Goal: Information Seeking & Learning: Learn about a topic

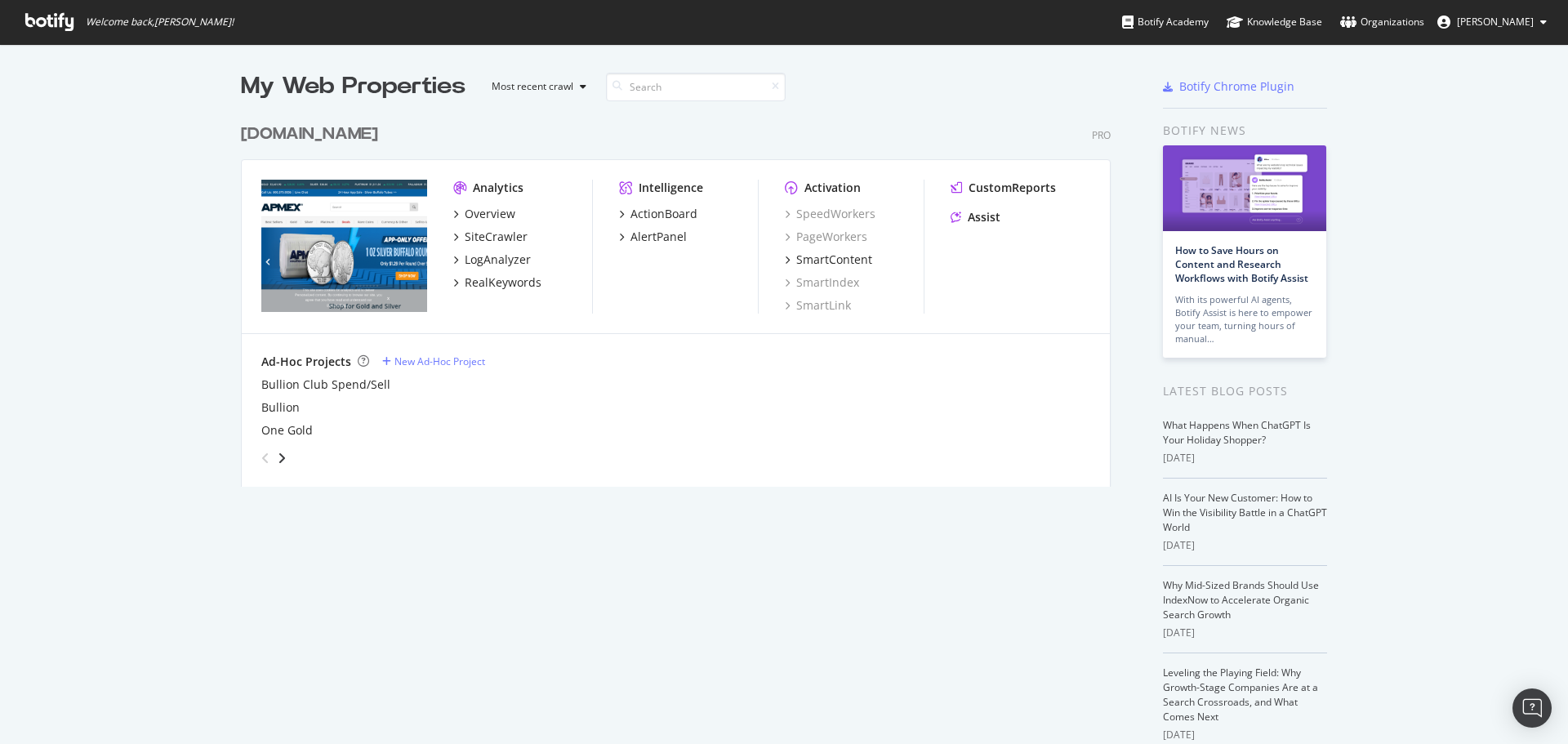
scroll to position [732, 1544]
click at [507, 286] on div "RealKeywords" at bounding box center [502, 282] width 77 height 16
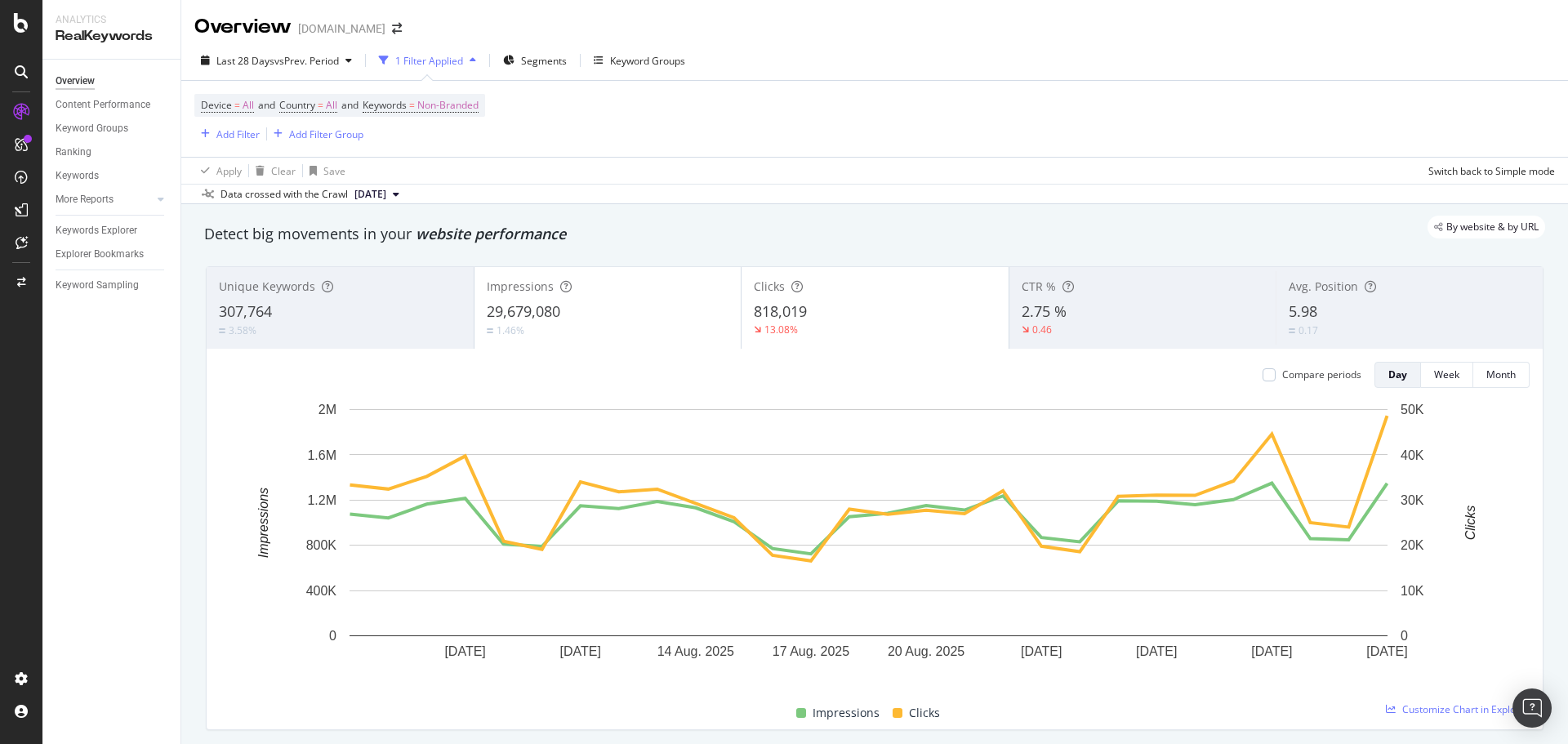
drag, startPoint x: 170, startPoint y: 457, endPoint x: 189, endPoint y: 379, distance: 80.3
click at [170, 457] on div "Overview Content Performance Keyword Groups Ranking Keywords More Reports Count…" at bounding box center [112, 401] width 138 height 684
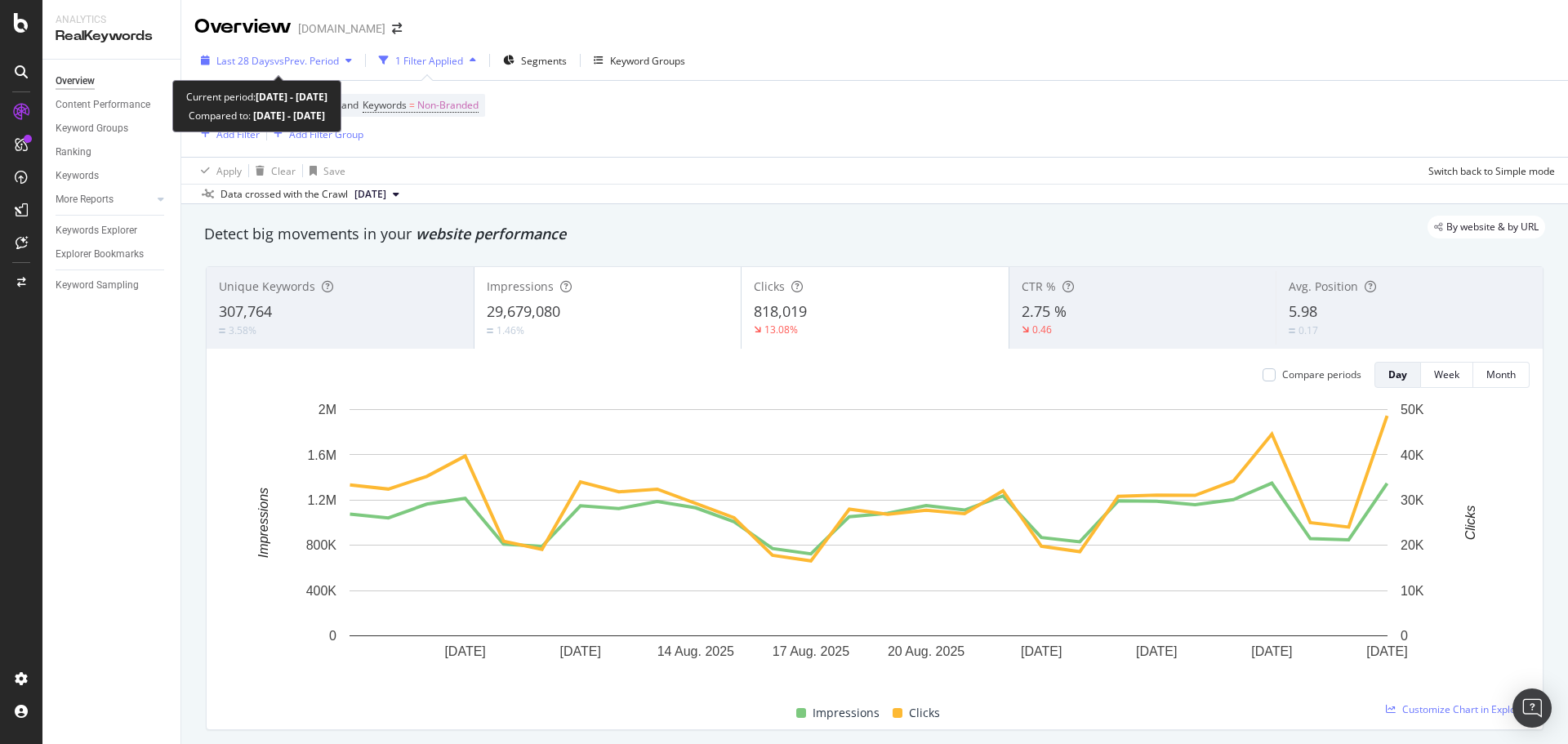
click at [282, 52] on div "Last 28 Days vs Prev. Period" at bounding box center [276, 61] width 164 height 25
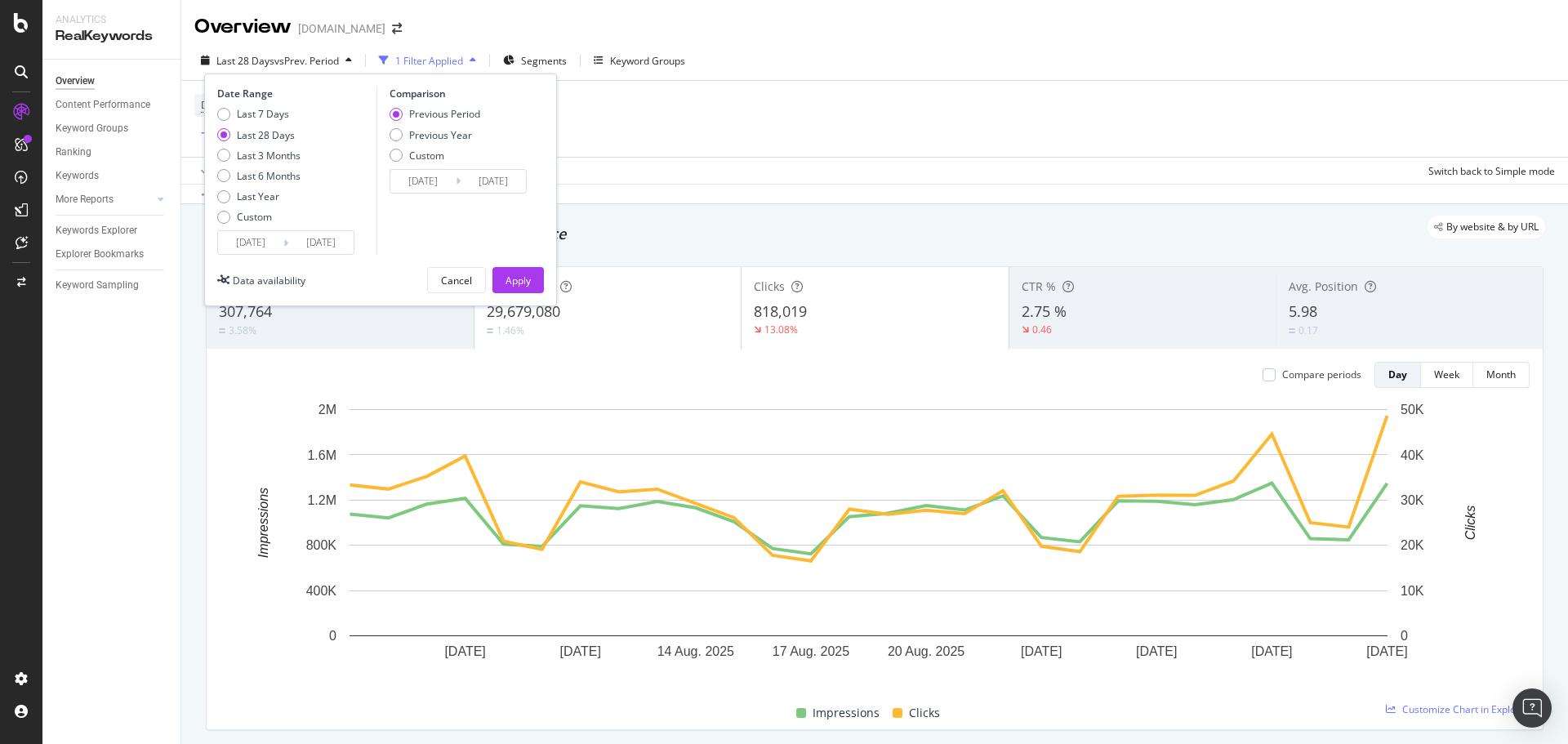
click at [262, 249] on input "[DATE]" at bounding box center [250, 243] width 65 height 23
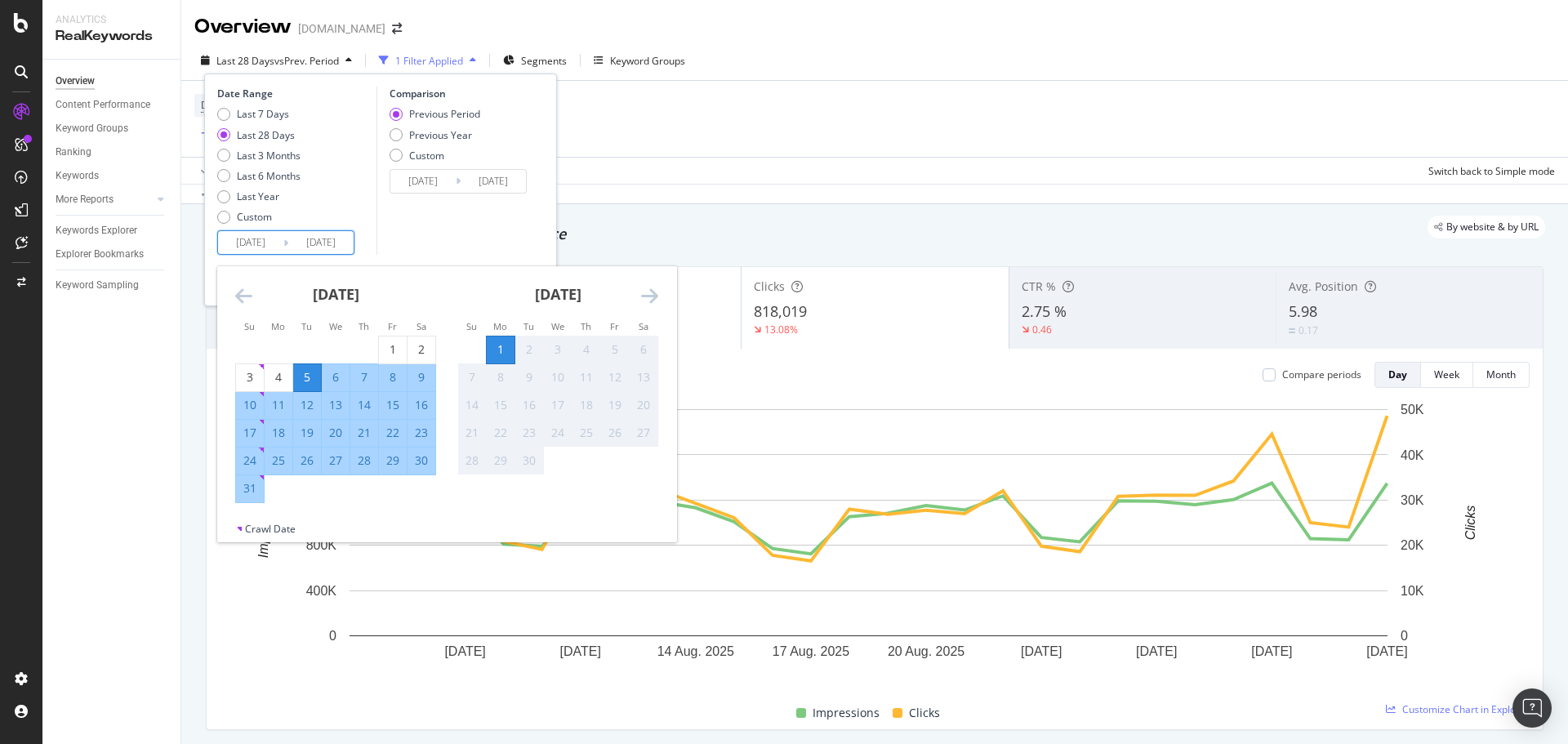
click at [248, 292] on icon "Move backward to switch to the previous month." at bounding box center [244, 295] width 17 height 20
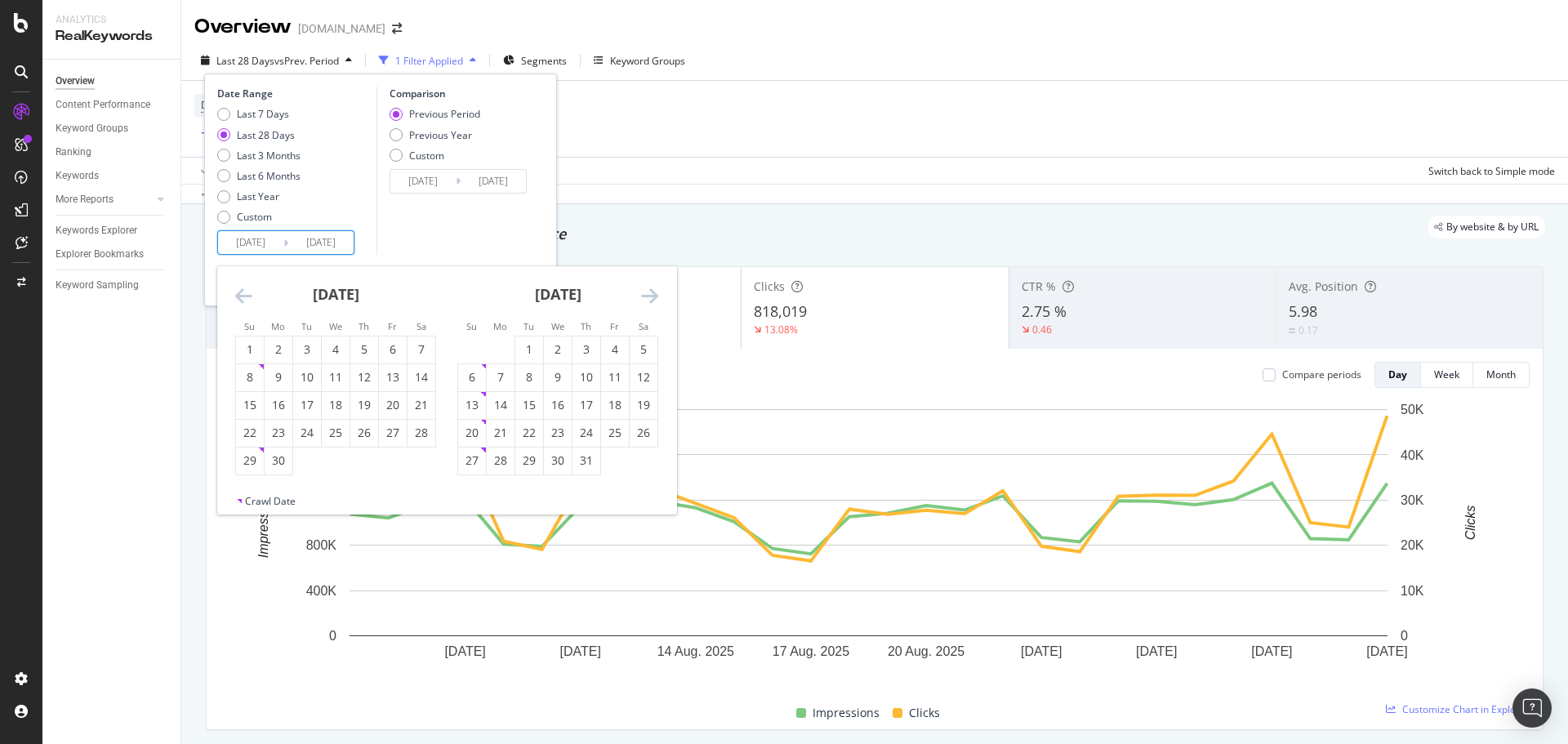
click at [248, 292] on icon "Move backward to switch to the previous month." at bounding box center [244, 295] width 17 height 20
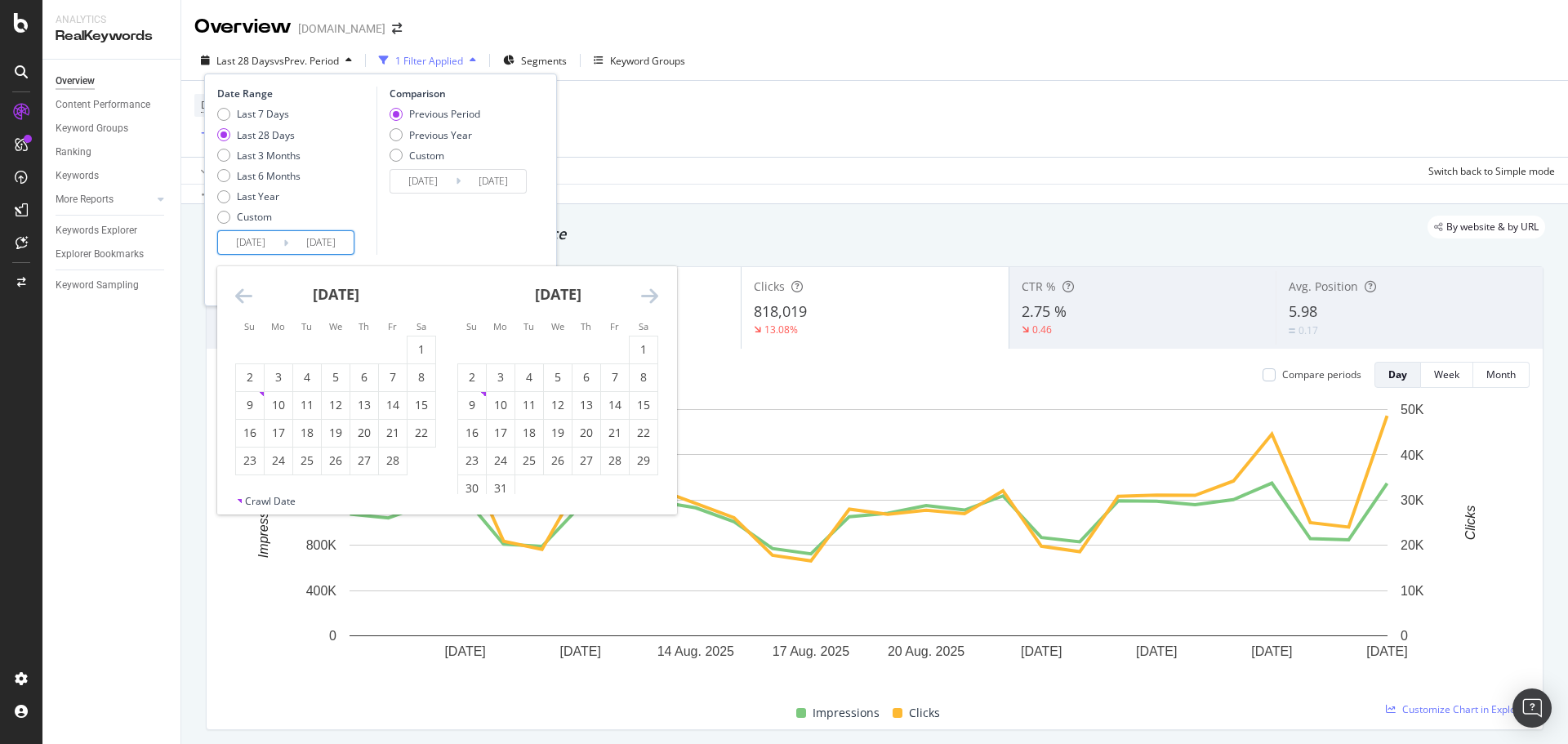
click at [248, 292] on icon "Move backward to switch to the previous month." at bounding box center [244, 295] width 17 height 20
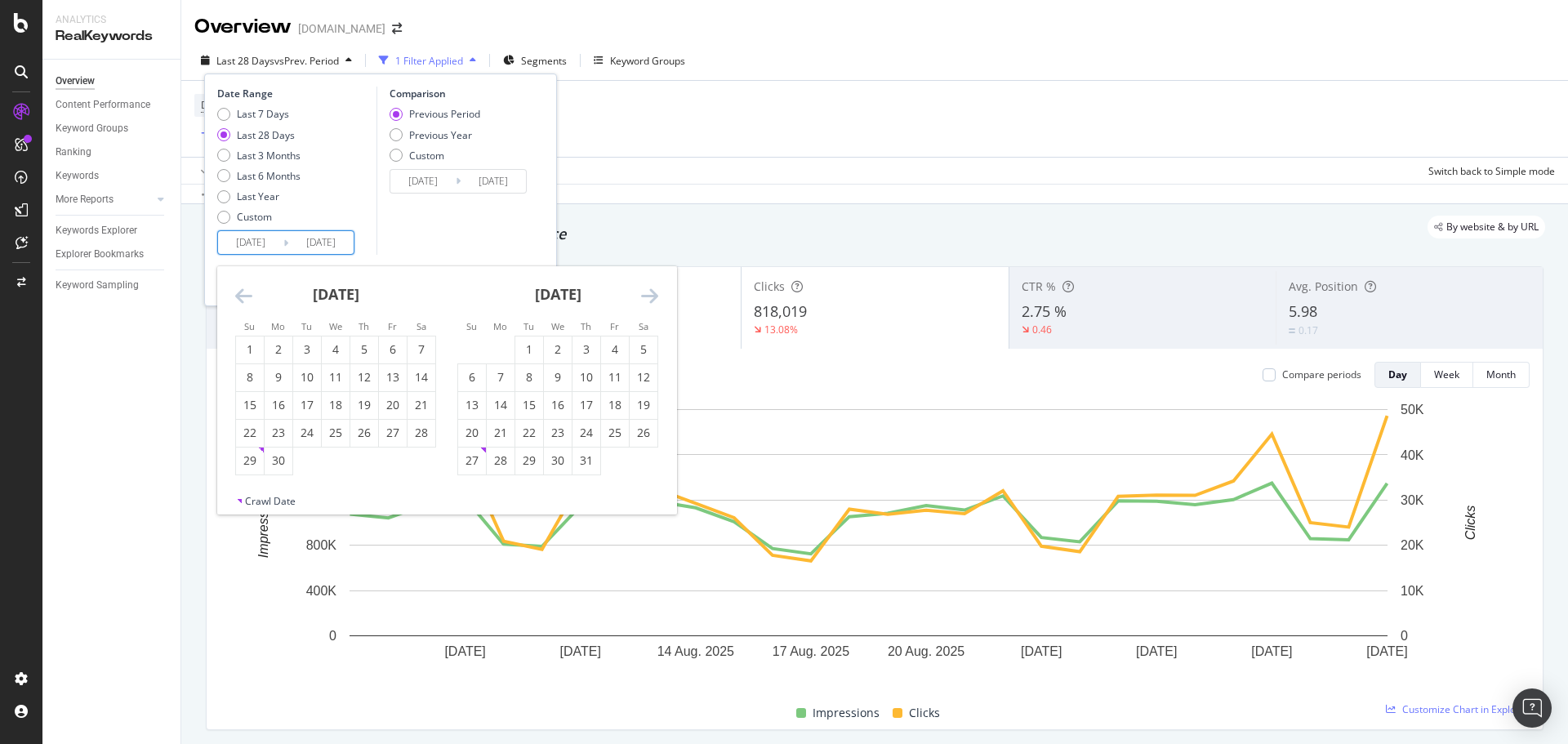
click at [248, 292] on icon "Move backward to switch to the previous month." at bounding box center [244, 295] width 17 height 20
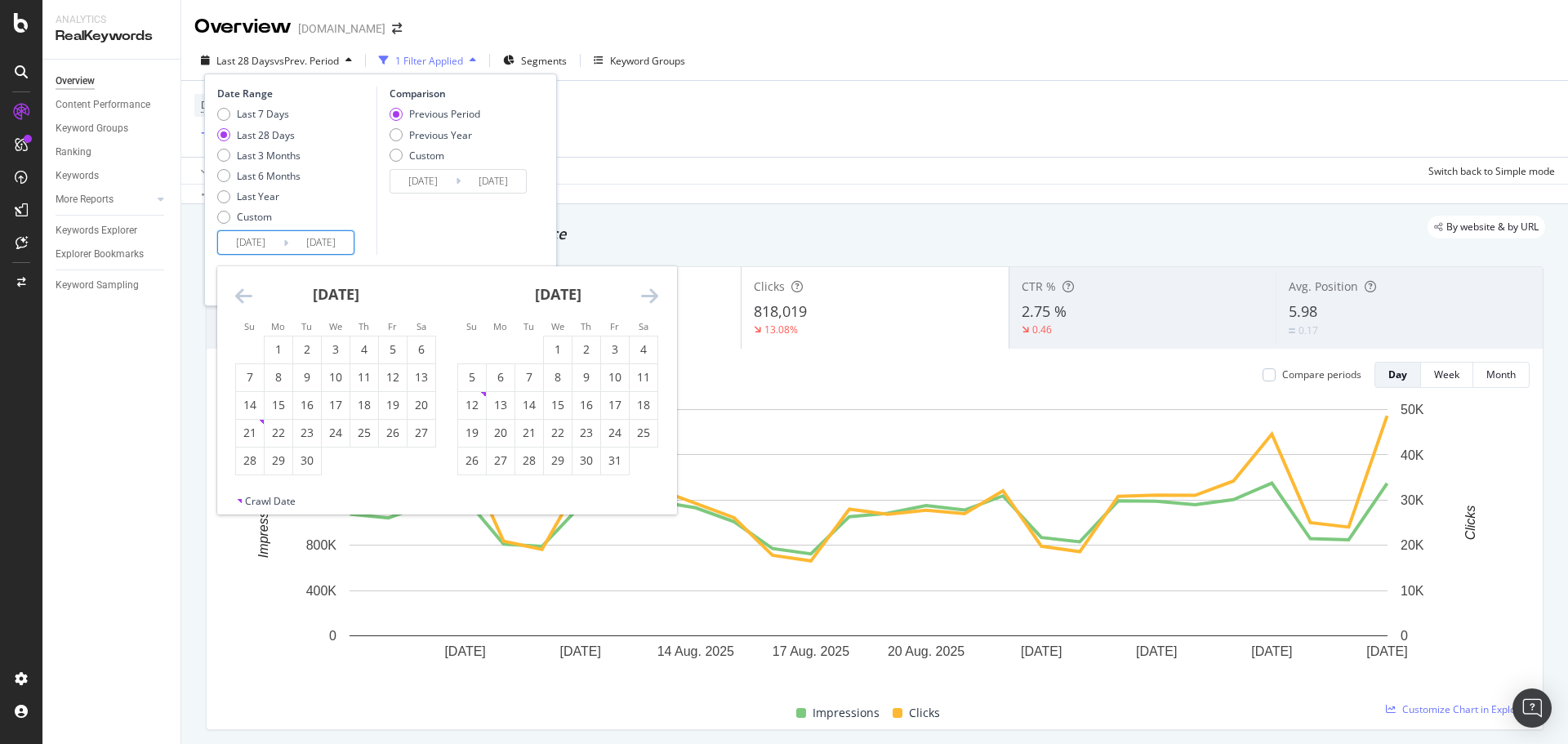
click at [248, 292] on icon "Move backward to switch to the previous month." at bounding box center [244, 295] width 17 height 20
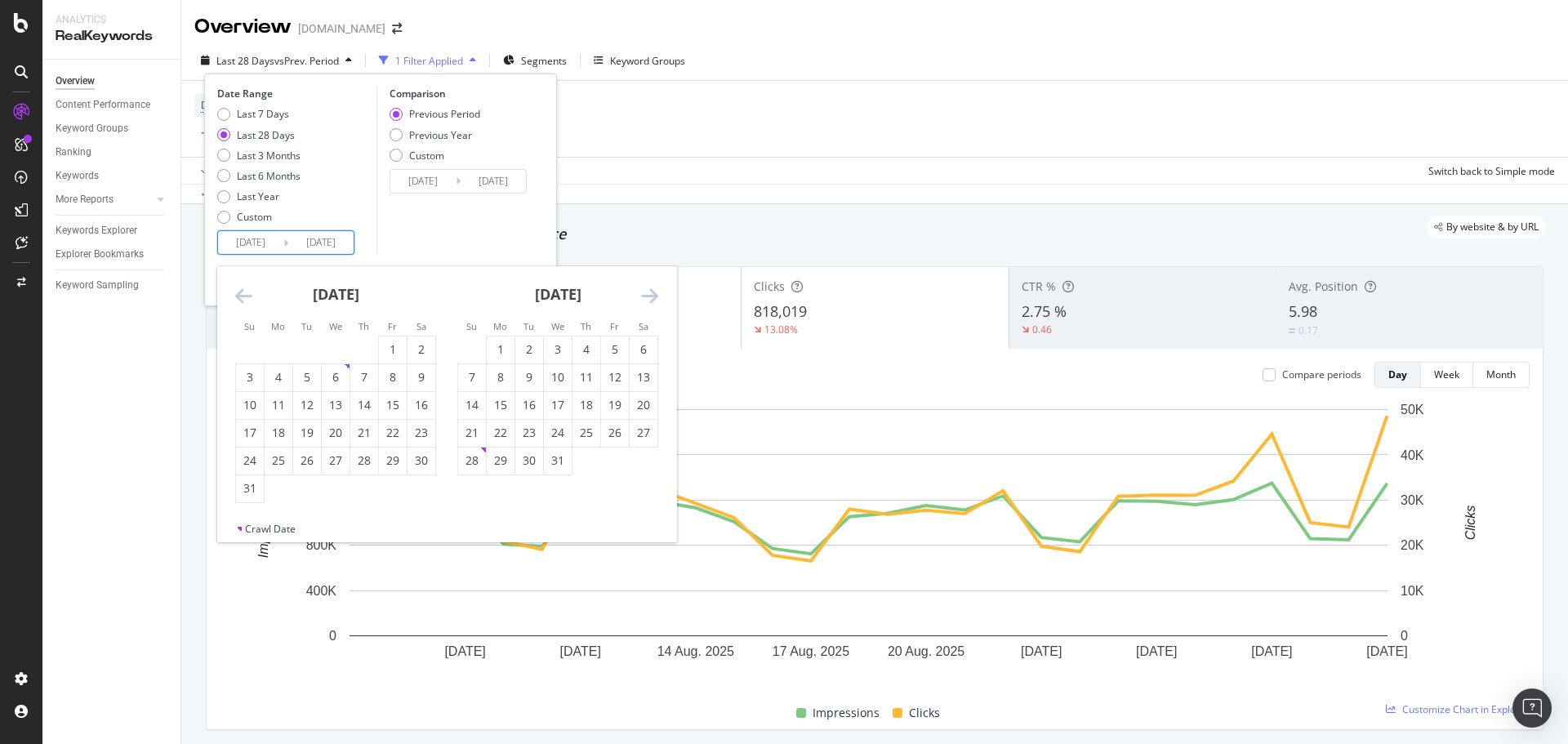
click at [248, 292] on icon "Move backward to switch to the previous month." at bounding box center [244, 295] width 17 height 20
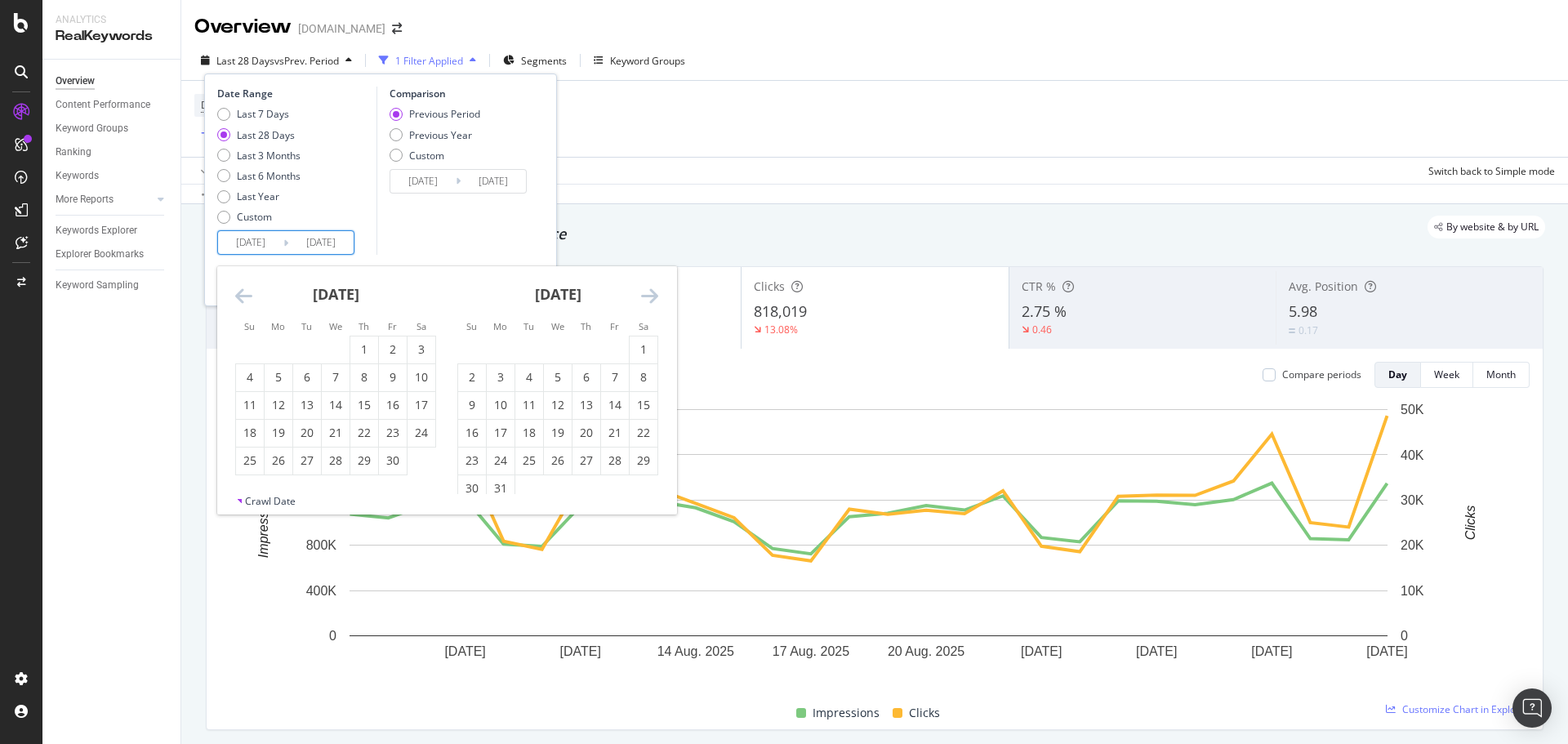
click at [248, 292] on icon "Move backward to switch to the previous month." at bounding box center [244, 295] width 17 height 20
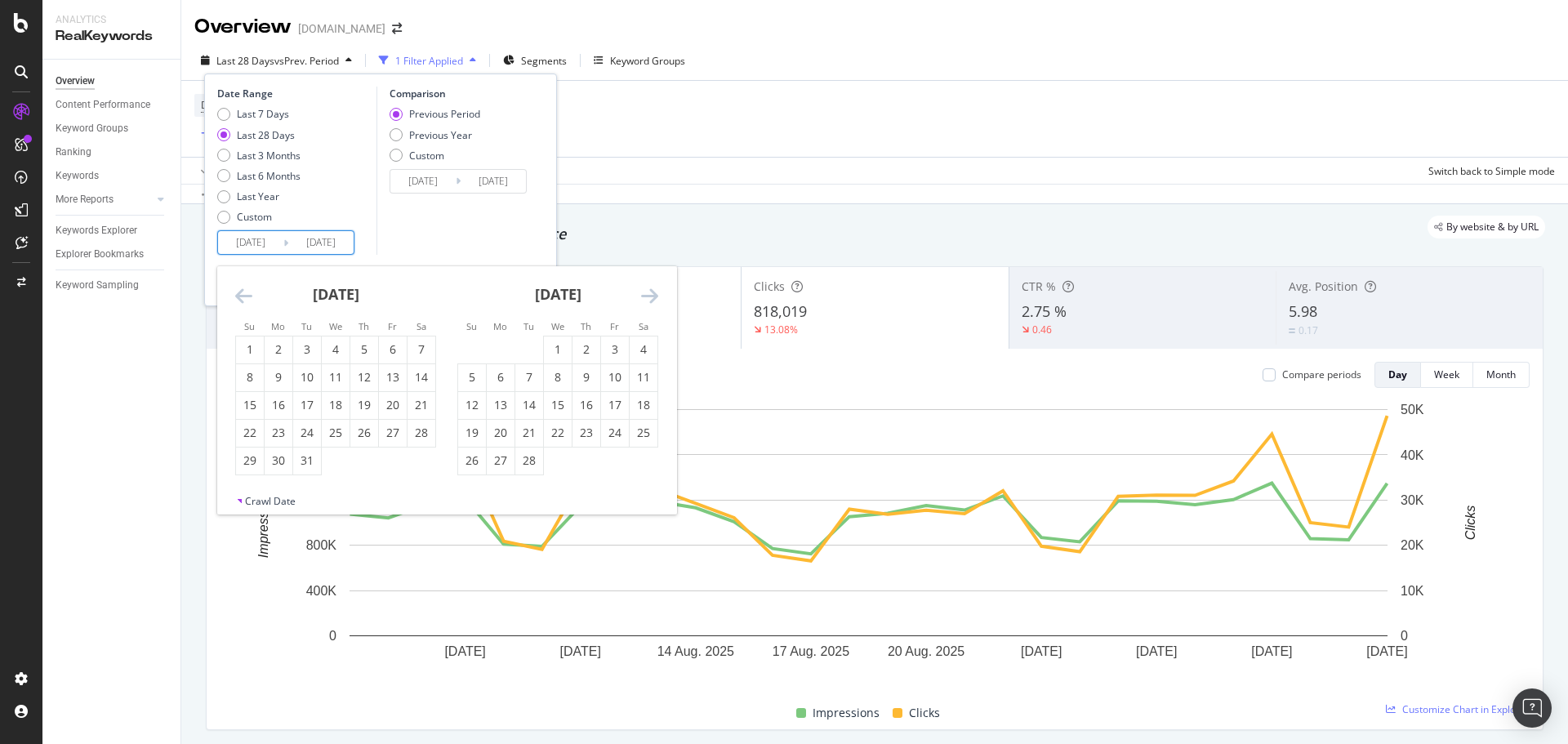
click at [248, 292] on icon "Move backward to switch to the previous month." at bounding box center [244, 295] width 17 height 20
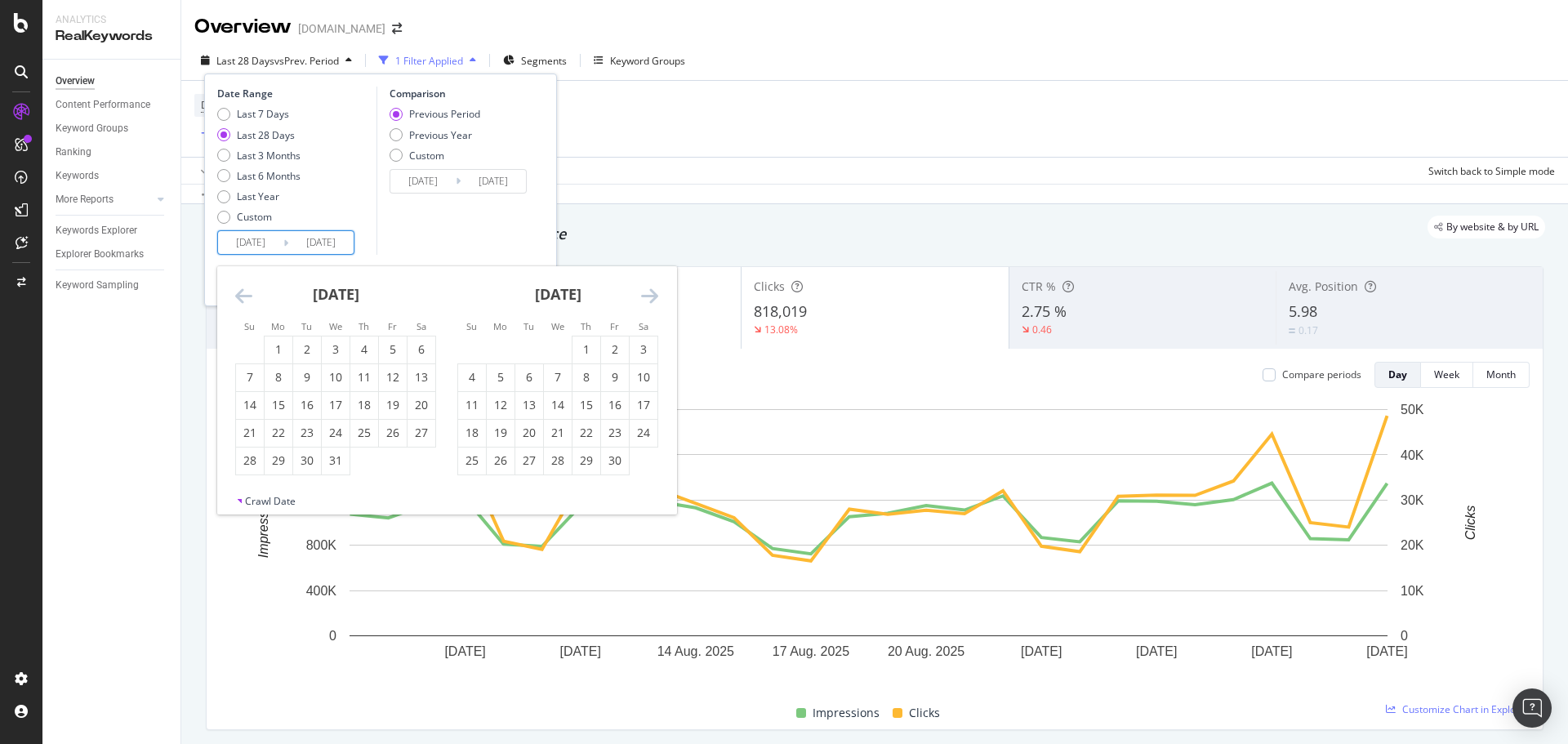
click at [248, 292] on icon "Move backward to switch to the previous month." at bounding box center [244, 295] width 17 height 20
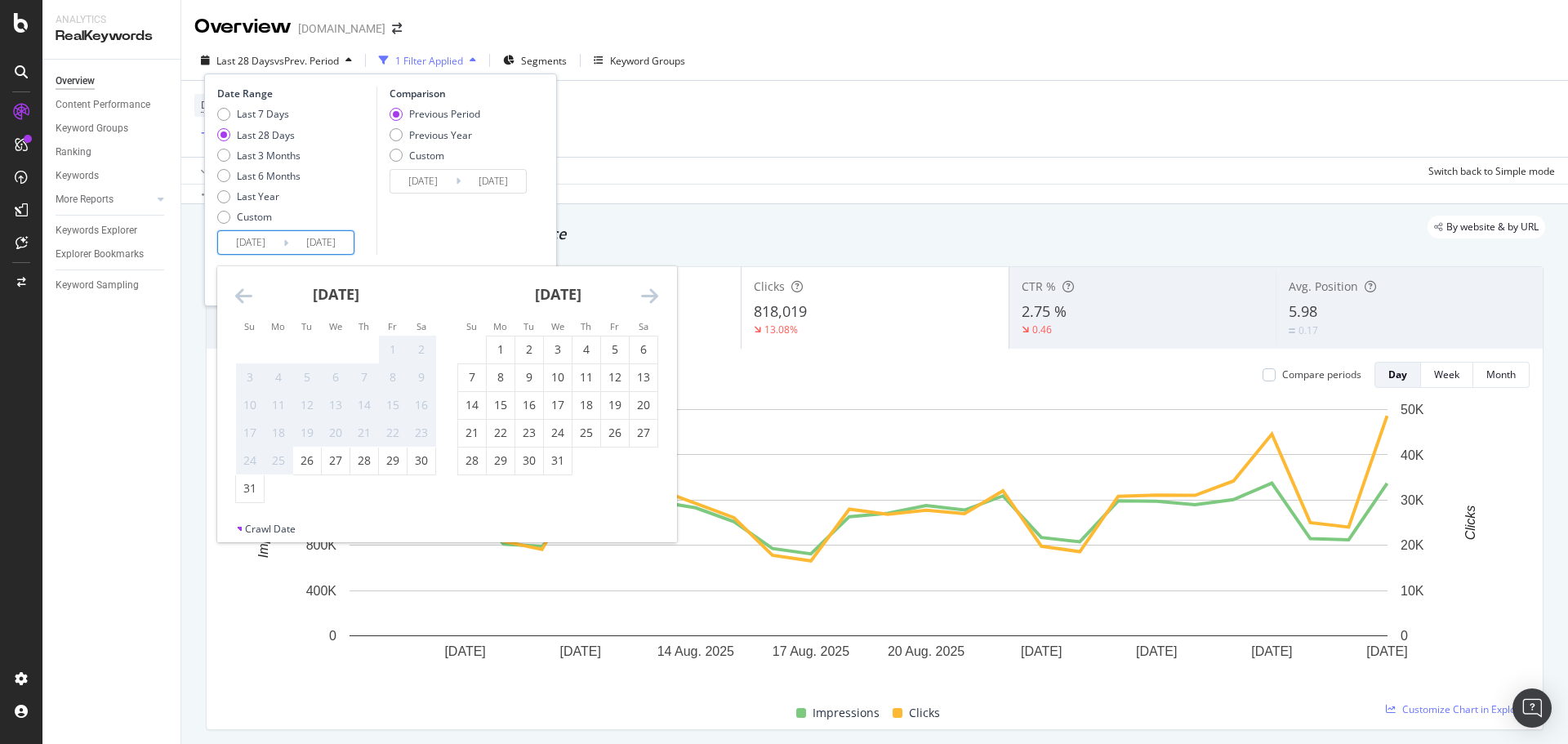
click at [248, 292] on icon "Move backward to switch to the previous month." at bounding box center [244, 295] width 17 height 20
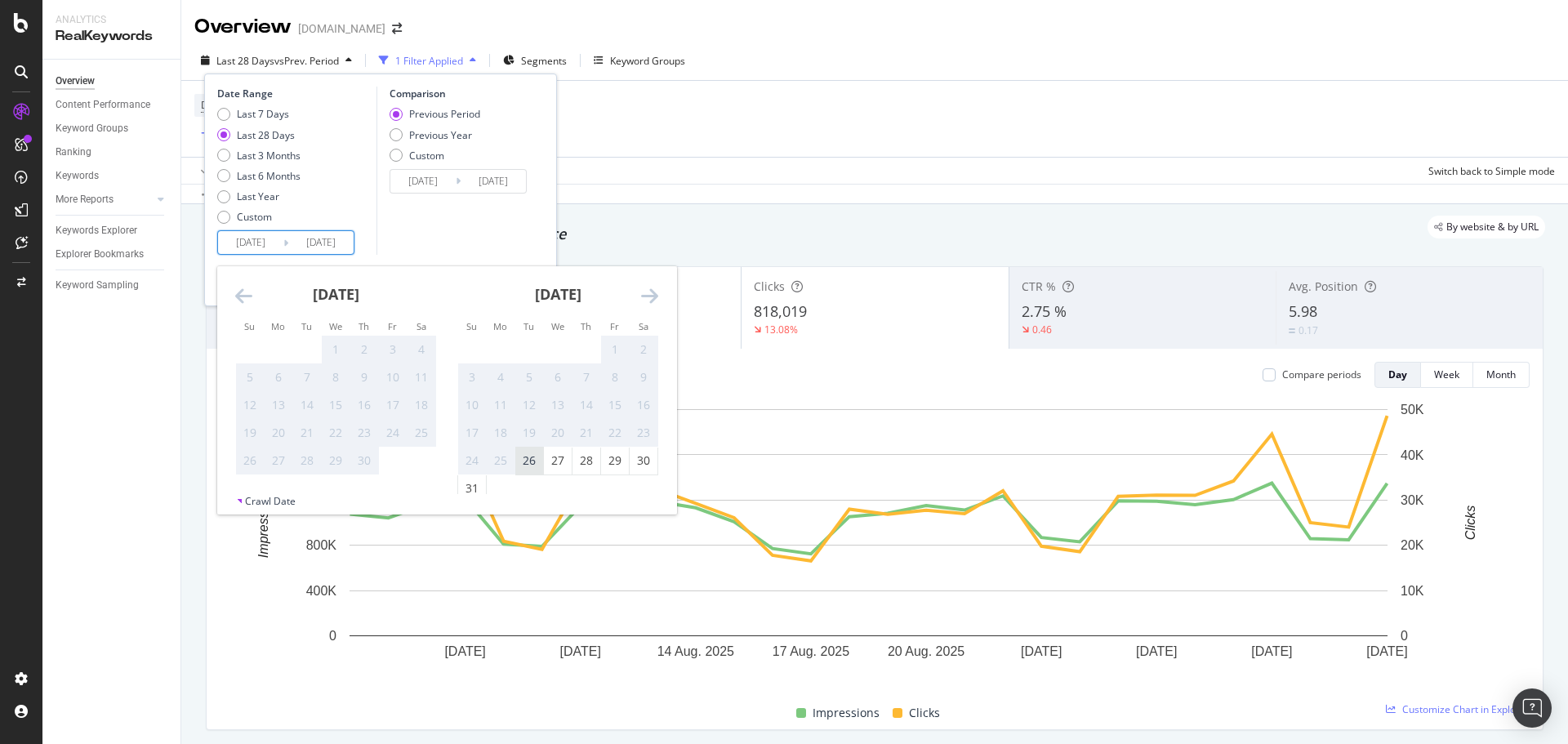
click at [519, 460] on div "26" at bounding box center [530, 461] width 28 height 16
type input "[DATE]"
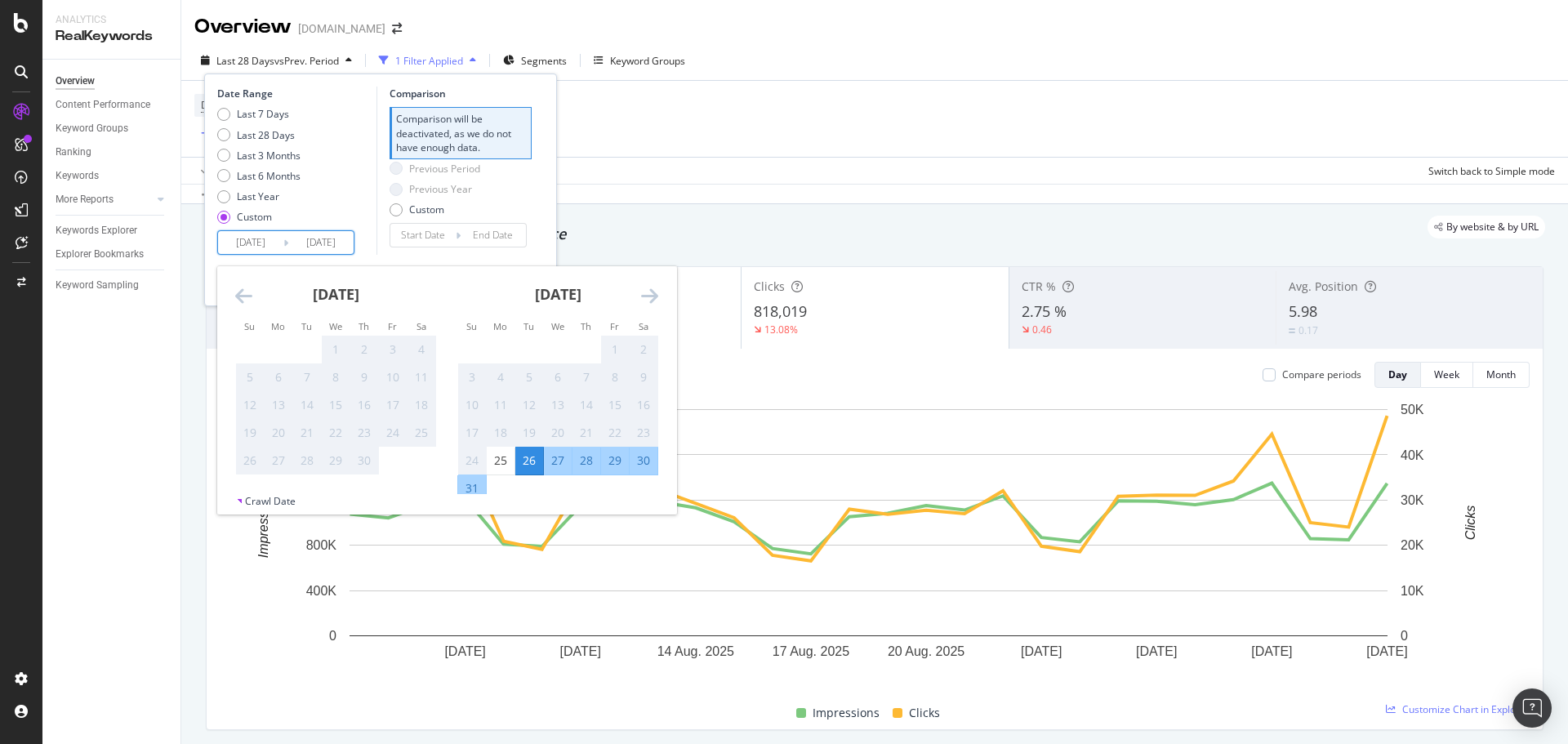
click at [651, 295] on icon "Move forward to switch to the next month." at bounding box center [650, 295] width 17 height 20
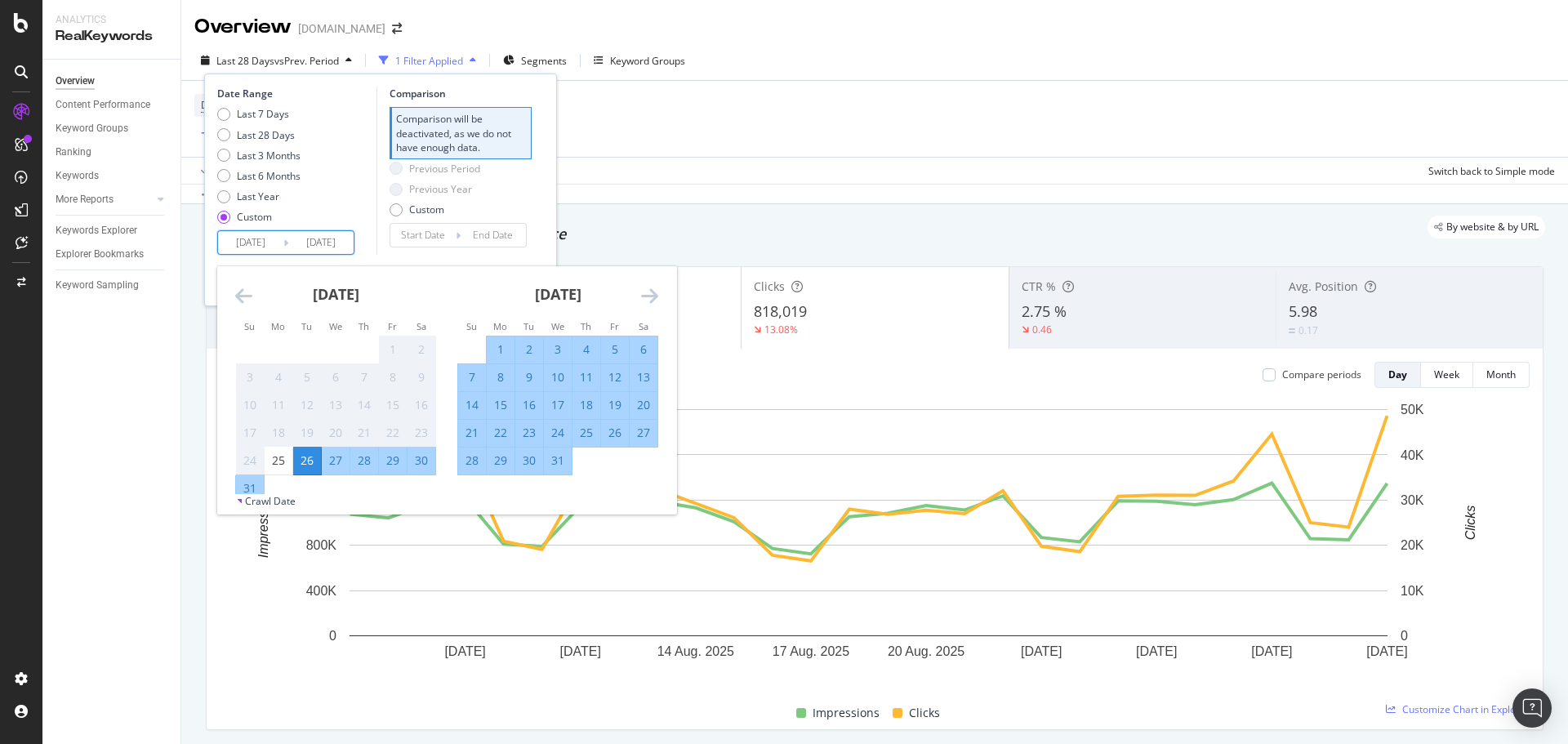
click at [651, 295] on icon "Move forward to switch to the next month." at bounding box center [650, 295] width 17 height 20
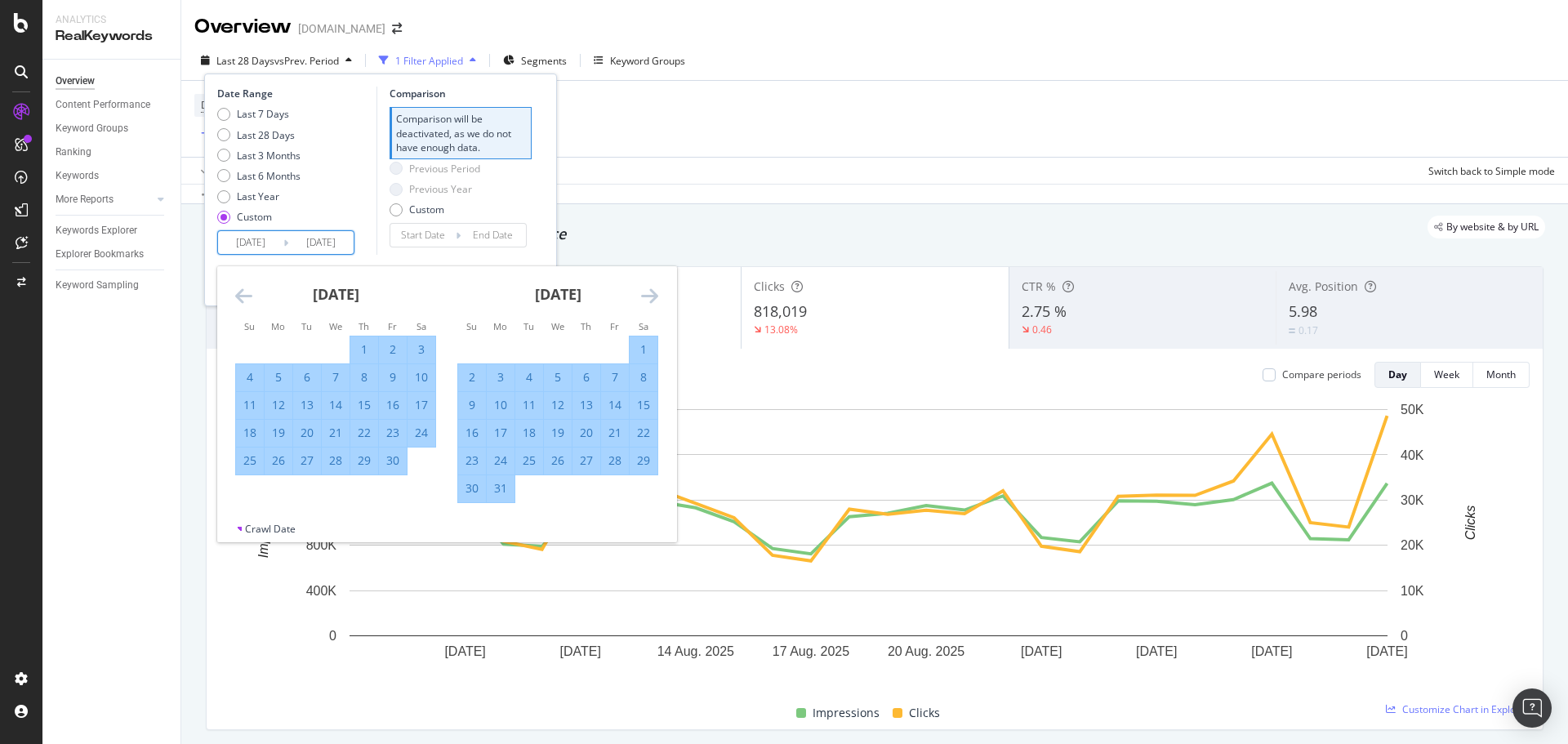
click at [651, 295] on icon "Move forward to switch to the next month." at bounding box center [650, 295] width 17 height 20
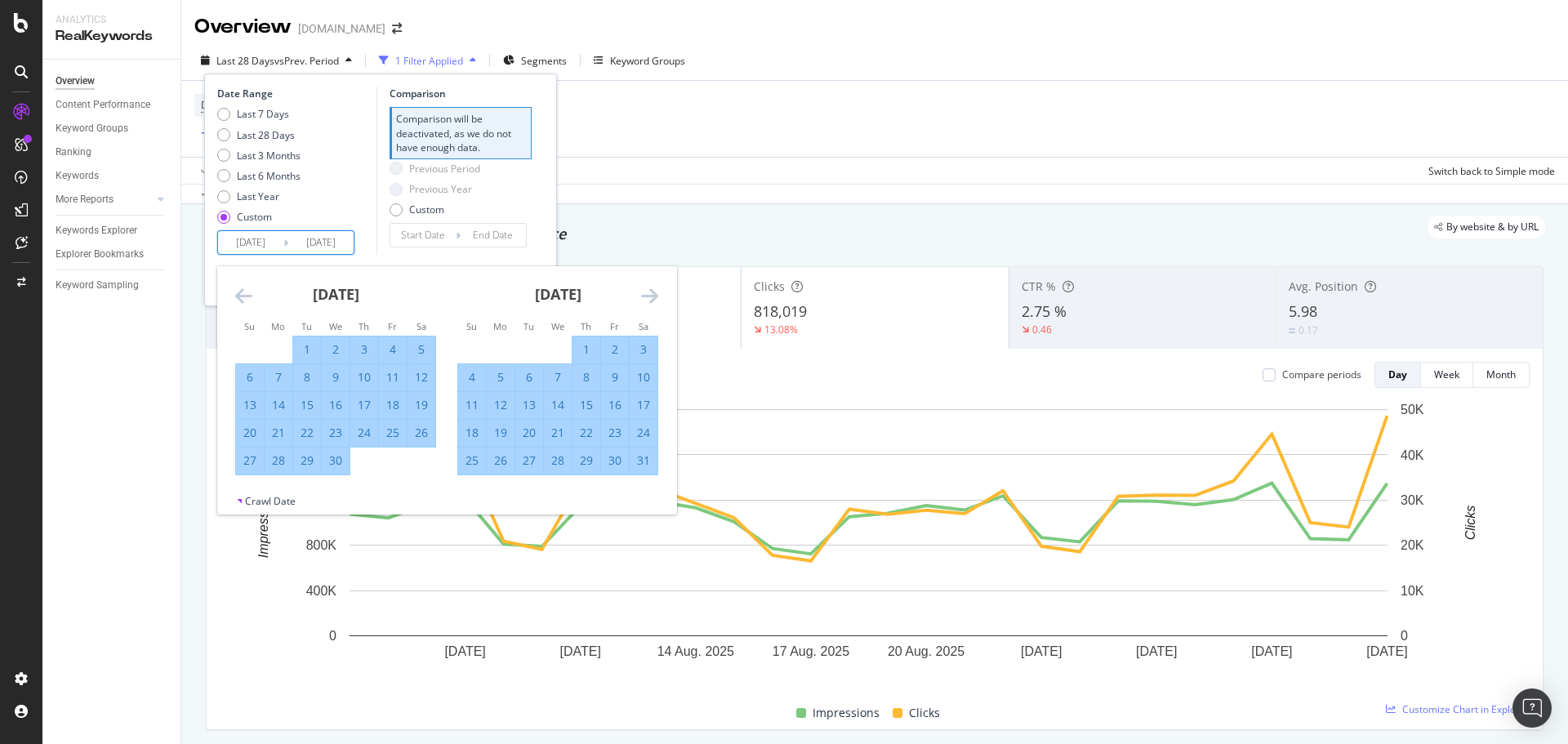
click at [651, 295] on icon "Move forward to switch to the next month." at bounding box center [650, 295] width 17 height 20
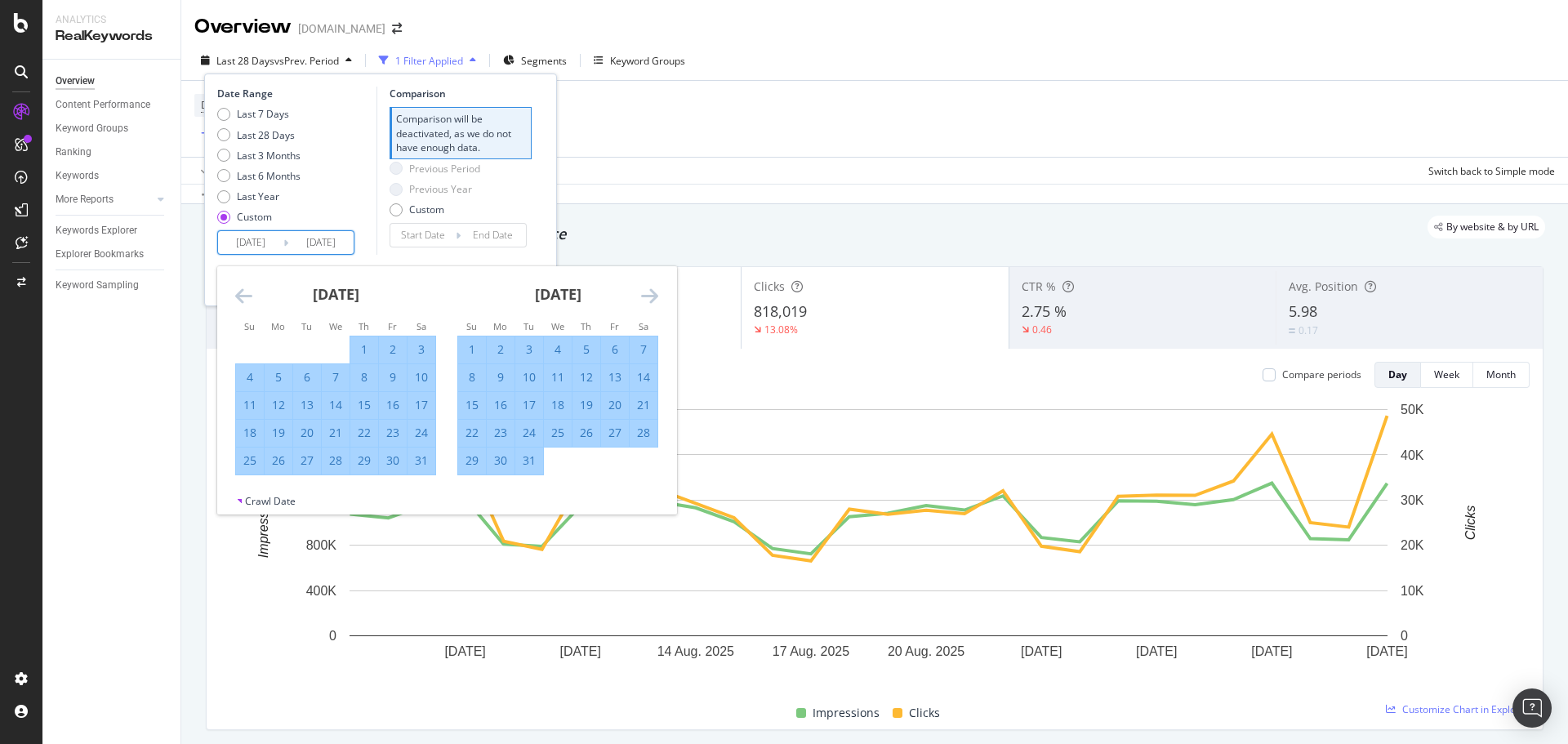
click at [651, 295] on icon "Move forward to switch to the next month." at bounding box center [650, 295] width 17 height 20
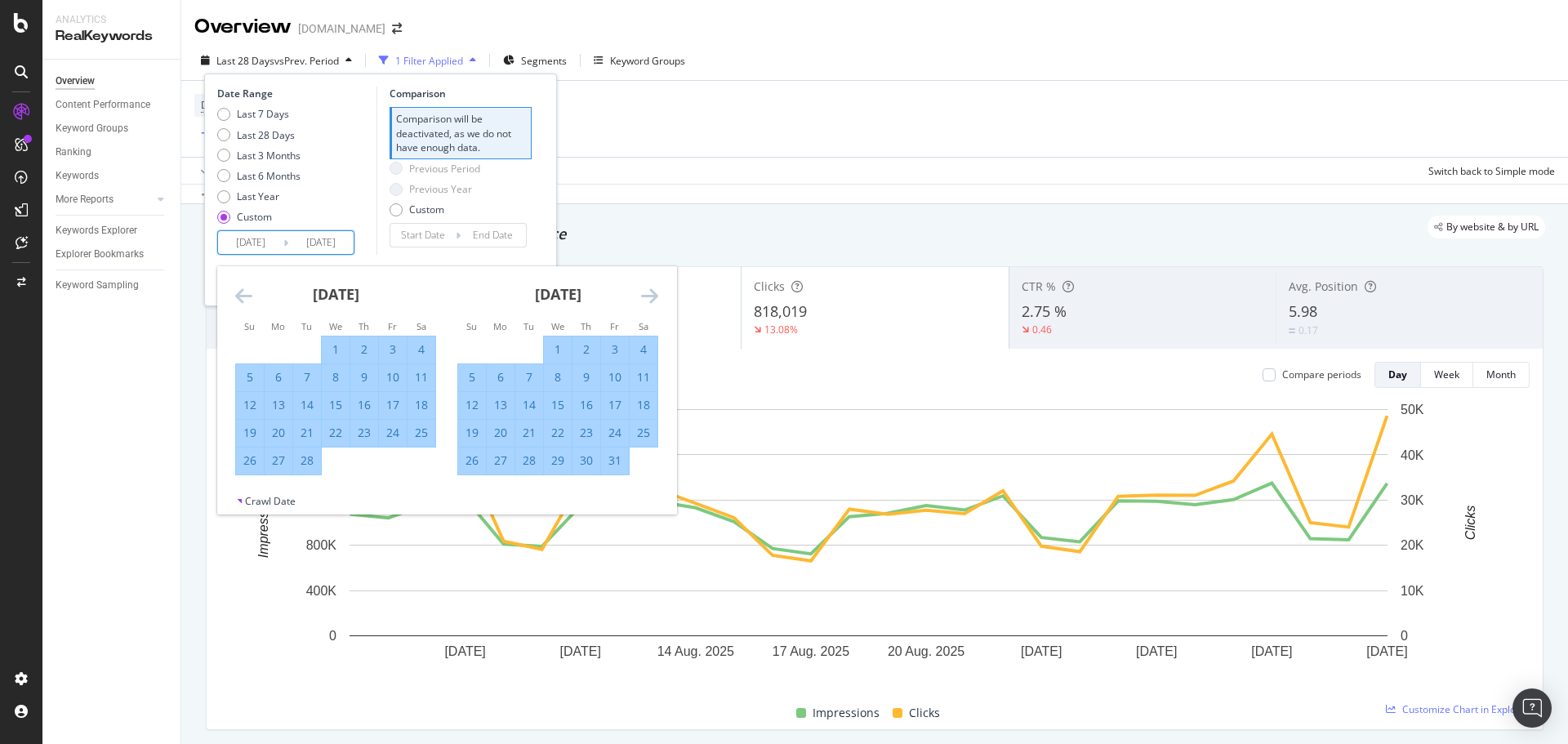
click at [651, 295] on icon "Move forward to switch to the next month." at bounding box center [650, 295] width 17 height 20
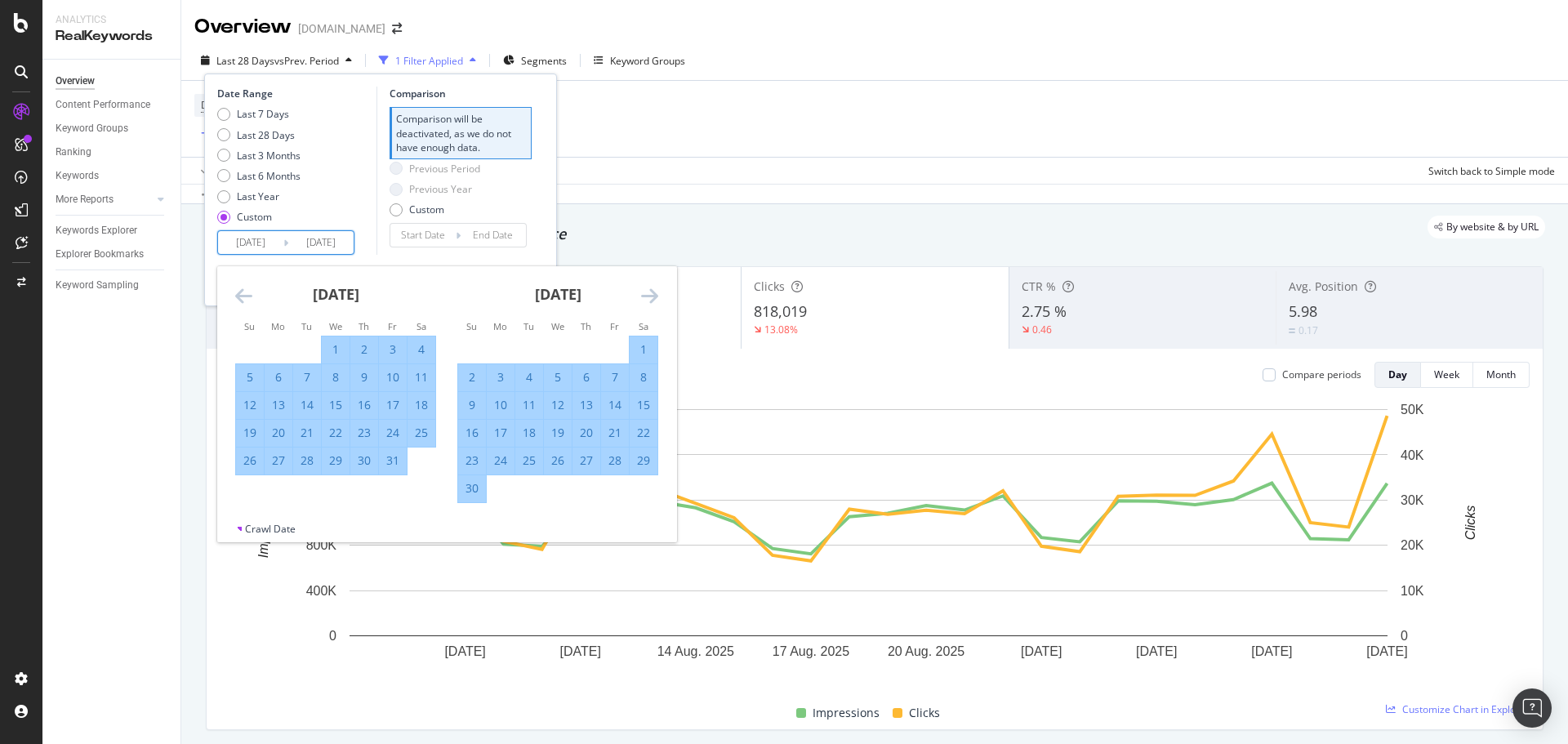
click at [651, 295] on icon "Move forward to switch to the next month." at bounding box center [650, 295] width 17 height 20
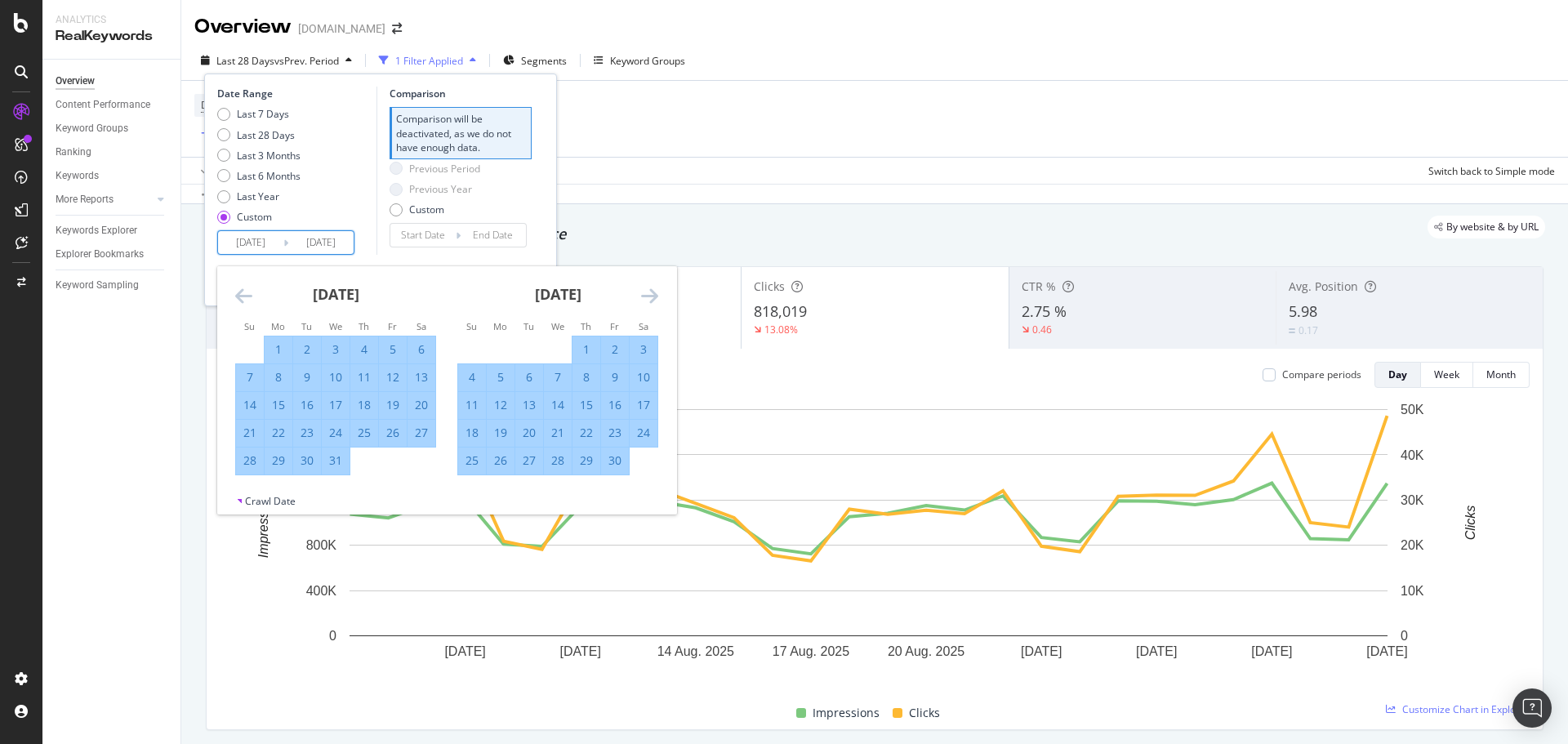
click at [651, 295] on icon "Move forward to switch to the next month." at bounding box center [650, 295] width 17 height 20
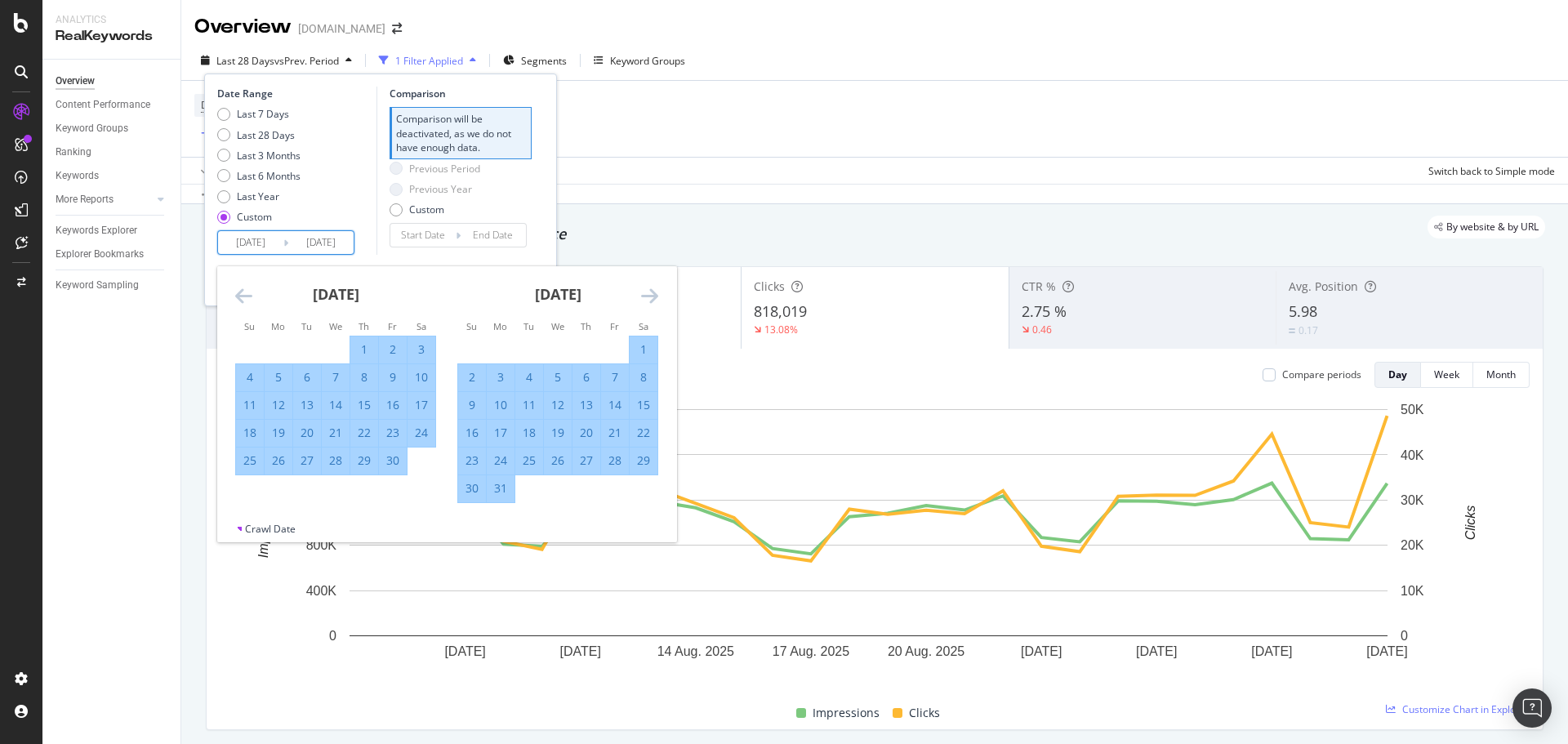
click at [651, 295] on icon "Move forward to switch to the next month." at bounding box center [650, 295] width 17 height 20
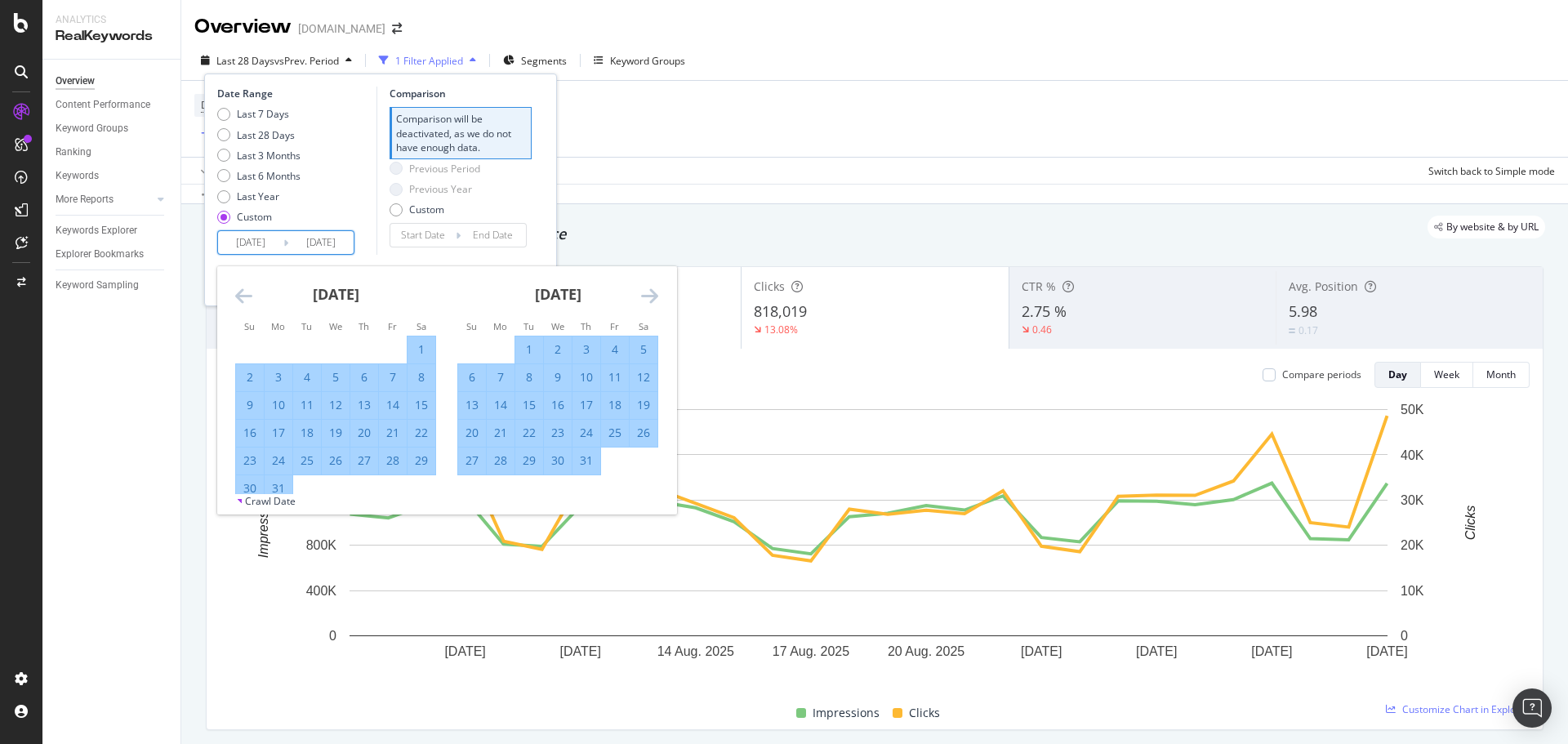
click at [651, 295] on icon "Move forward to switch to the next month." at bounding box center [650, 295] width 17 height 20
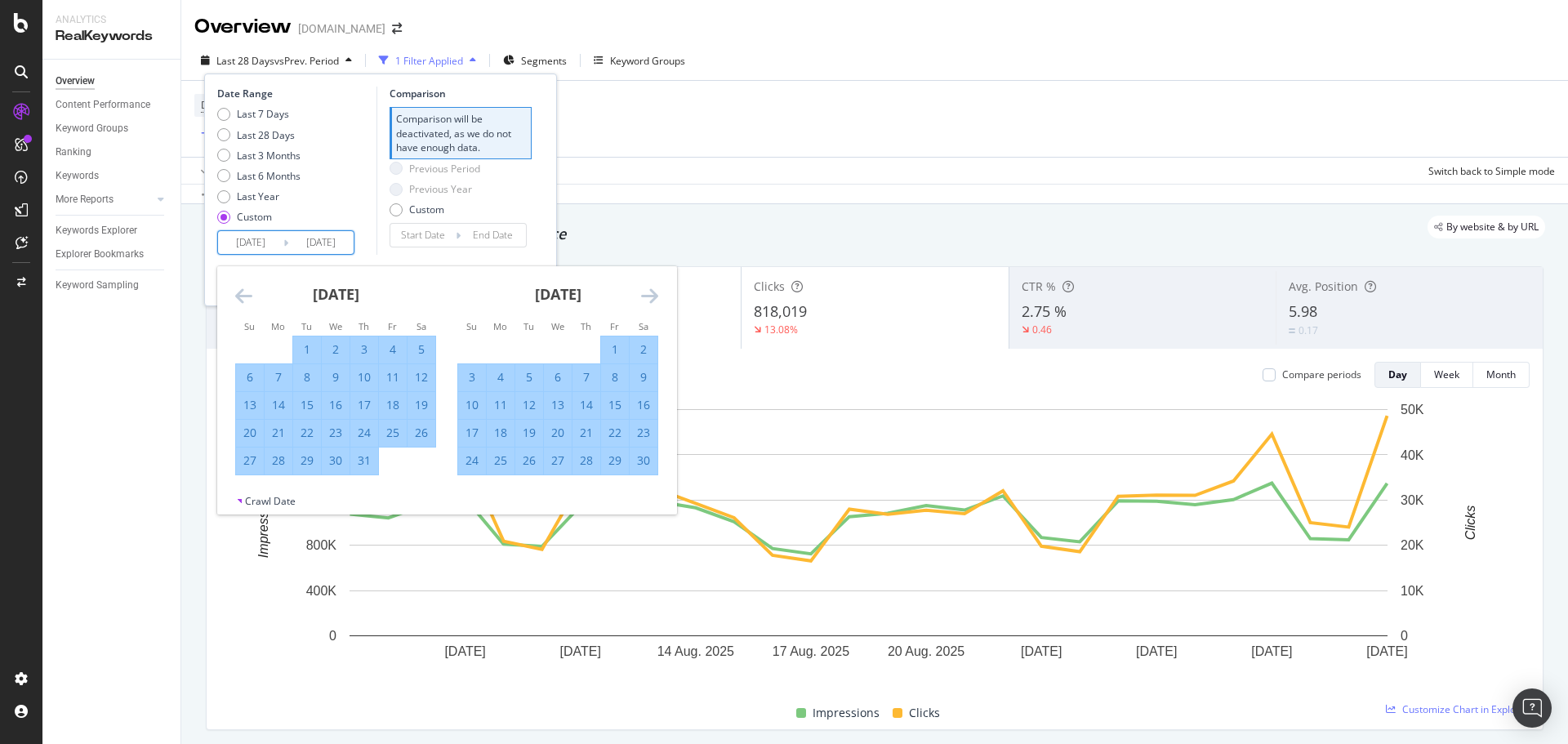
click at [651, 295] on icon "Move forward to switch to the next month." at bounding box center [650, 295] width 17 height 20
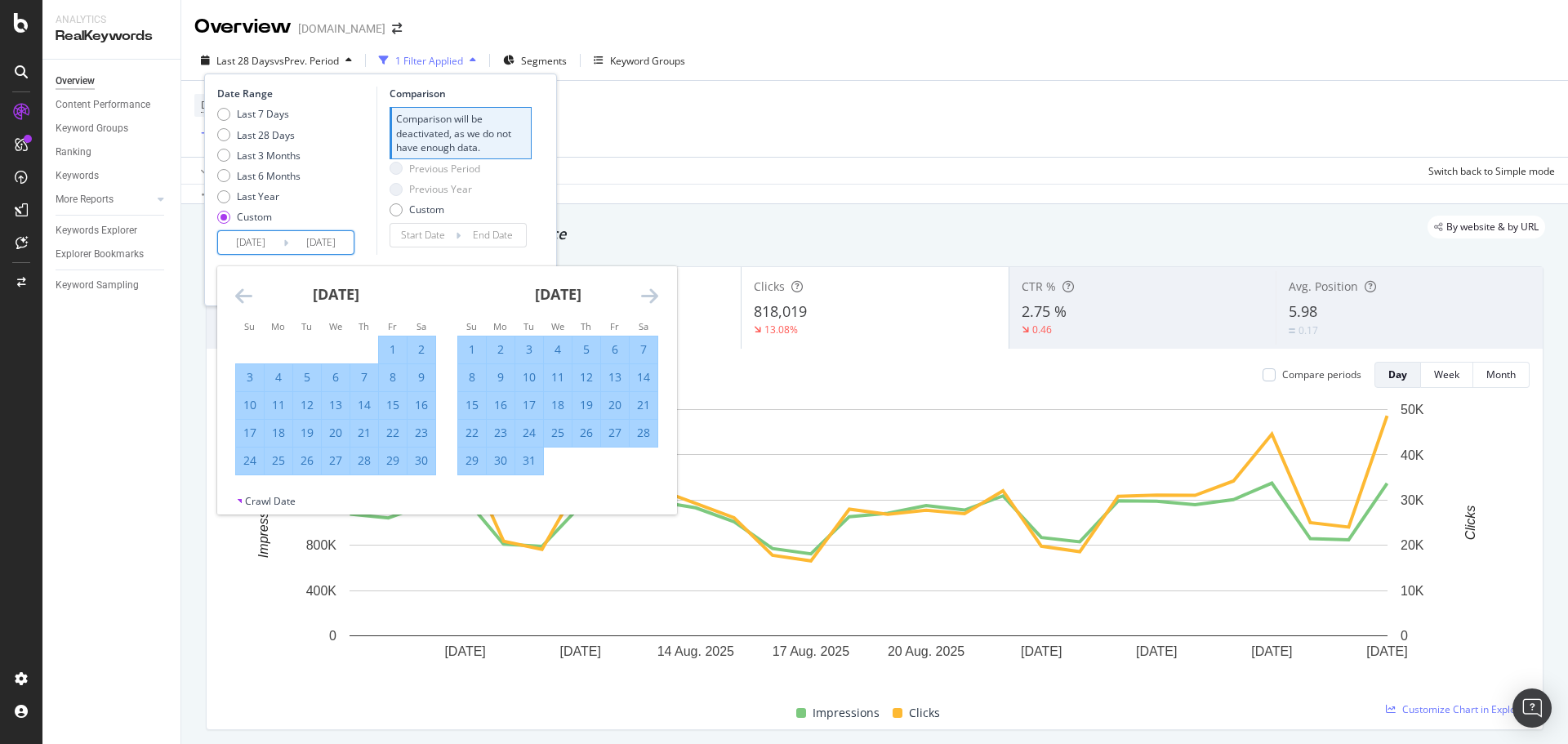
click at [337, 248] on input "[DATE]" at bounding box center [320, 243] width 65 height 23
click at [362, 252] on div "Date Range Last 7 Days Last 28 Days Last 3 Months Last 6 Months Last Year Custo…" at bounding box center [295, 170] width 155 height 168
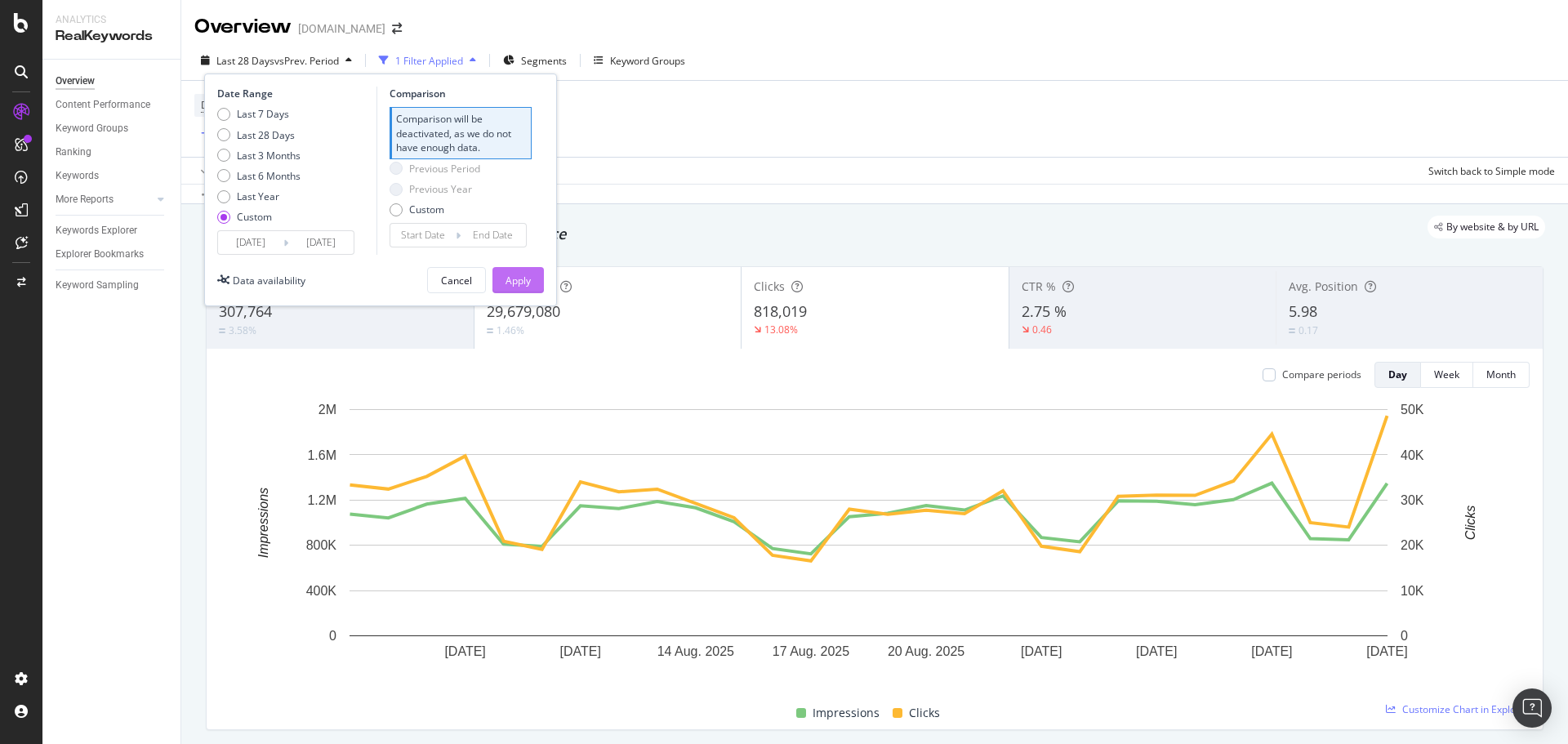
click at [516, 267] on button "Apply" at bounding box center [518, 280] width 51 height 26
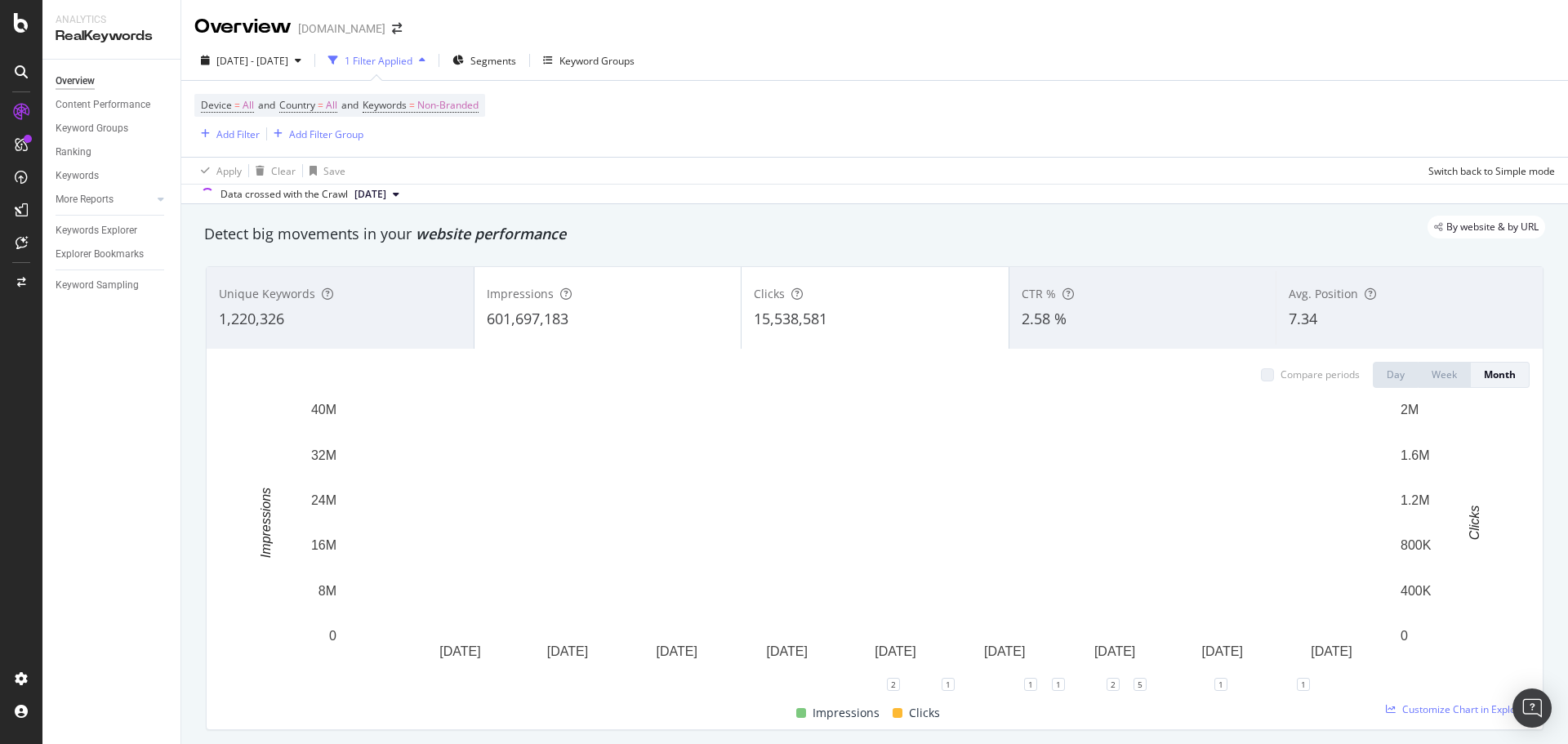
click at [1199, 183] on div "Apply Clear Save Switch back to Simple mode" at bounding box center [875, 170] width 1387 height 27
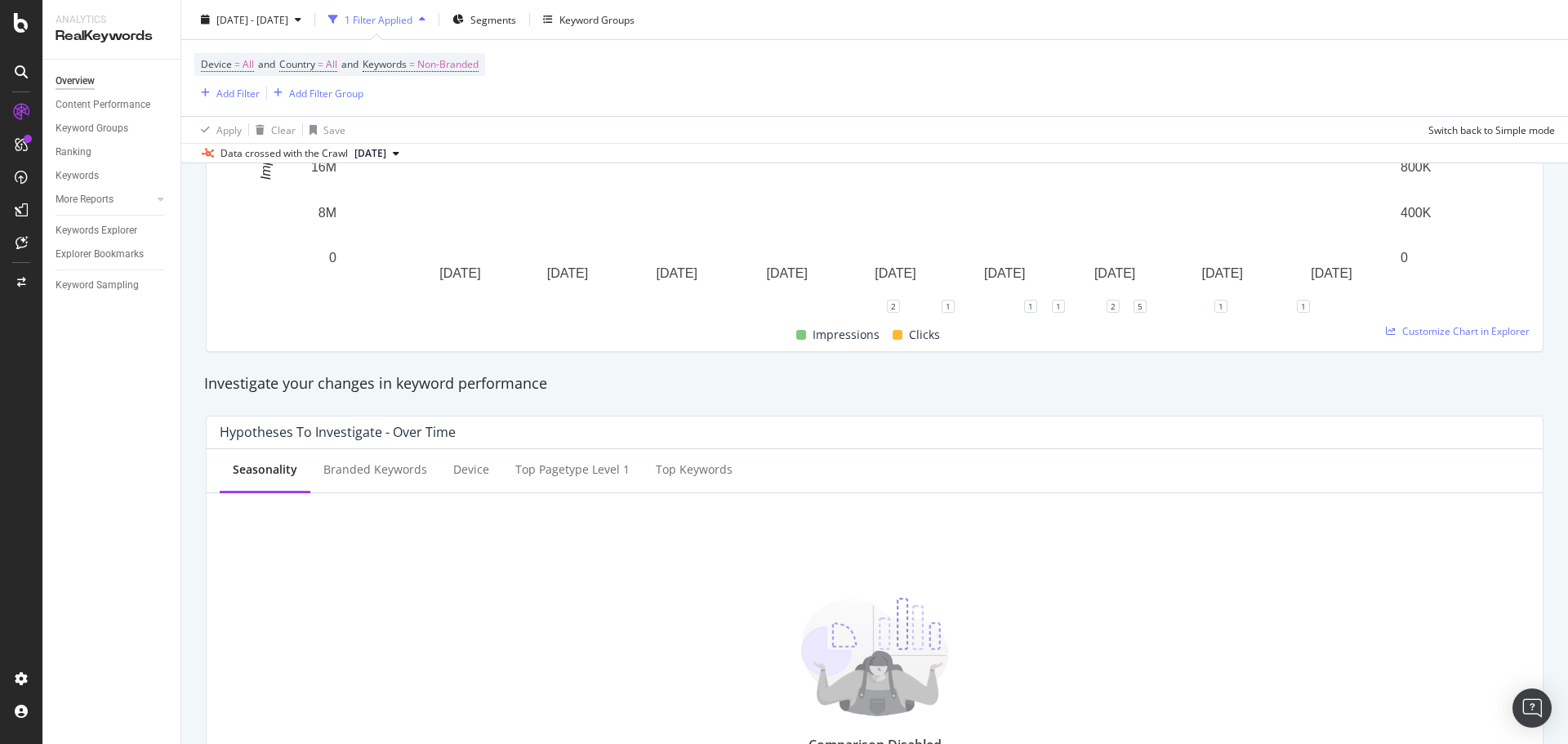
scroll to position [344, 0]
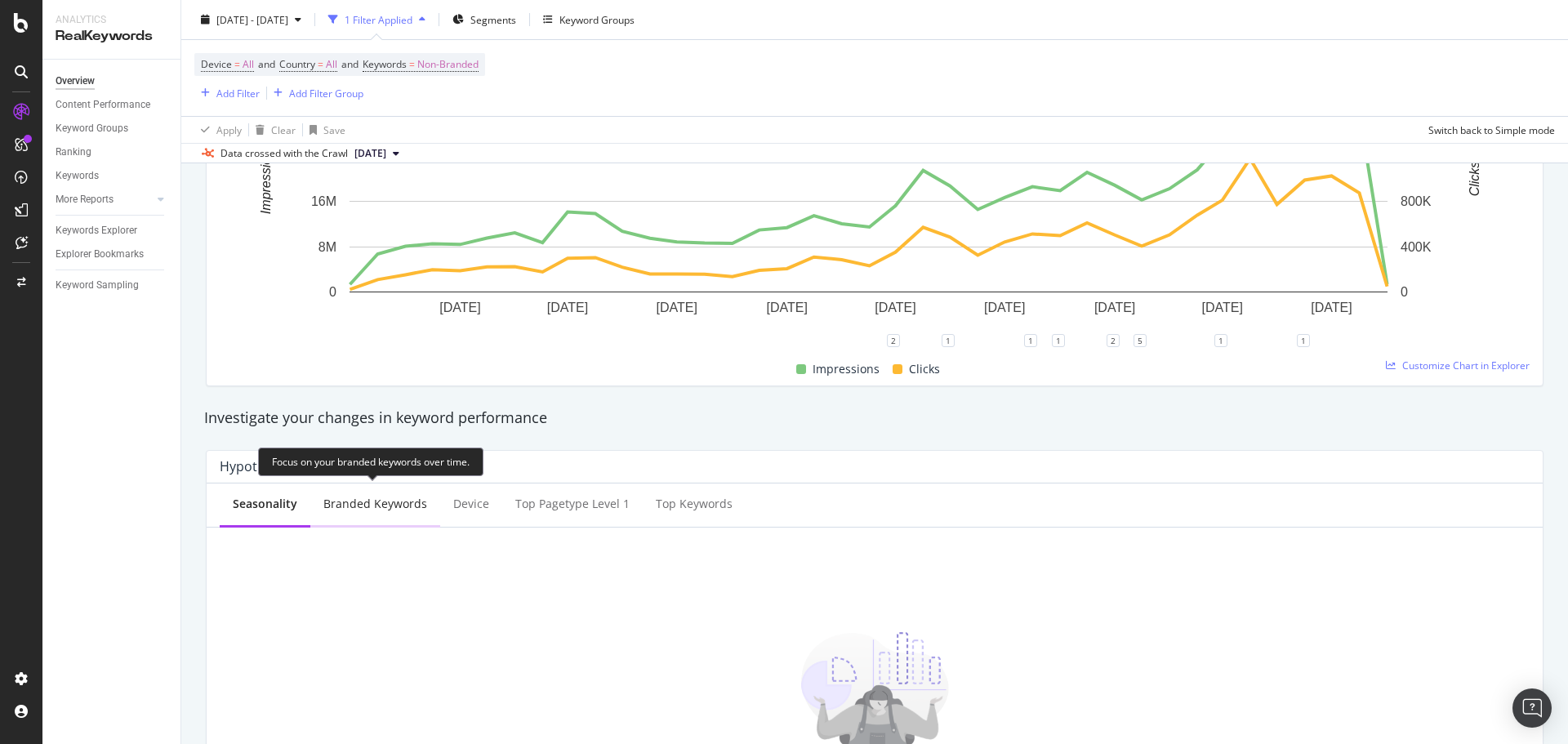
click at [338, 498] on div "Branded Keywords" at bounding box center [376, 504] width 104 height 16
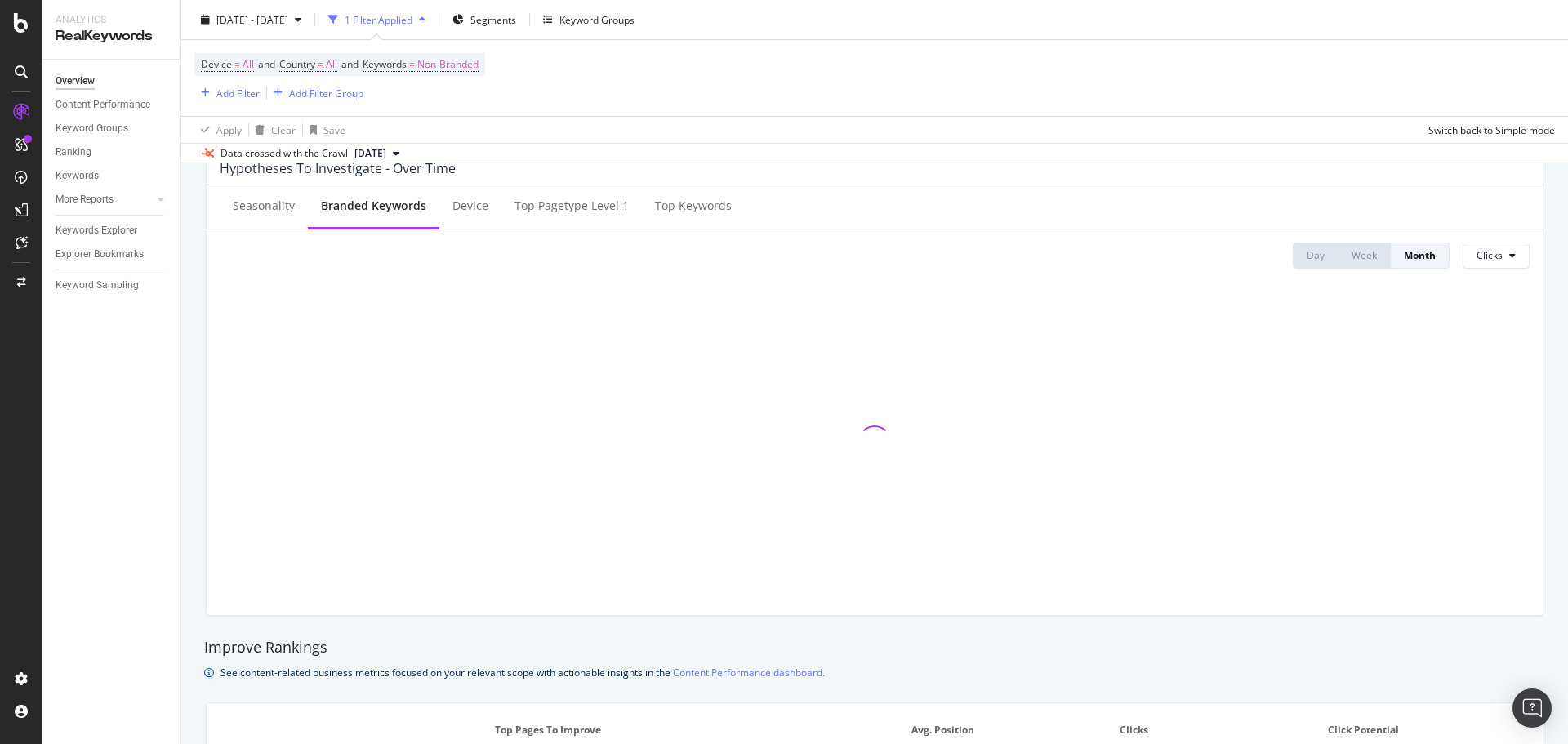
scroll to position [670, 0]
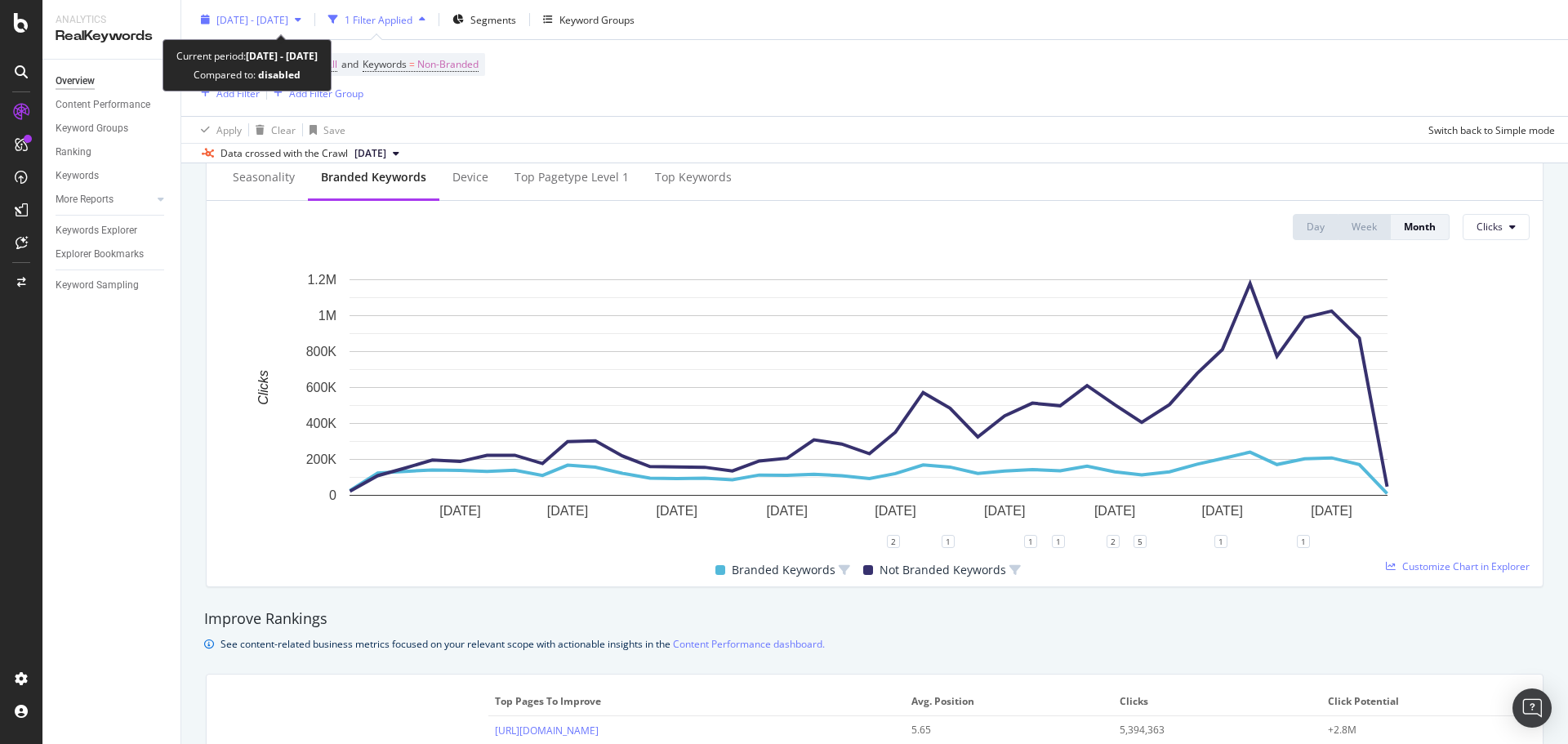
click at [288, 16] on span "[DATE] - [DATE]" at bounding box center [252, 19] width 72 height 14
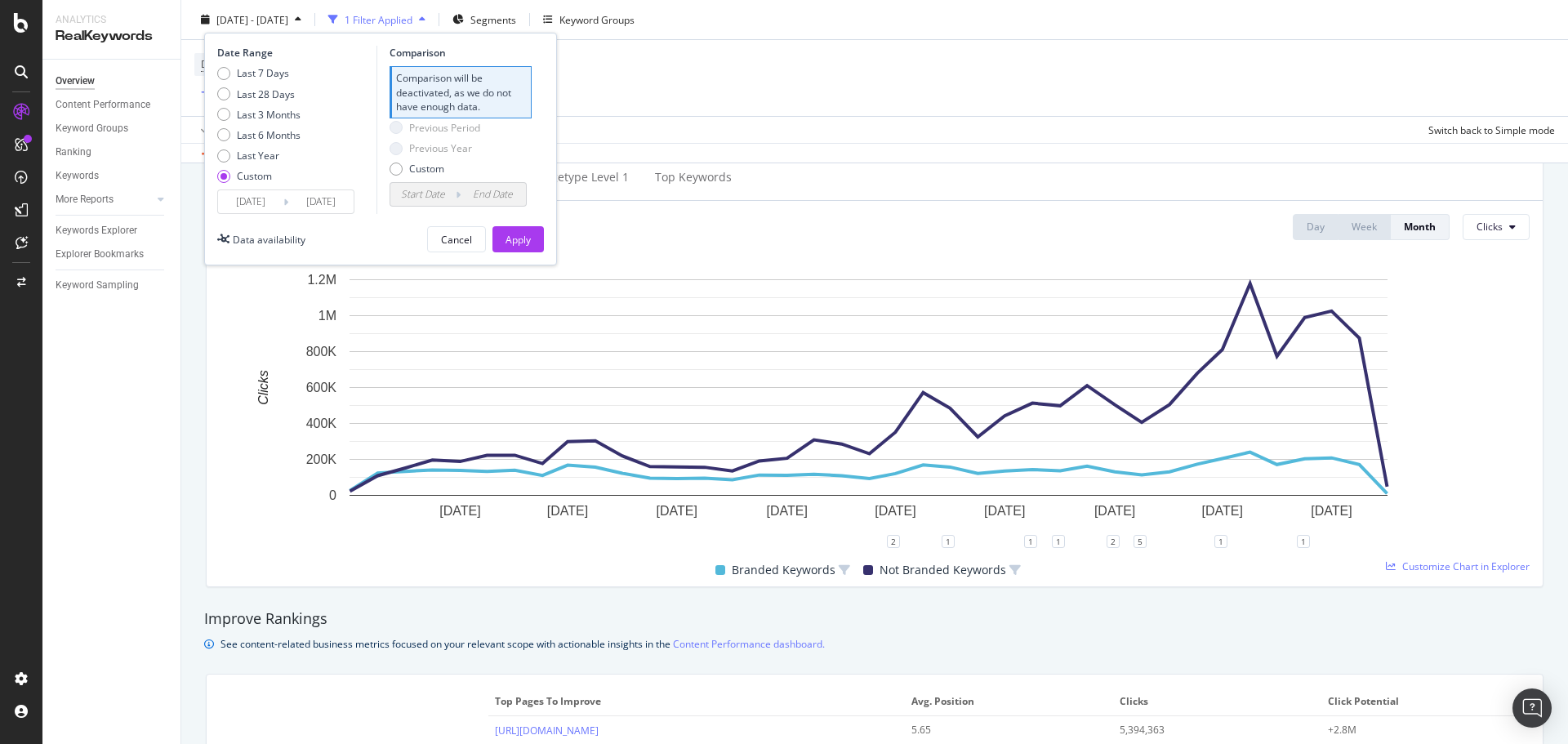
click at [321, 202] on input "[DATE]" at bounding box center [320, 202] width 65 height 23
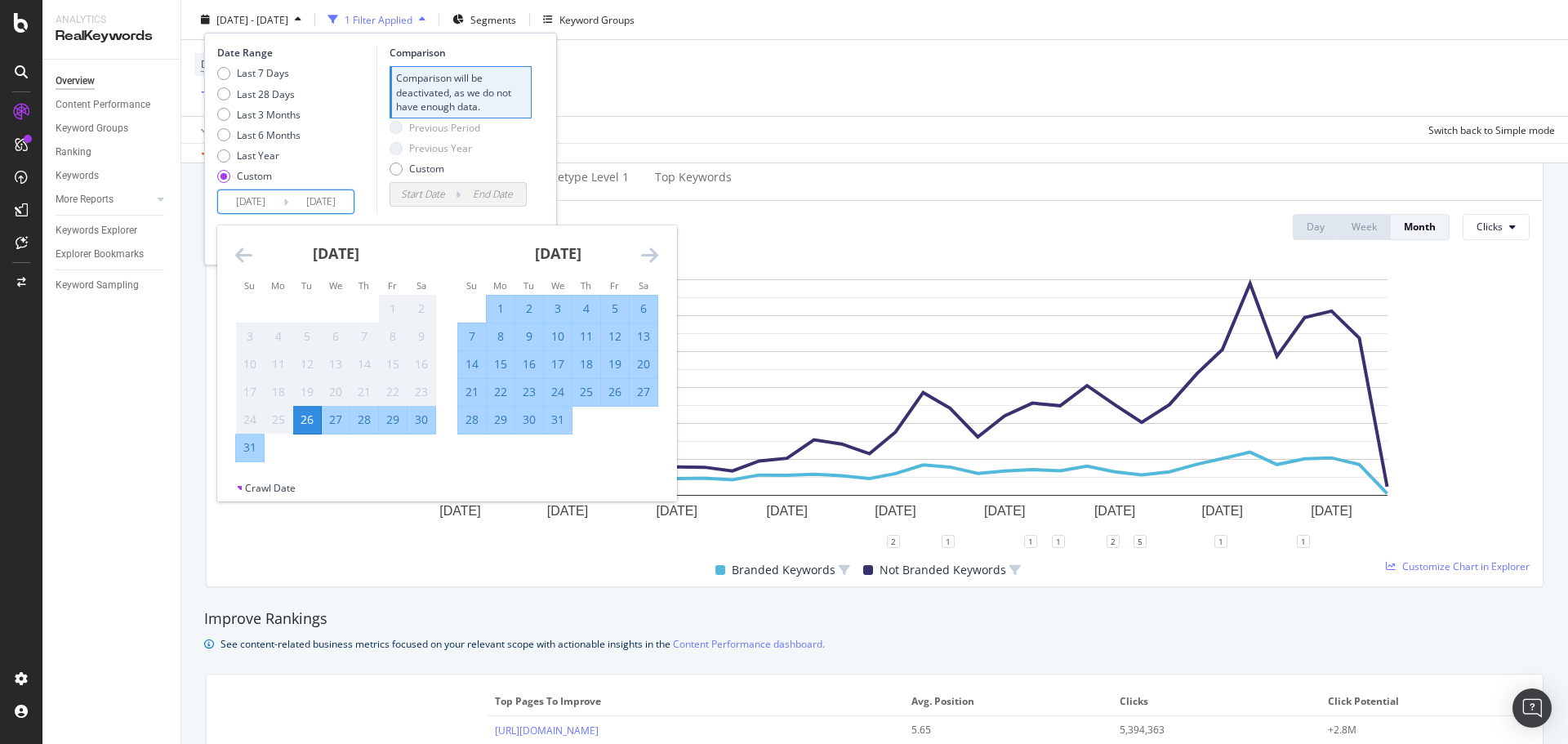
click at [646, 248] on icon "Move forward to switch to the next month." at bounding box center [650, 255] width 17 height 20
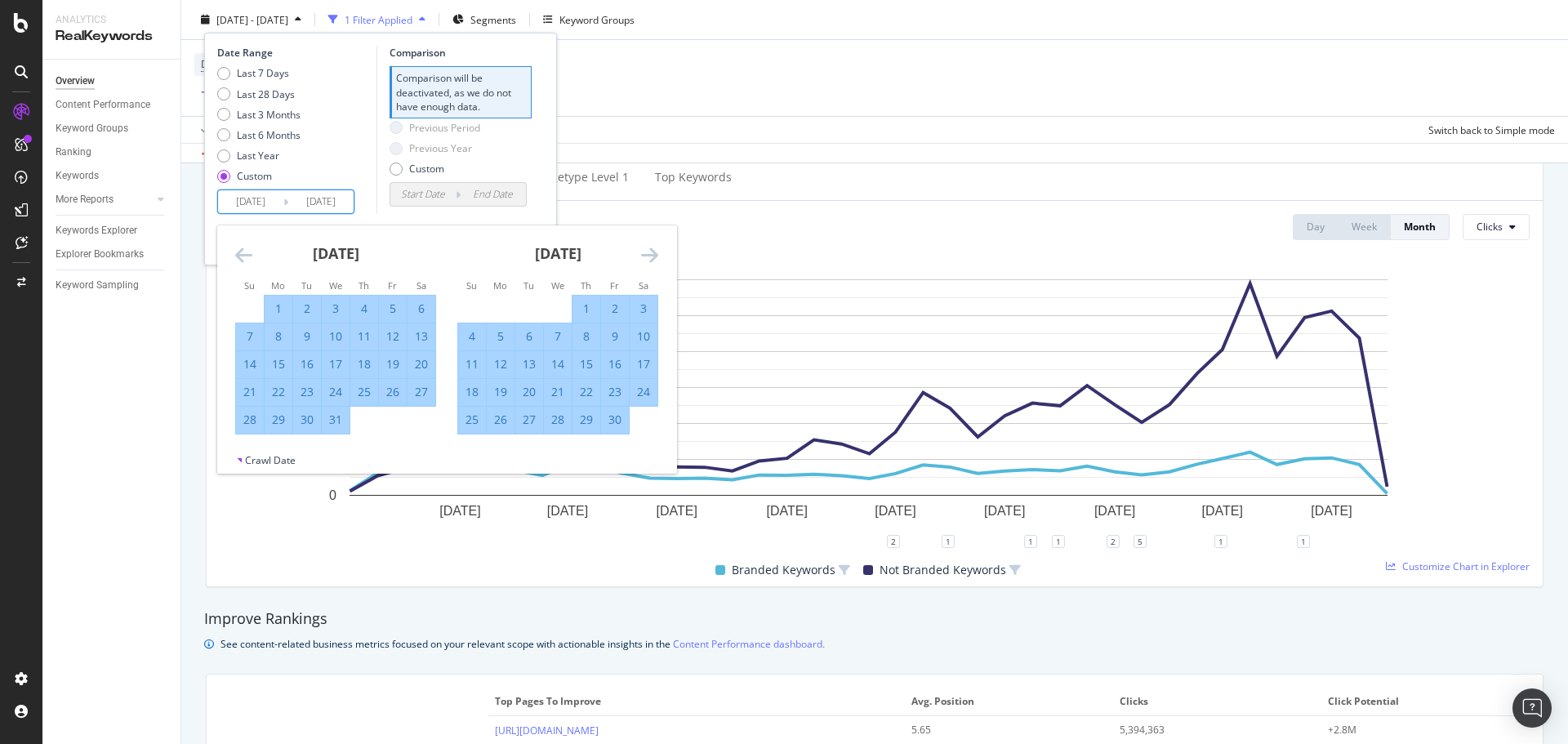
click at [646, 248] on icon "Move forward to switch to the next month." at bounding box center [650, 255] width 17 height 20
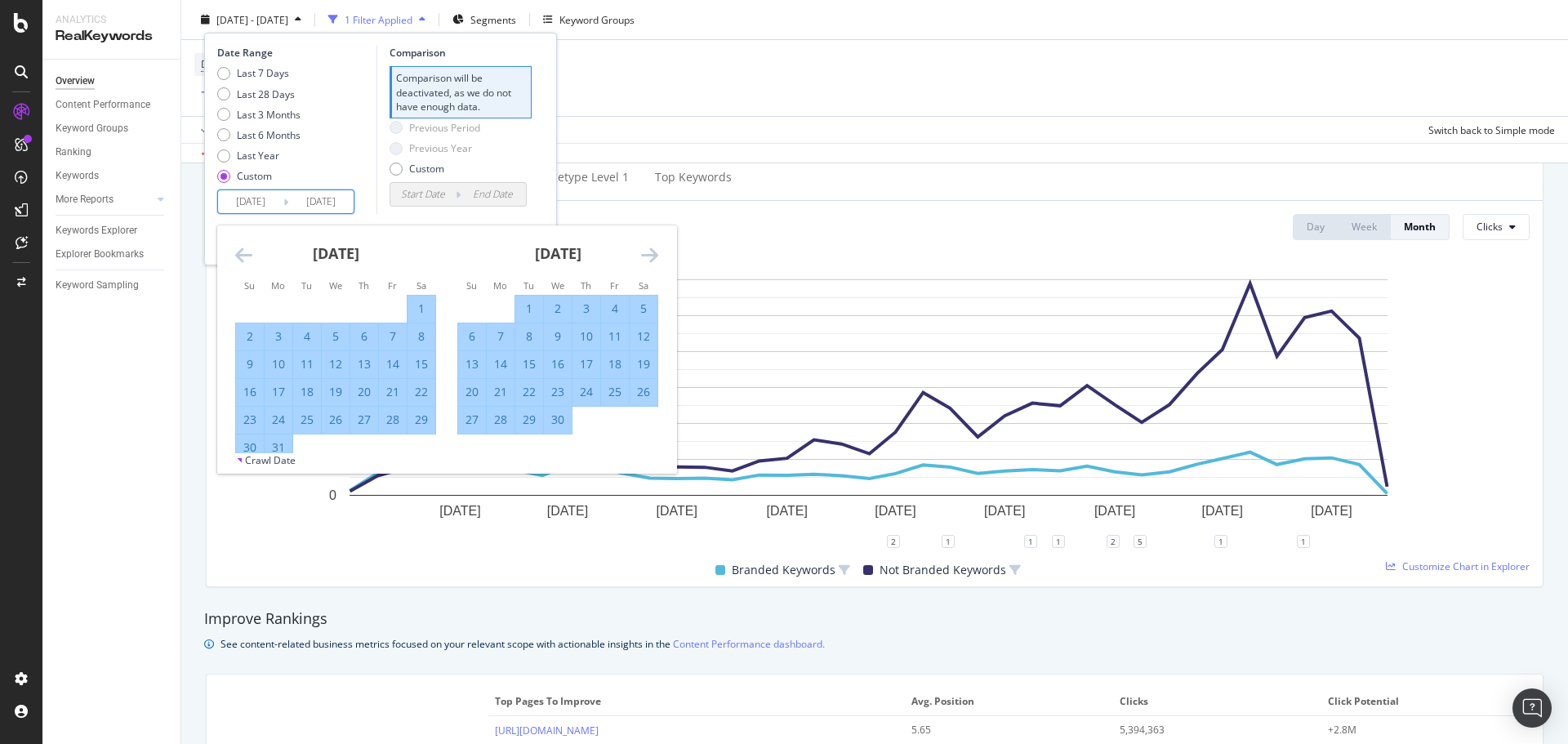
click at [646, 248] on icon "Move forward to switch to the next month." at bounding box center [650, 255] width 17 height 20
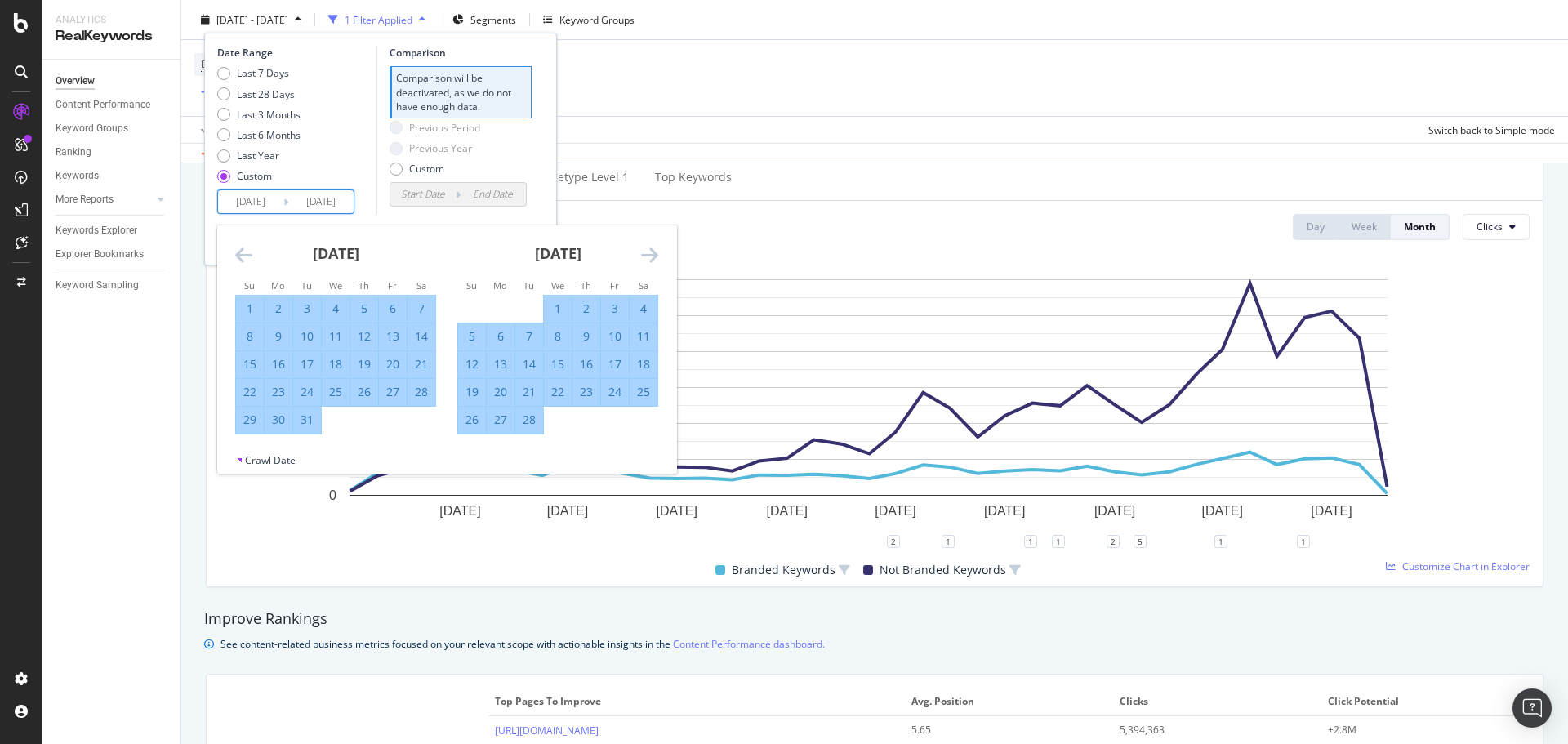
click at [646, 248] on icon "Move forward to switch to the next month." at bounding box center [650, 255] width 17 height 20
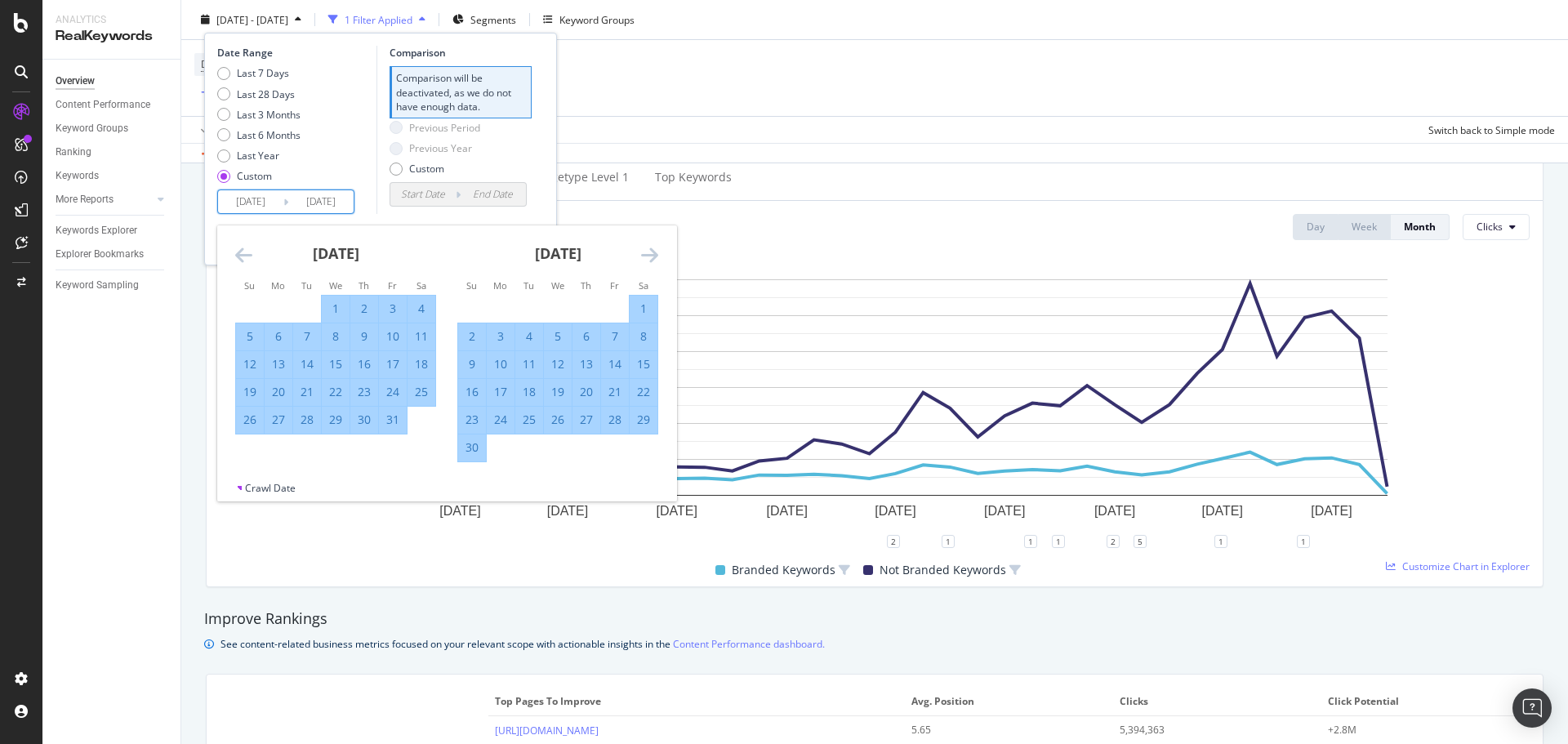
click at [646, 248] on icon "Move forward to switch to the next month." at bounding box center [650, 255] width 17 height 20
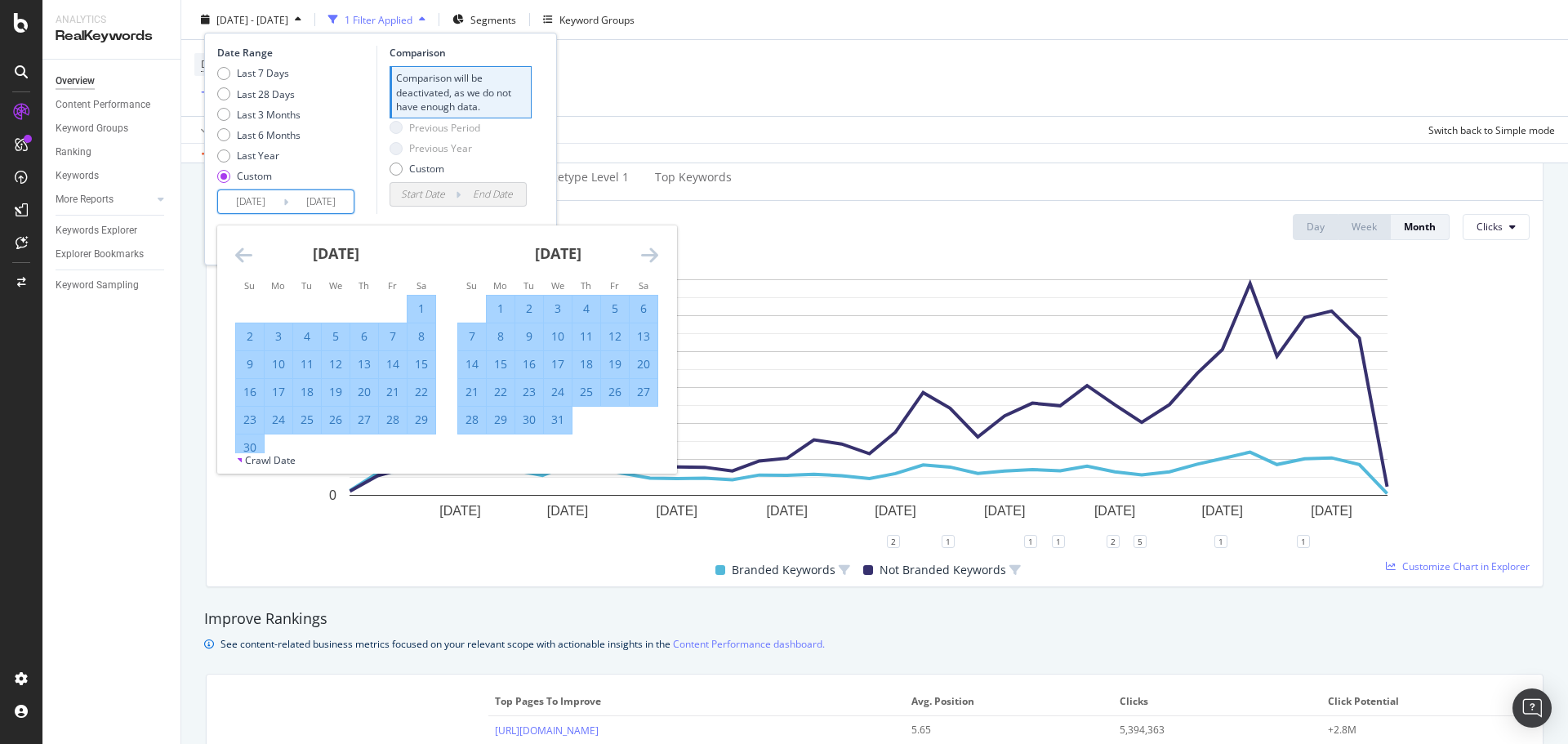
click at [646, 248] on icon "Move forward to switch to the next month." at bounding box center [650, 255] width 17 height 20
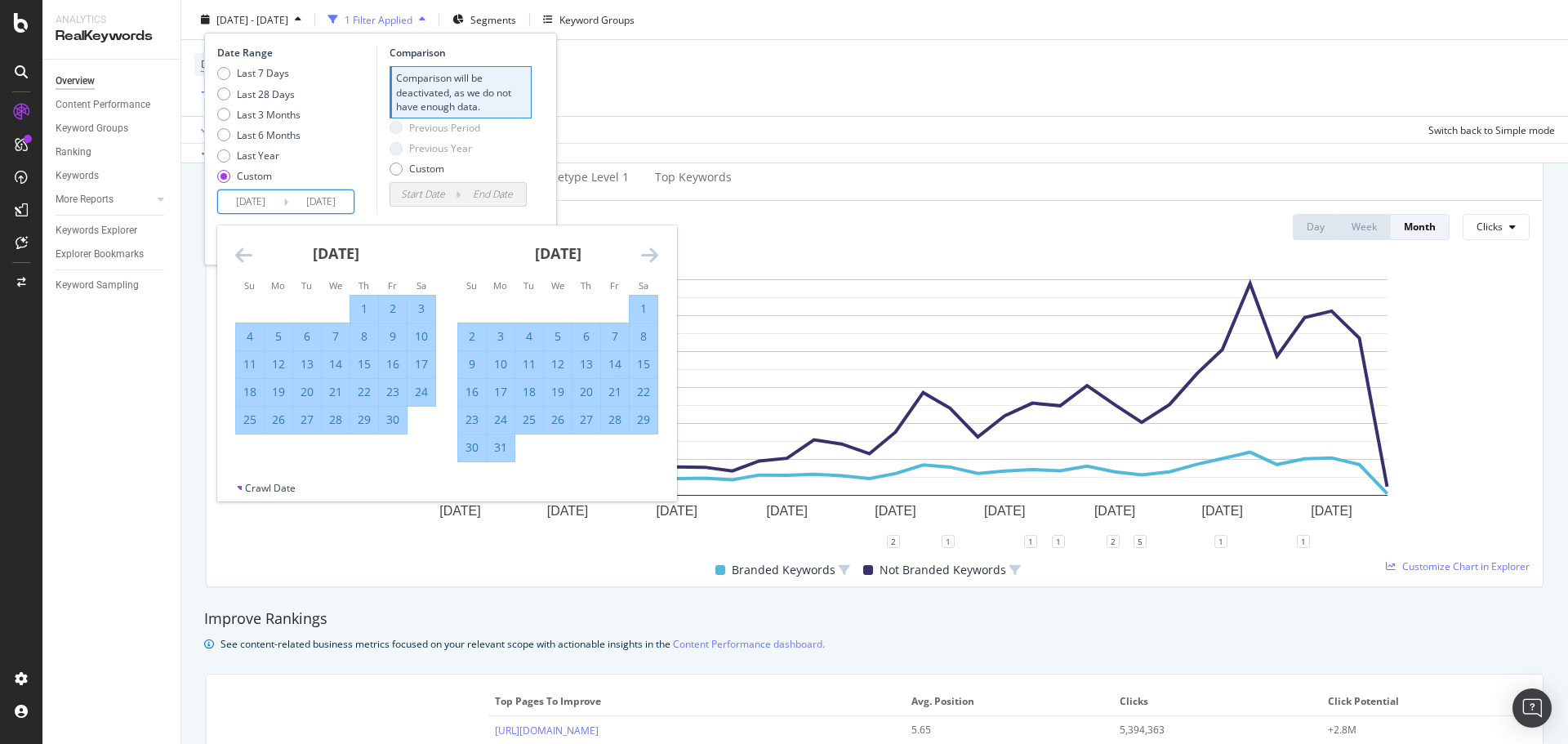
click at [646, 248] on icon "Move forward to switch to the next month." at bounding box center [650, 255] width 17 height 20
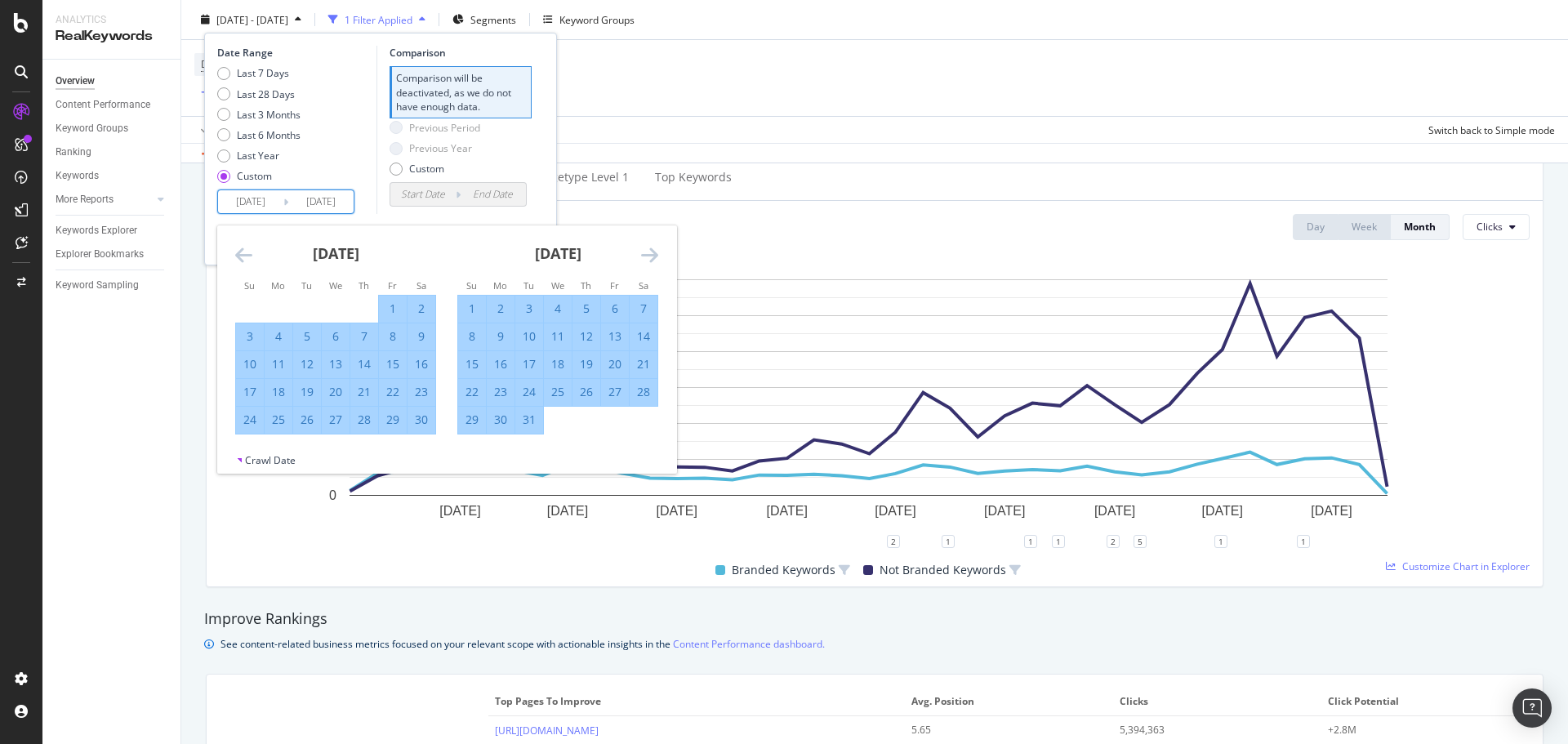
click at [646, 248] on icon "Move forward to switch to the next month." at bounding box center [650, 255] width 17 height 20
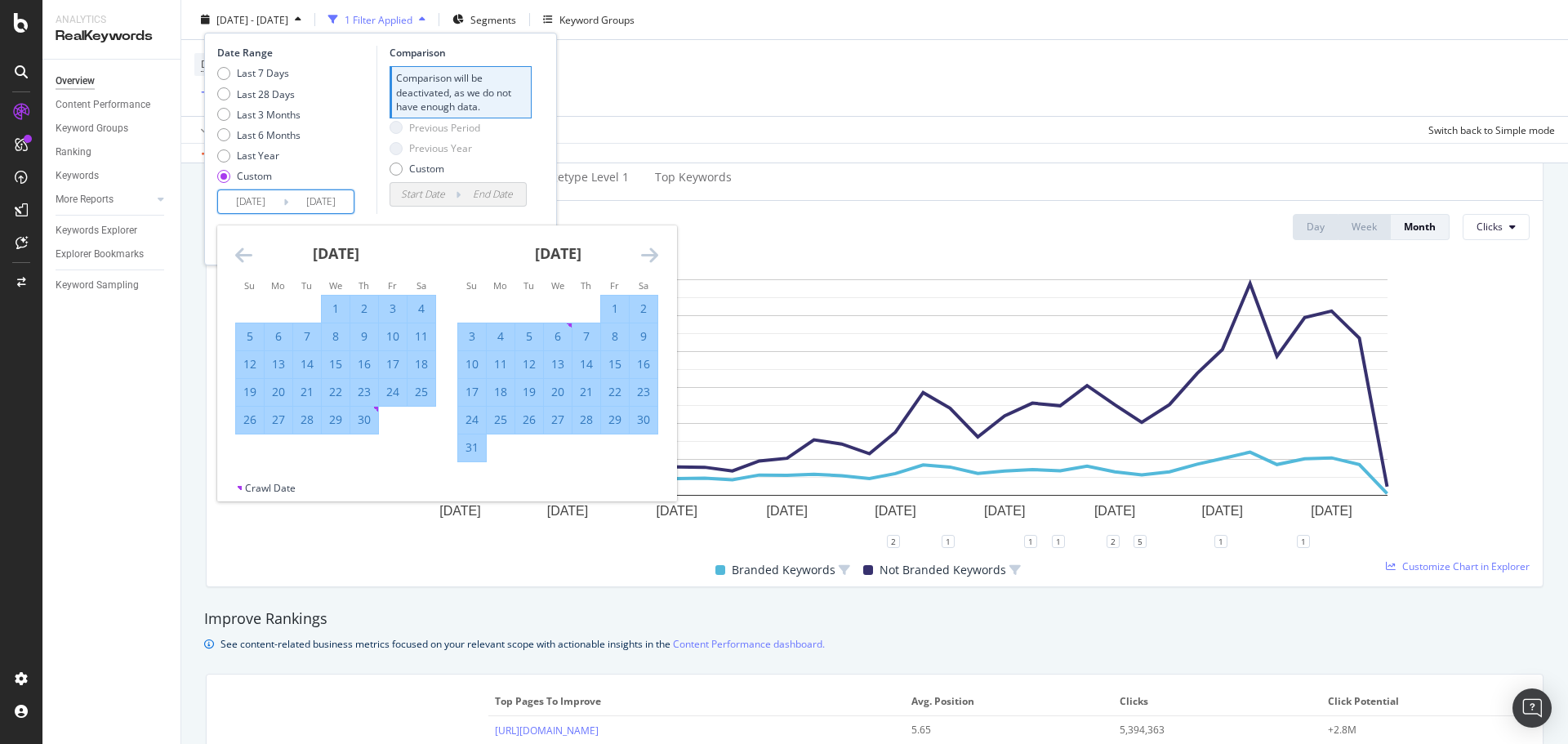
click at [646, 248] on icon "Move forward to switch to the next month." at bounding box center [650, 255] width 17 height 20
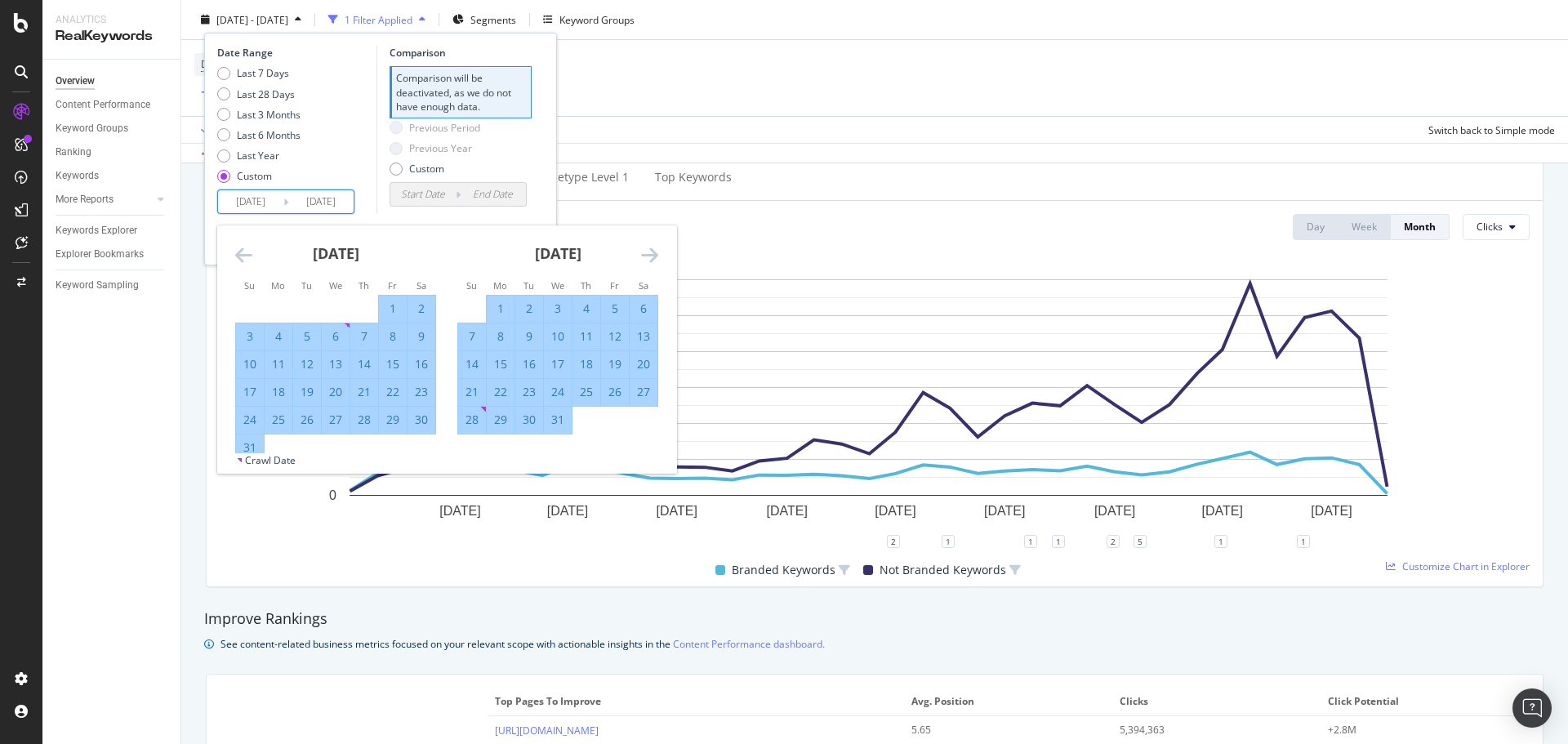
click at [646, 248] on icon "Move forward to switch to the next month." at bounding box center [650, 255] width 17 height 20
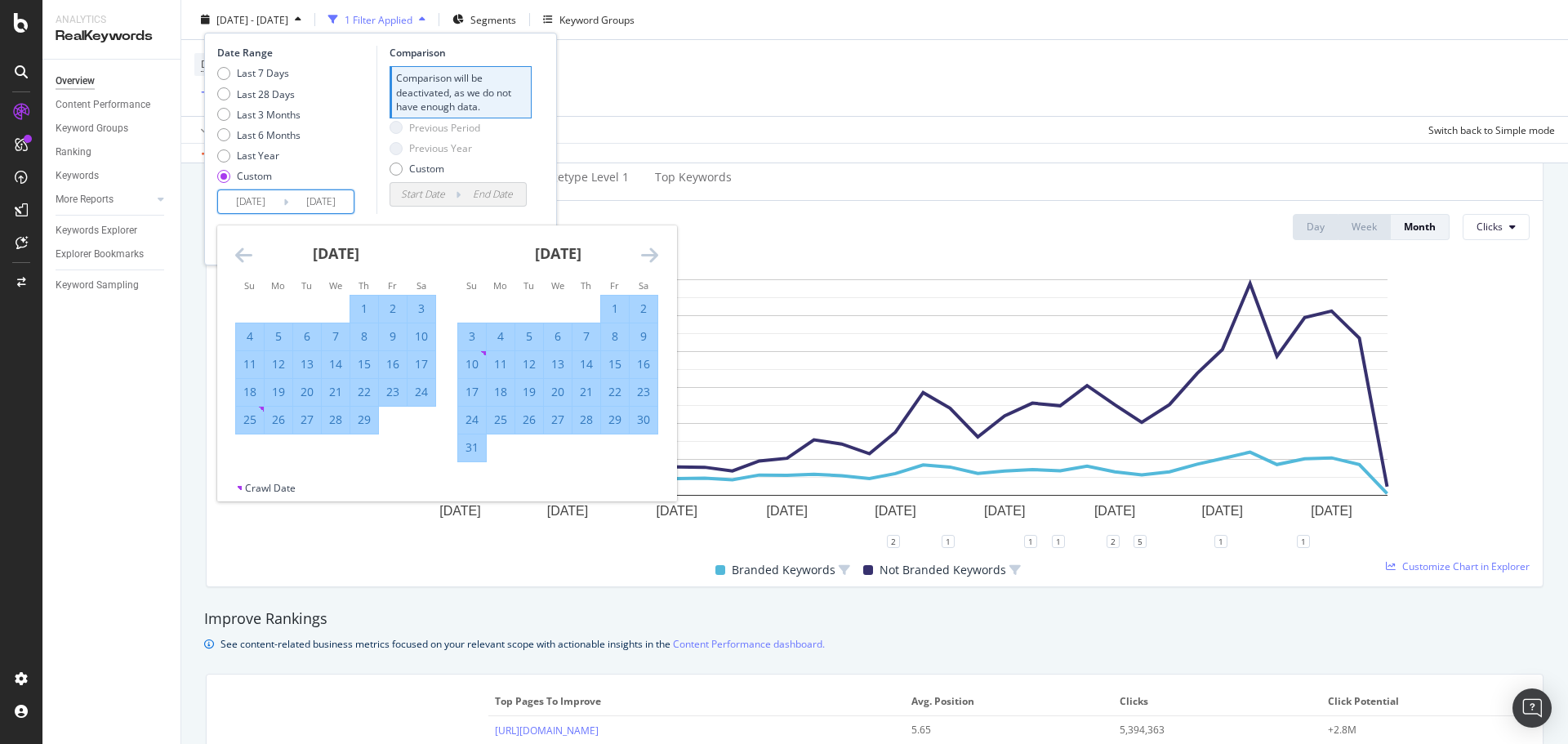
click at [646, 248] on icon "Move forward to switch to the next month." at bounding box center [650, 255] width 17 height 20
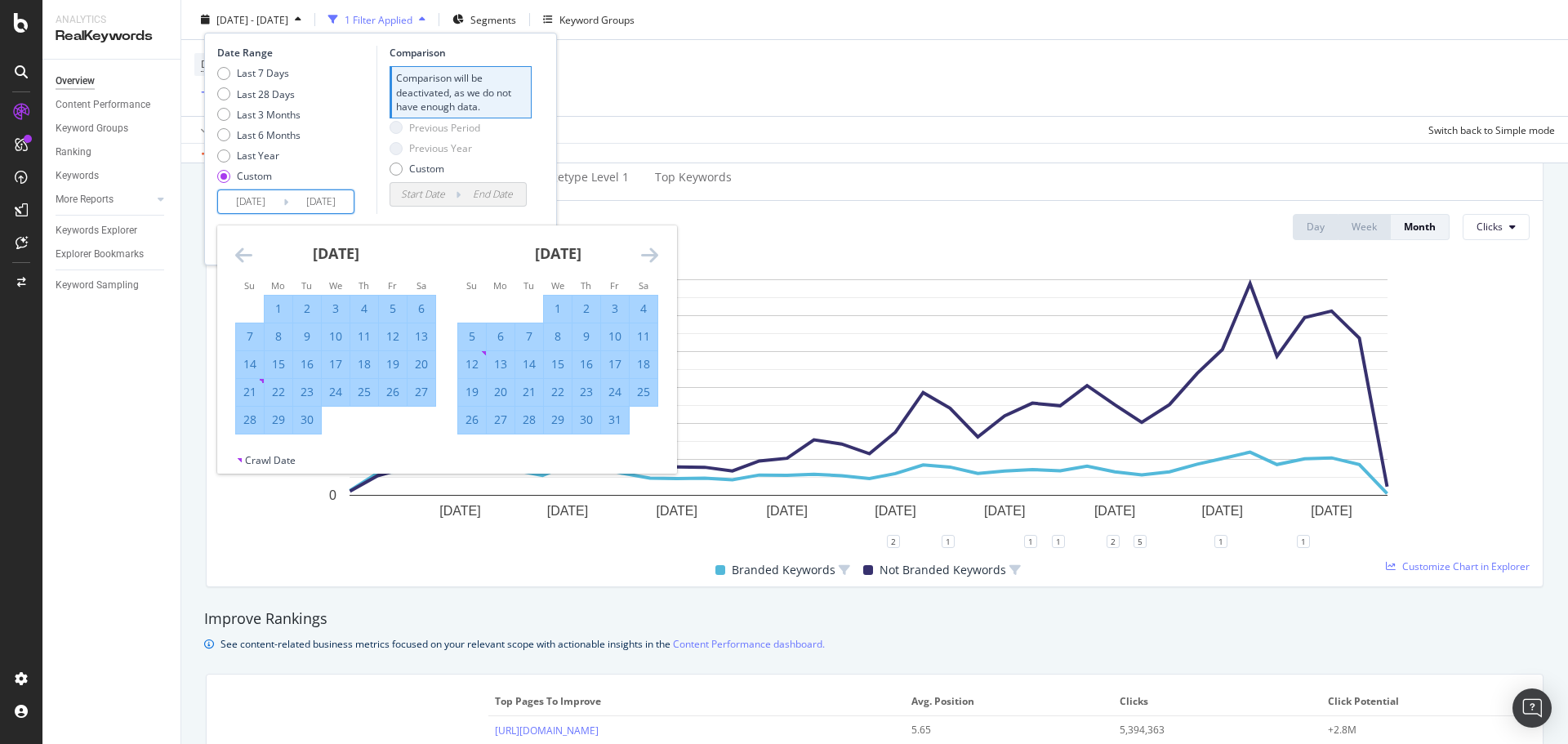
click at [646, 248] on icon "Move forward to switch to the next month." at bounding box center [650, 255] width 17 height 20
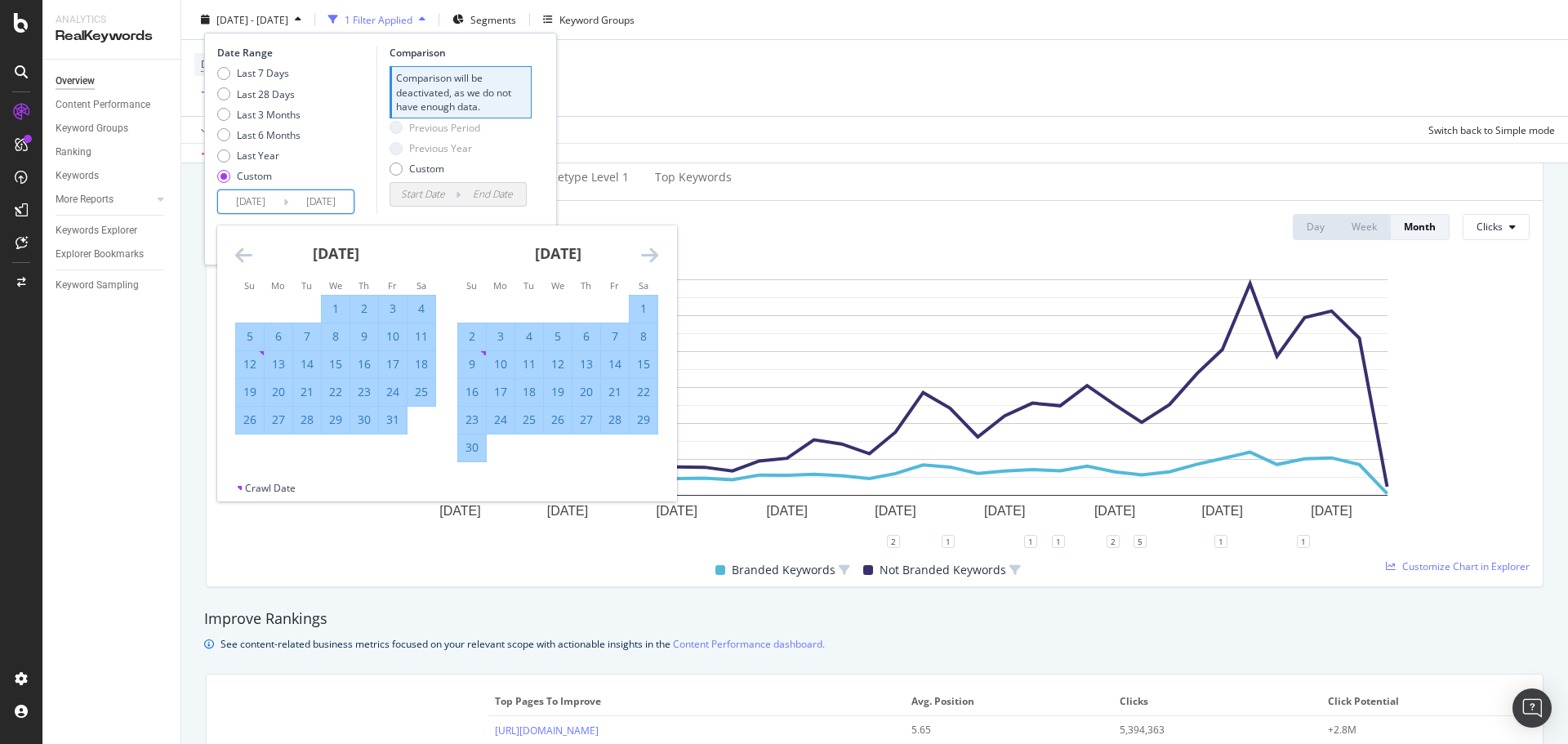
click at [646, 248] on icon "Move forward to switch to the next month." at bounding box center [650, 255] width 17 height 20
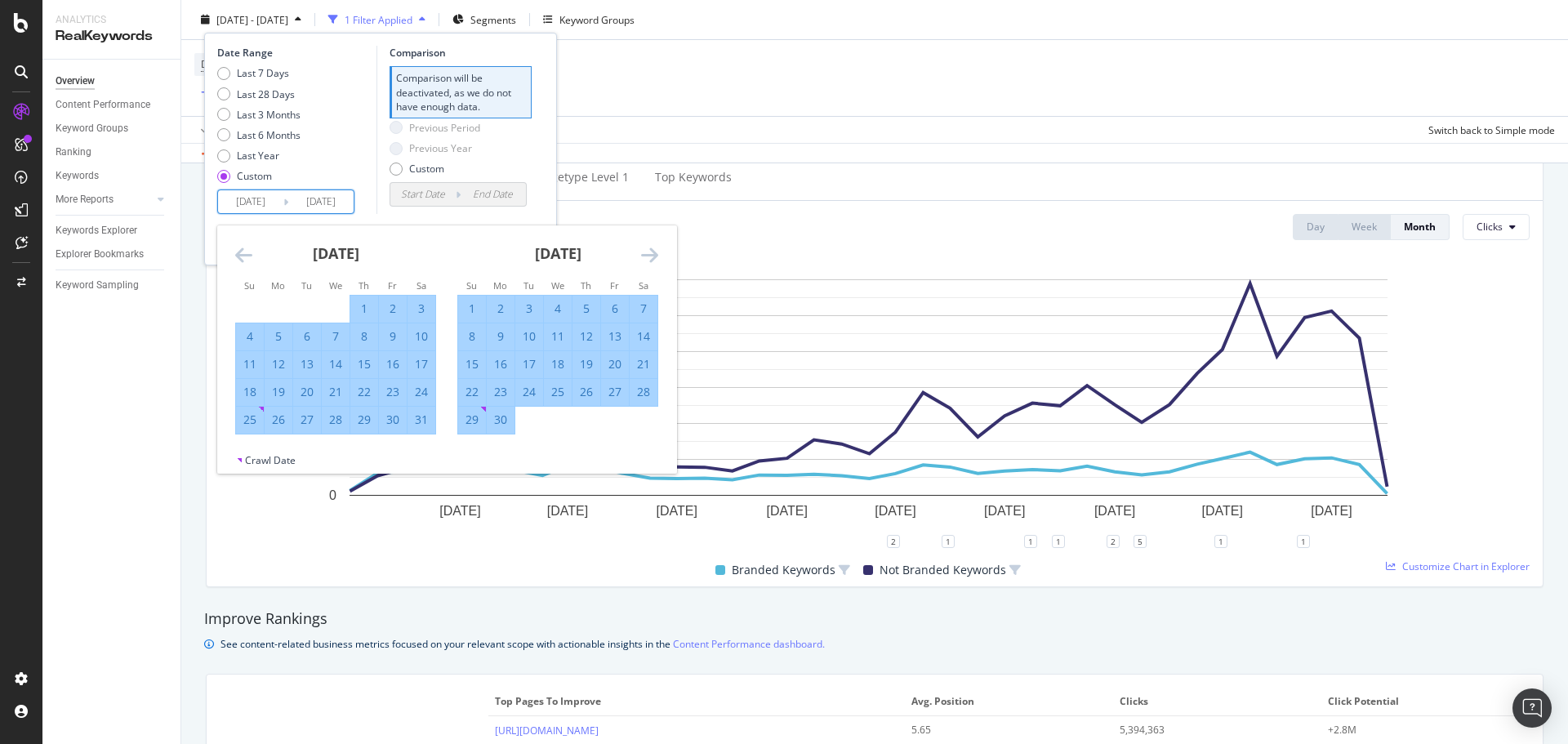
click at [646, 248] on icon "Move forward to switch to the next month." at bounding box center [650, 255] width 17 height 20
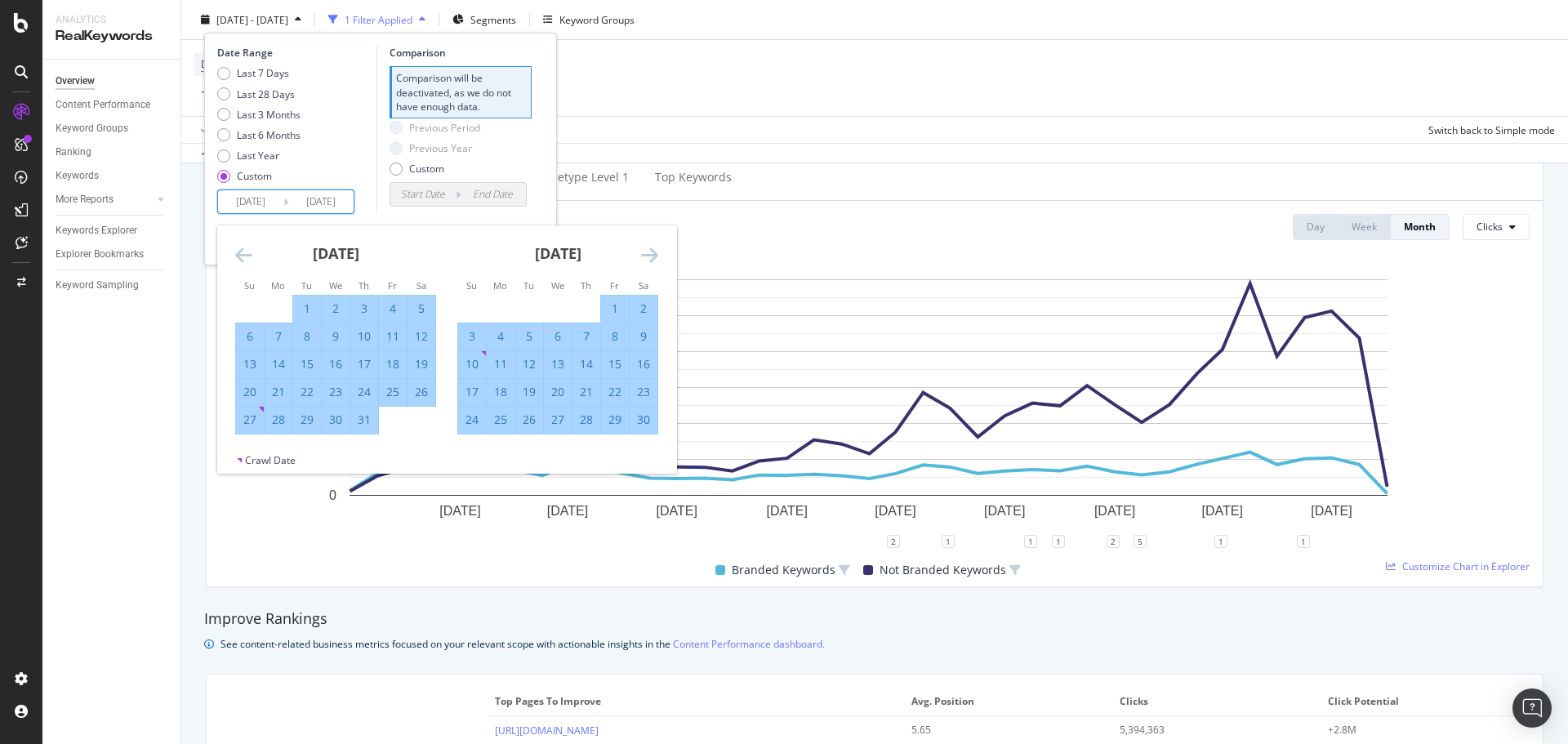
click at [646, 248] on icon "Move forward to switch to the next month." at bounding box center [650, 255] width 17 height 20
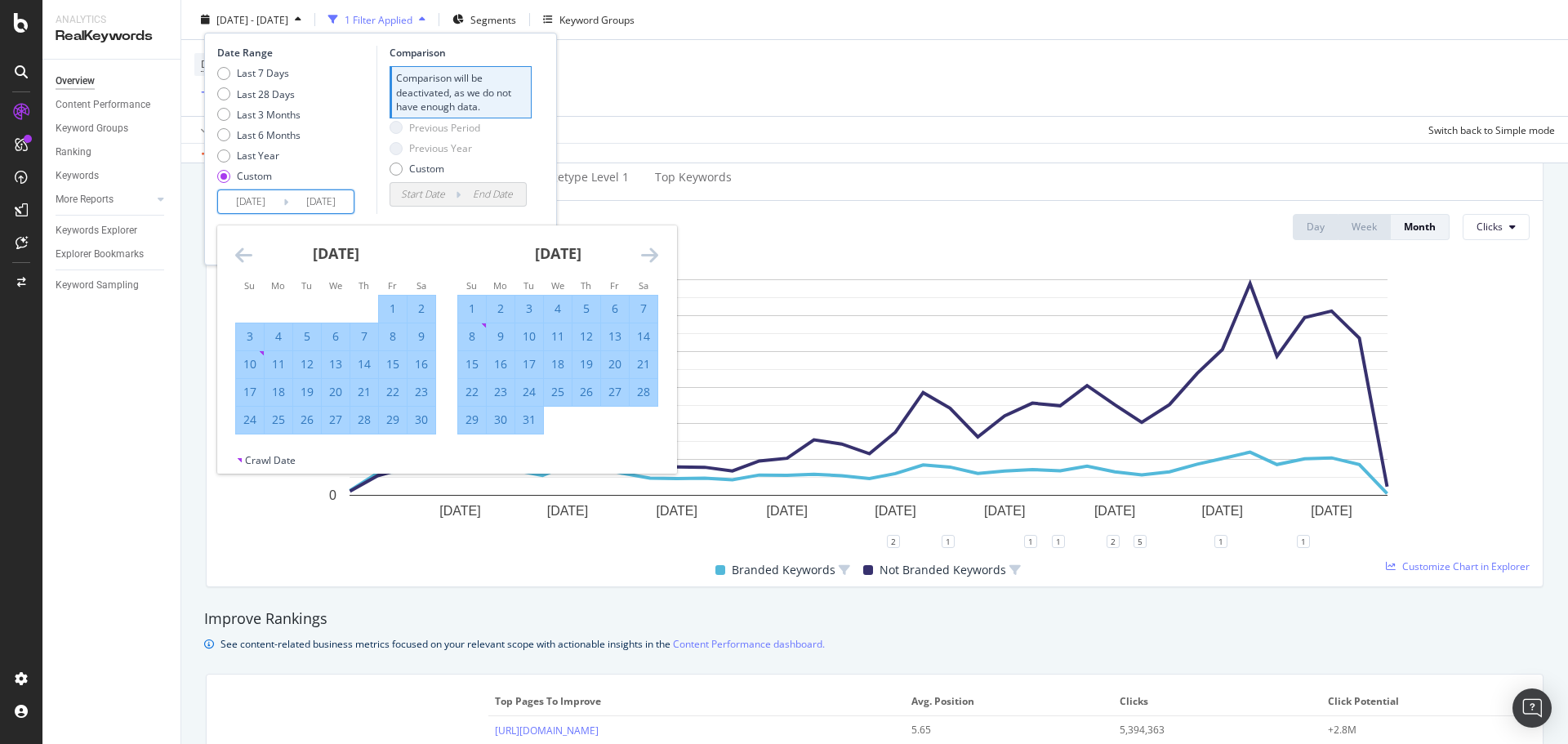
click at [646, 248] on icon "Move forward to switch to the next month." at bounding box center [650, 255] width 17 height 20
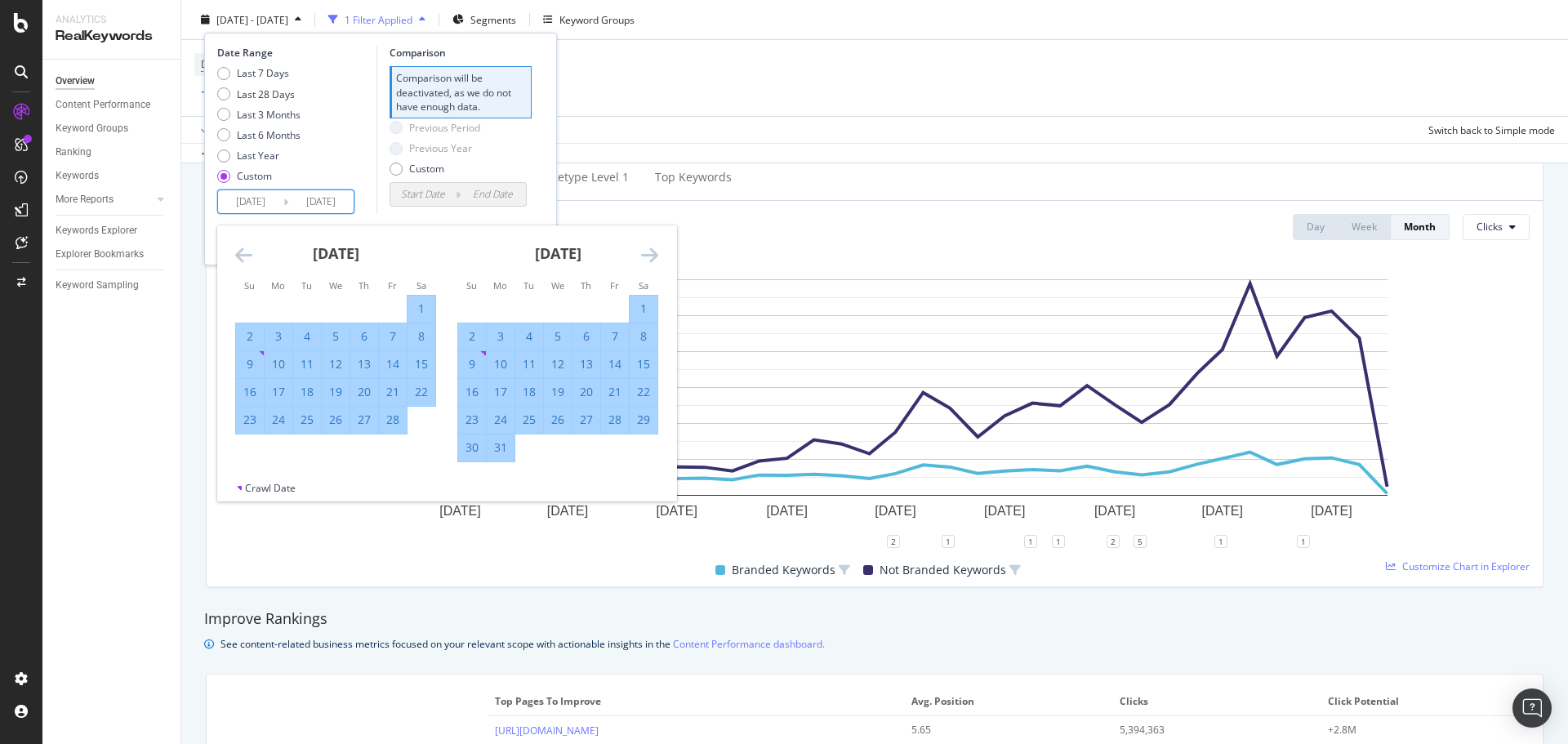
click at [646, 248] on icon "Move forward to switch to the next month." at bounding box center [650, 255] width 17 height 20
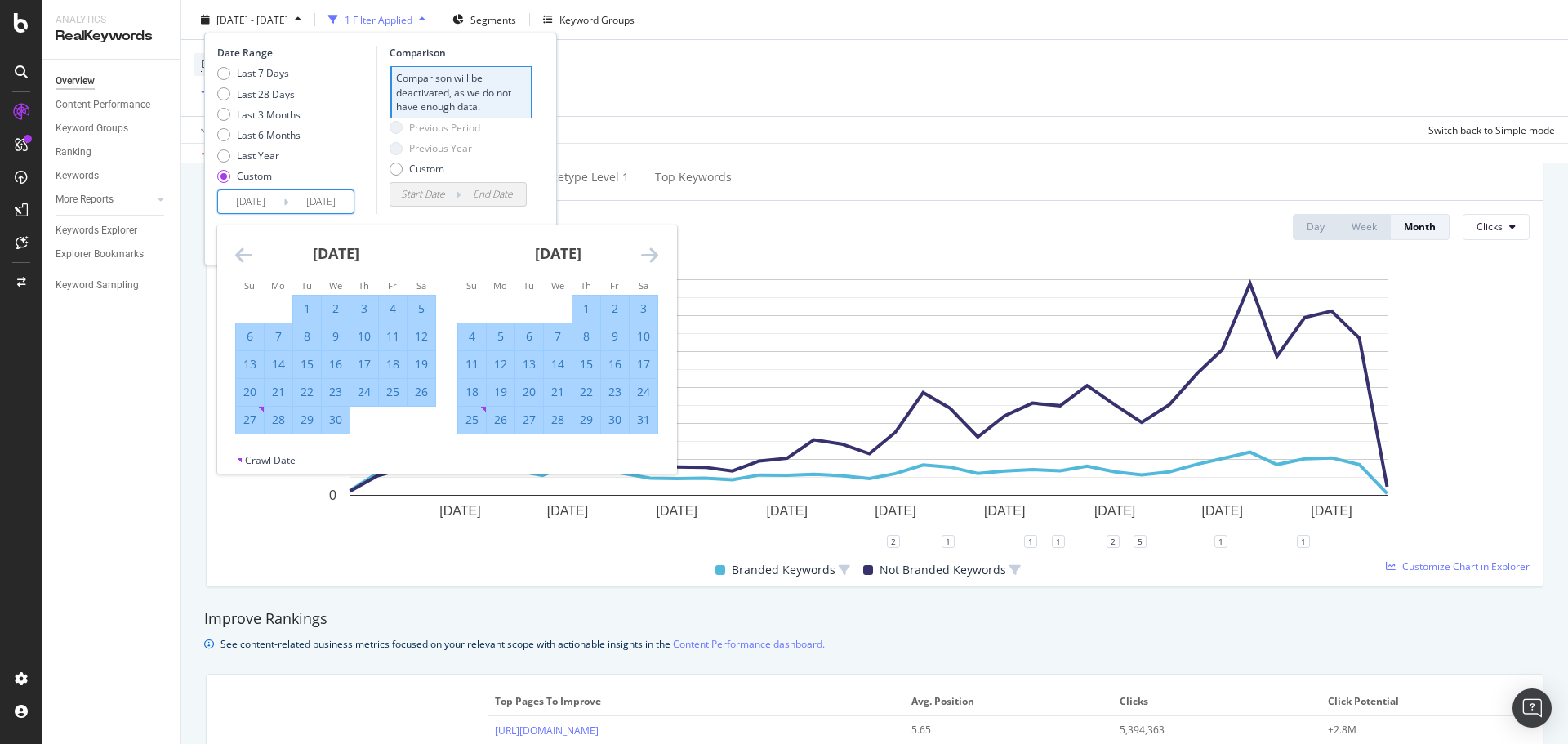
click at [646, 248] on icon "Move forward to switch to the next month." at bounding box center [650, 255] width 17 height 20
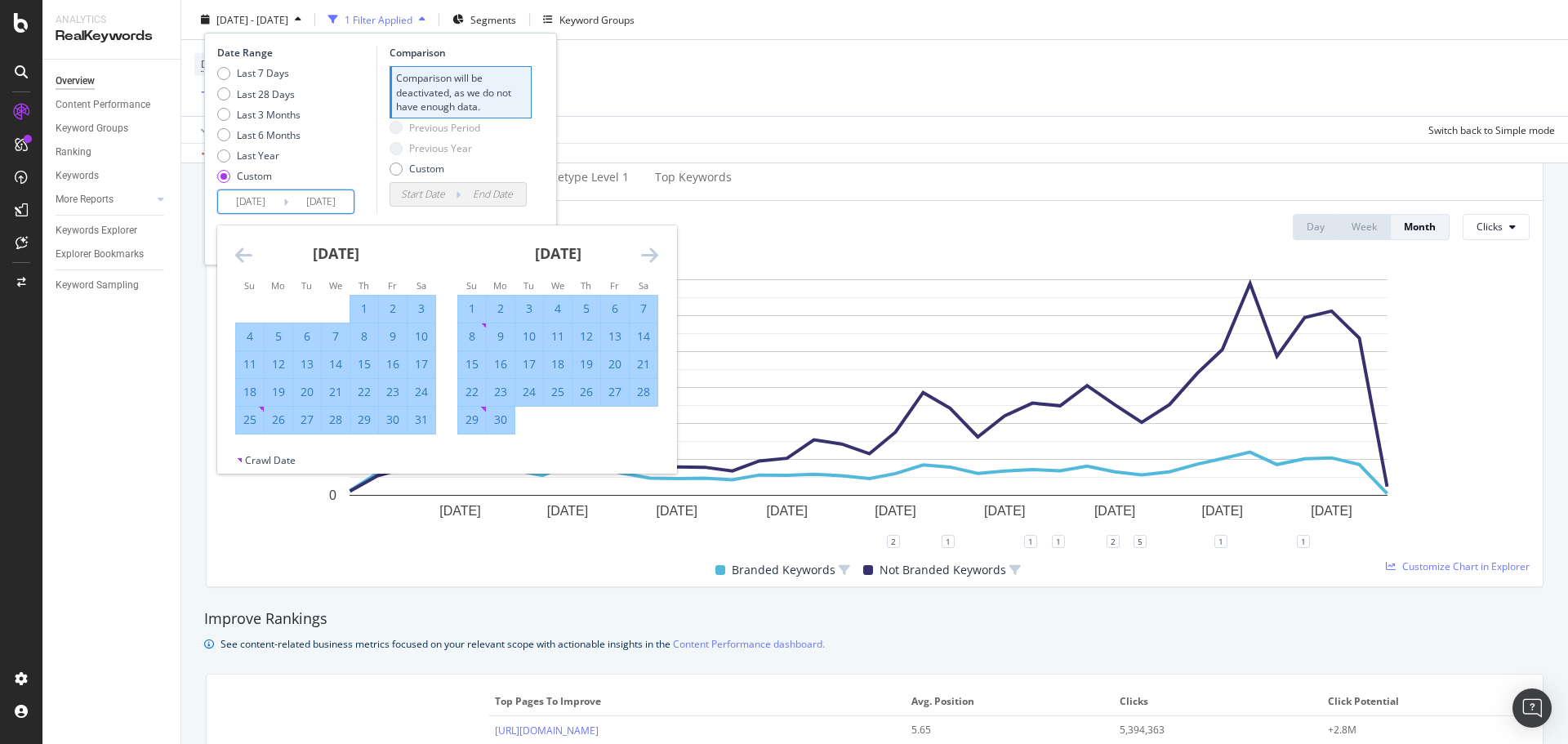
click at [646, 248] on icon "Move forward to switch to the next month." at bounding box center [650, 255] width 17 height 20
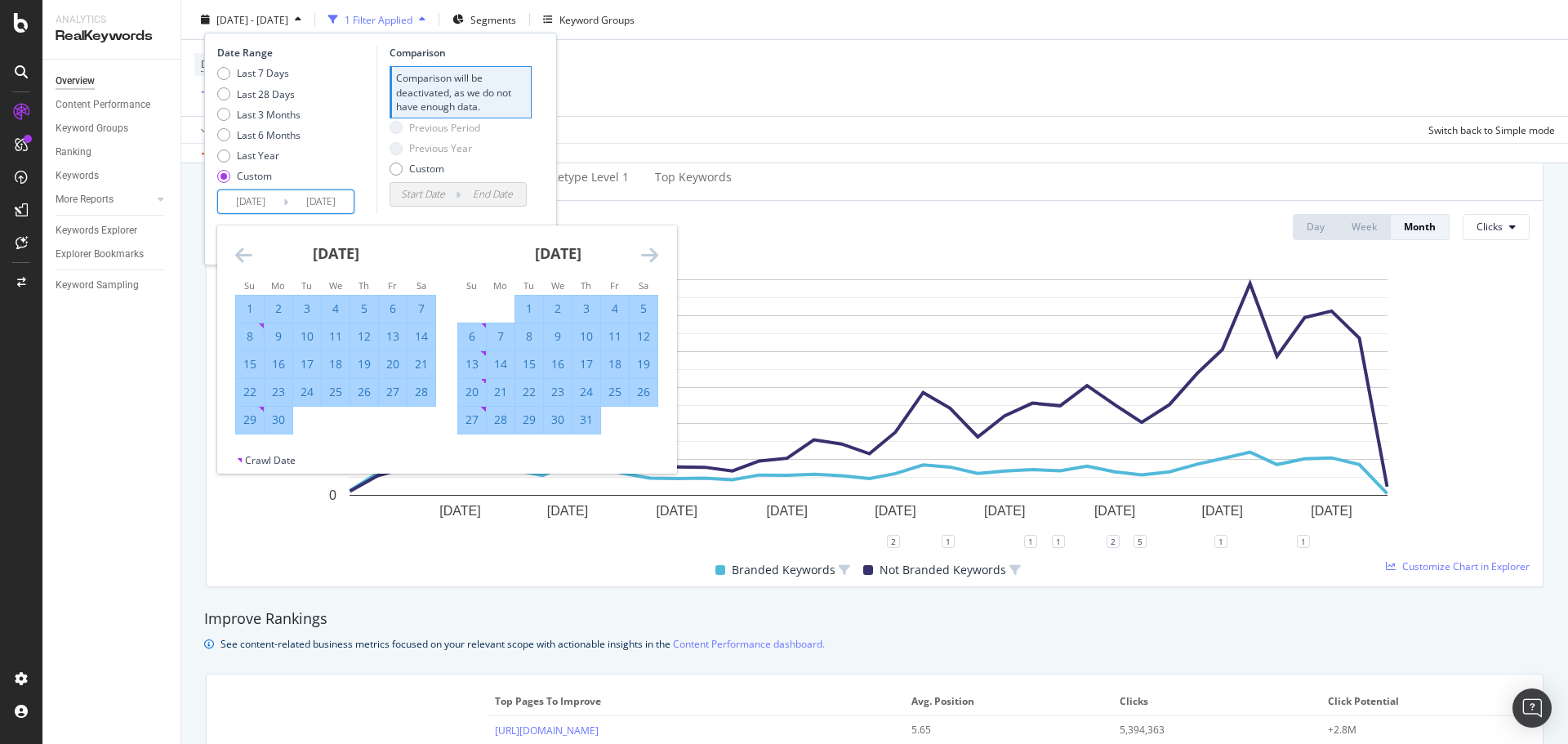
click at [646, 248] on icon "Move forward to switch to the next month." at bounding box center [650, 255] width 17 height 20
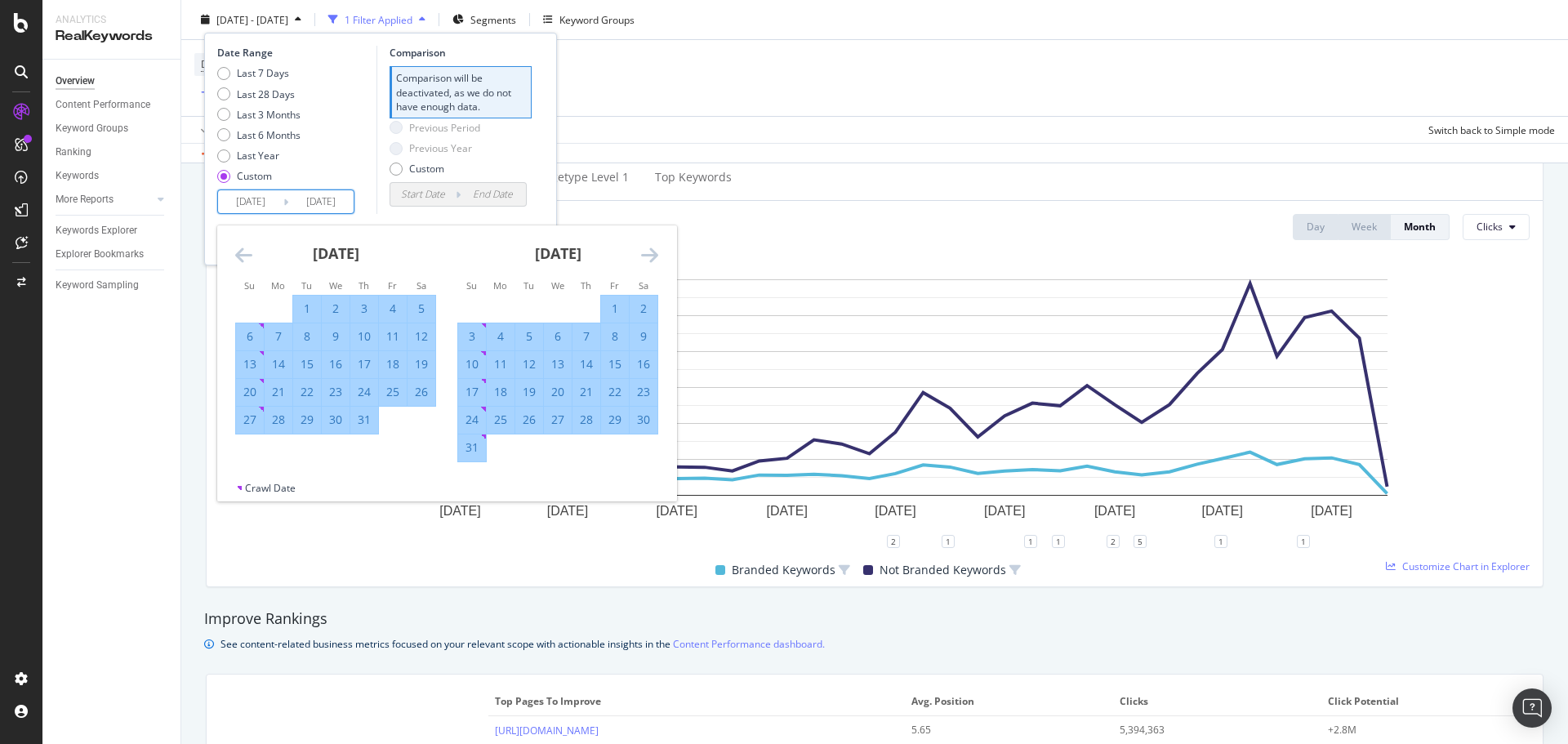
click at [646, 248] on icon "Move forward to switch to the next month." at bounding box center [650, 255] width 17 height 20
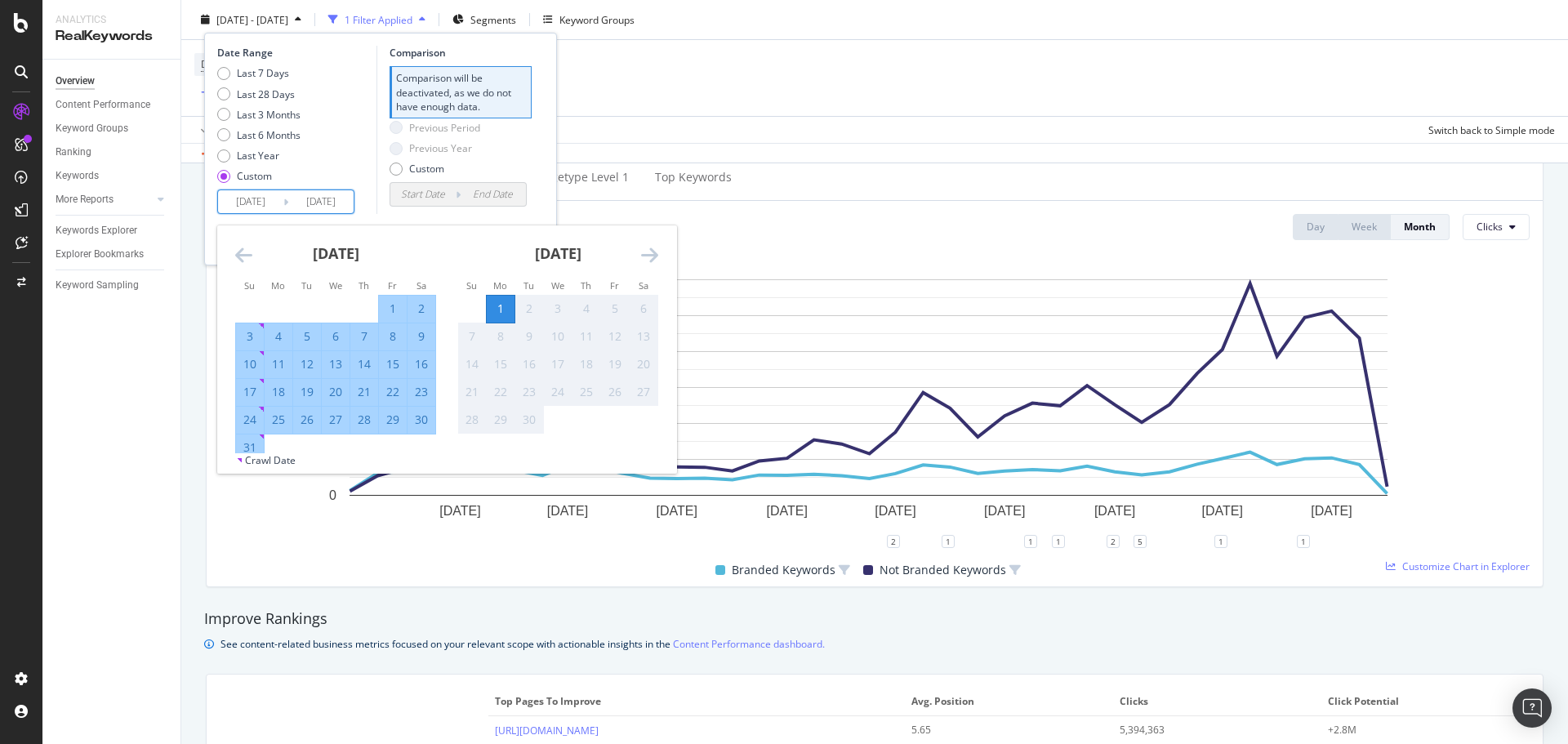
click at [646, 248] on icon "Move forward to switch to the next month." at bounding box center [650, 255] width 17 height 20
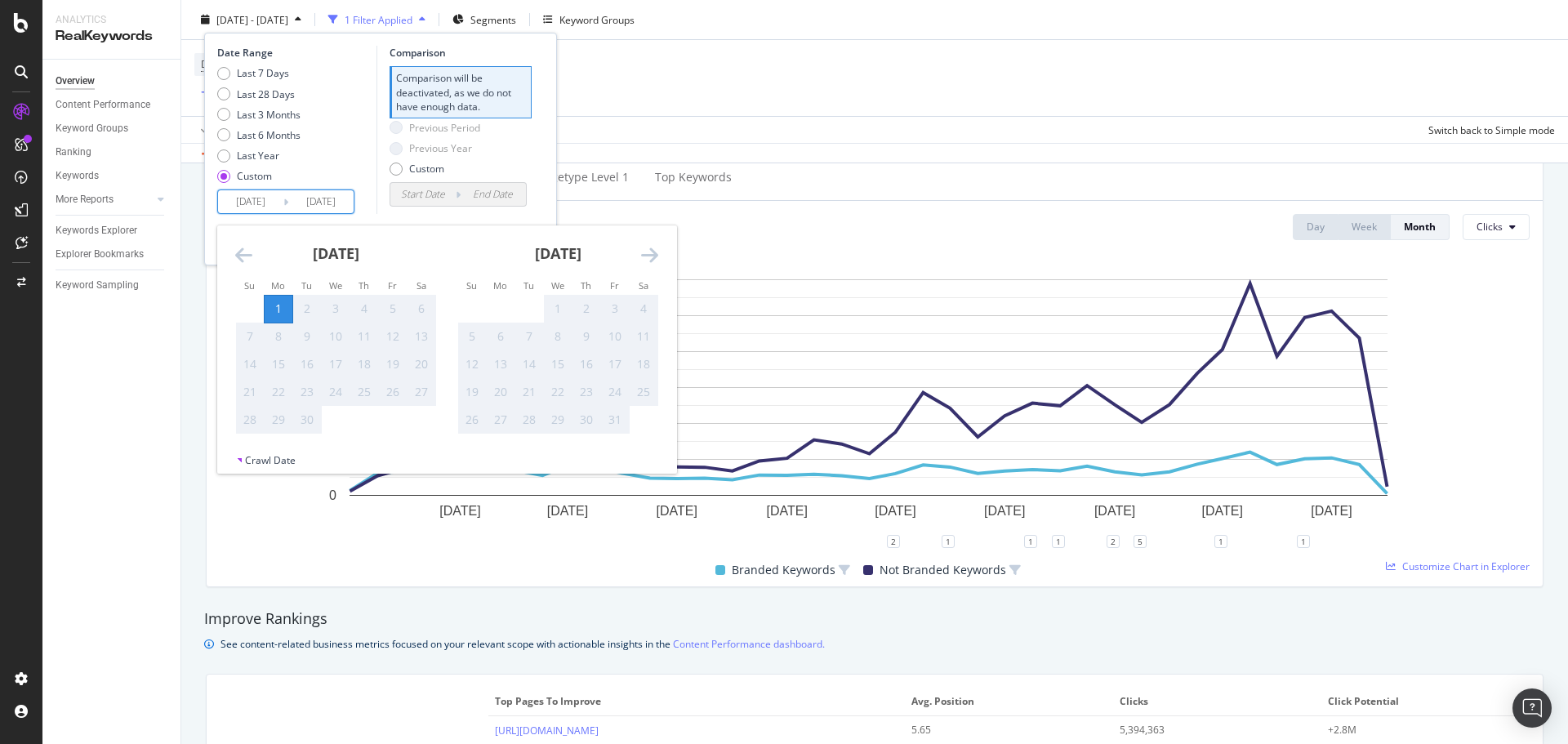
click at [251, 255] on icon "Move backward to switch to the previous month." at bounding box center [244, 255] width 17 height 20
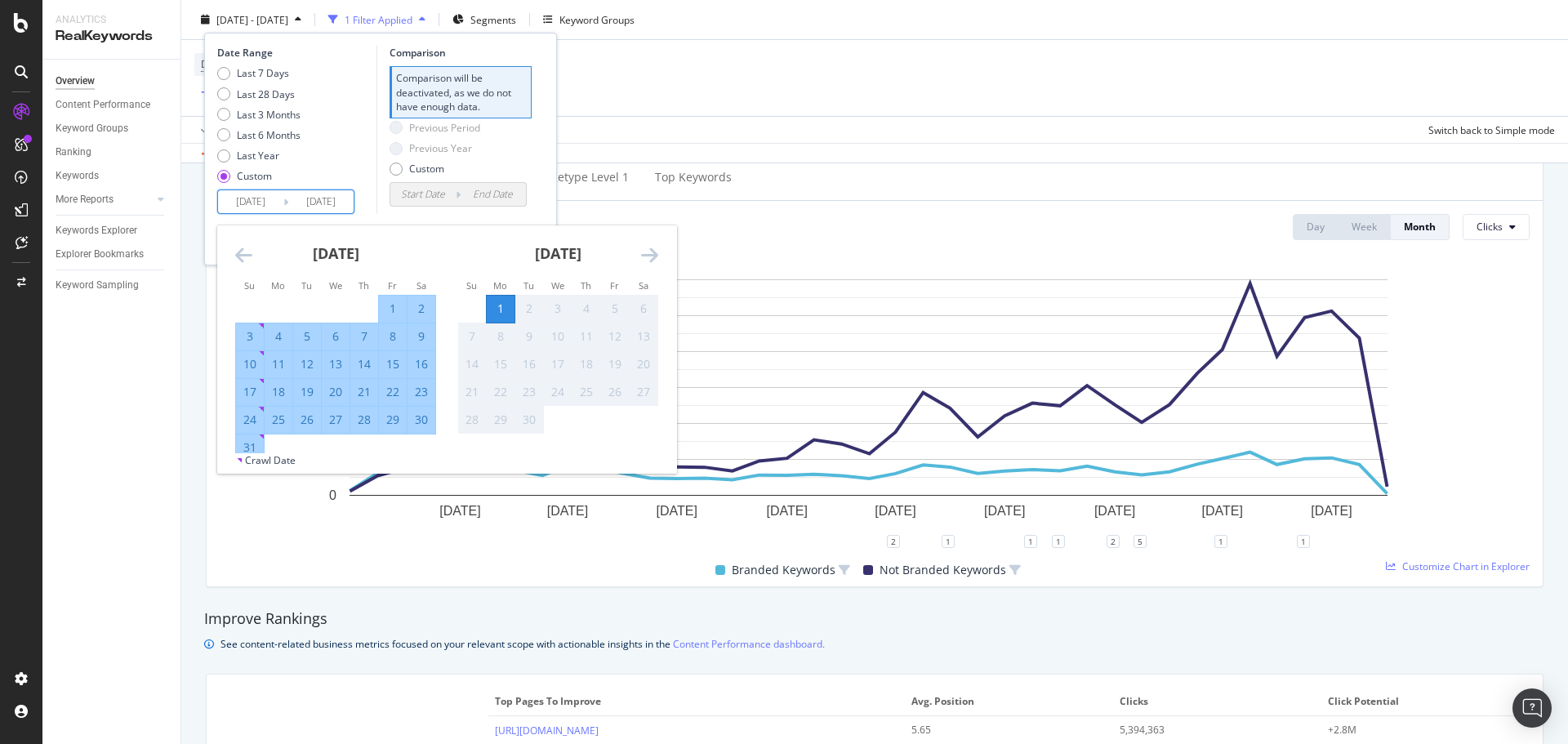
click at [256, 446] on div "31" at bounding box center [250, 448] width 28 height 16
type input "[DATE]"
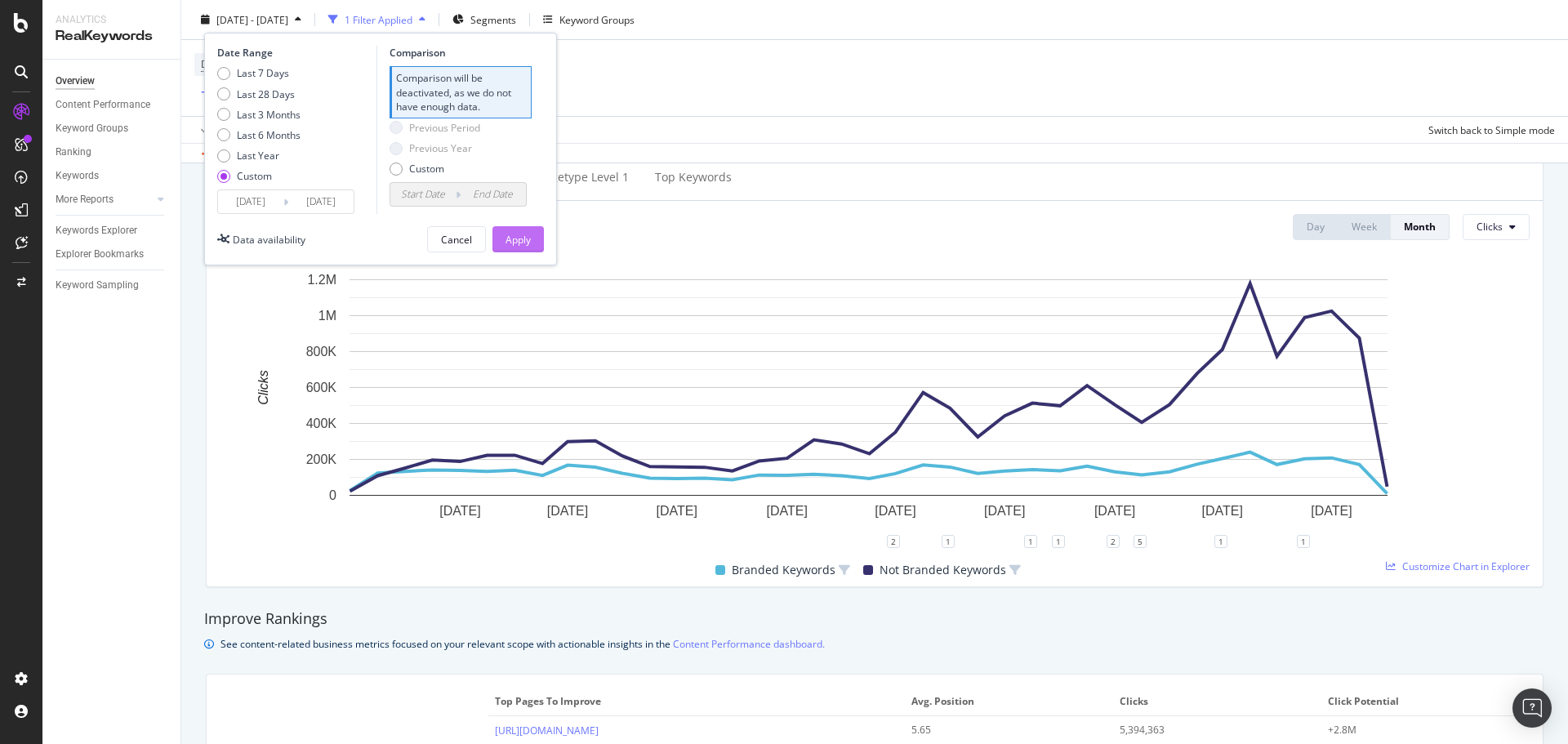
click at [515, 237] on div "Apply" at bounding box center [518, 239] width 26 height 14
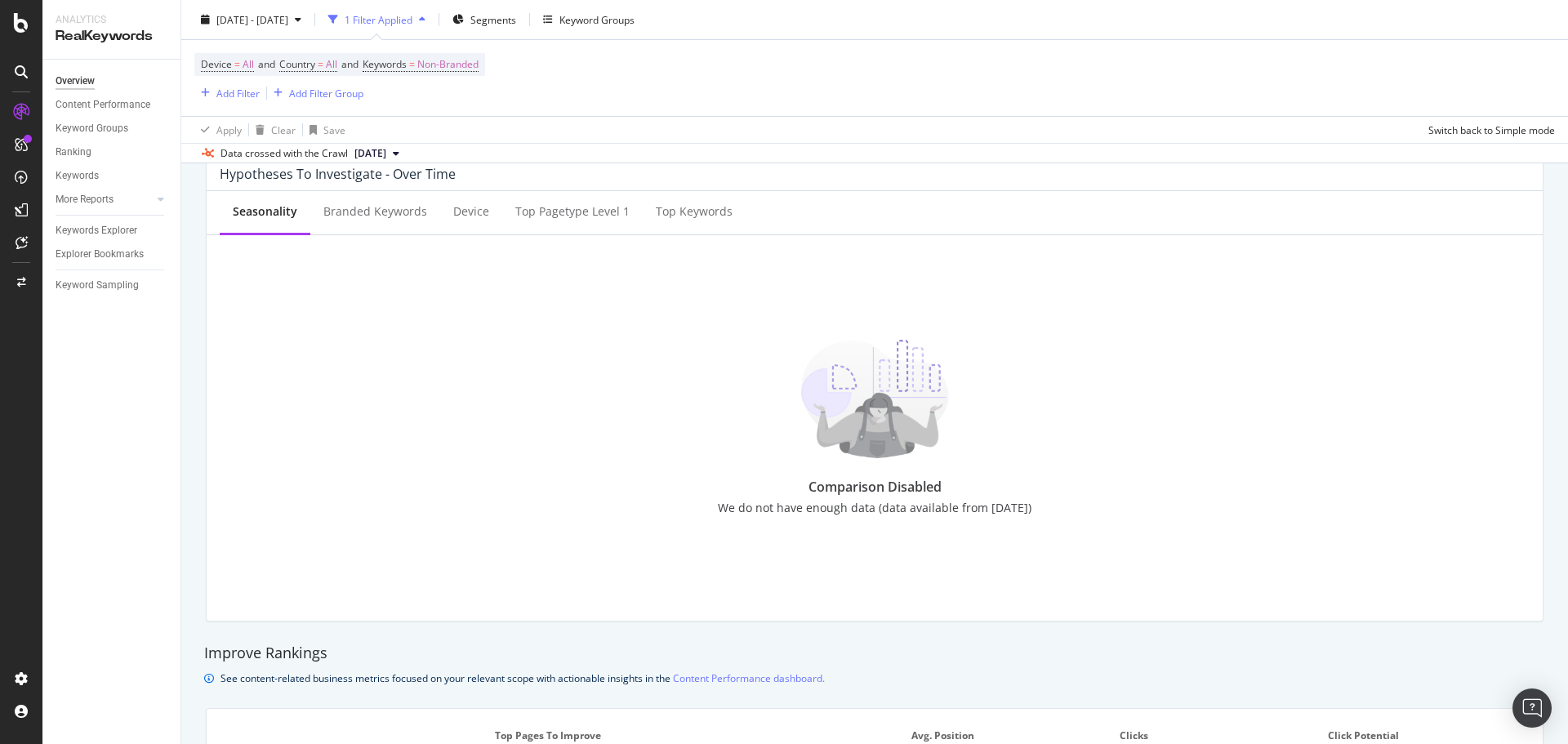
scroll to position [490, 0]
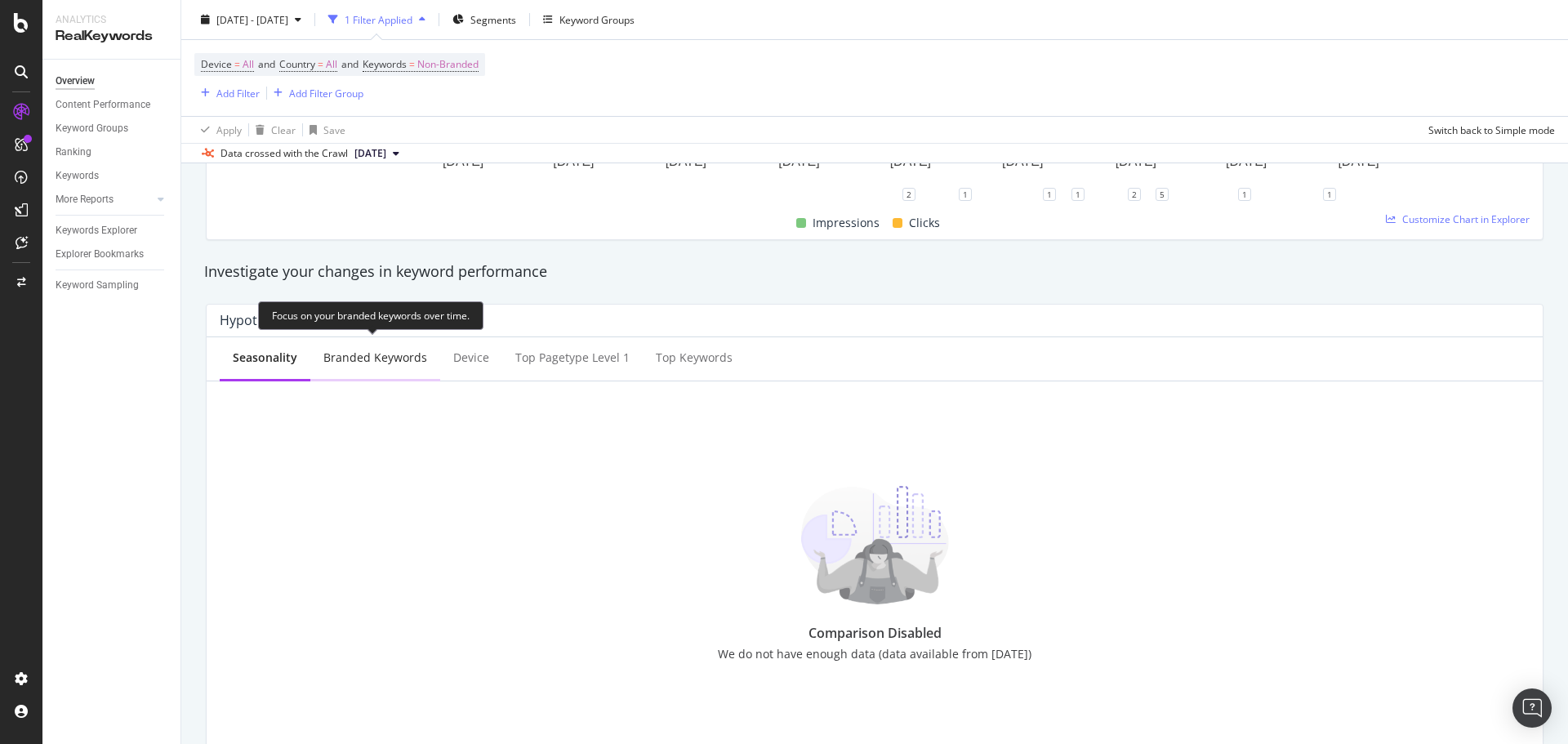
click at [349, 355] on div "Branded Keywords" at bounding box center [376, 358] width 104 height 16
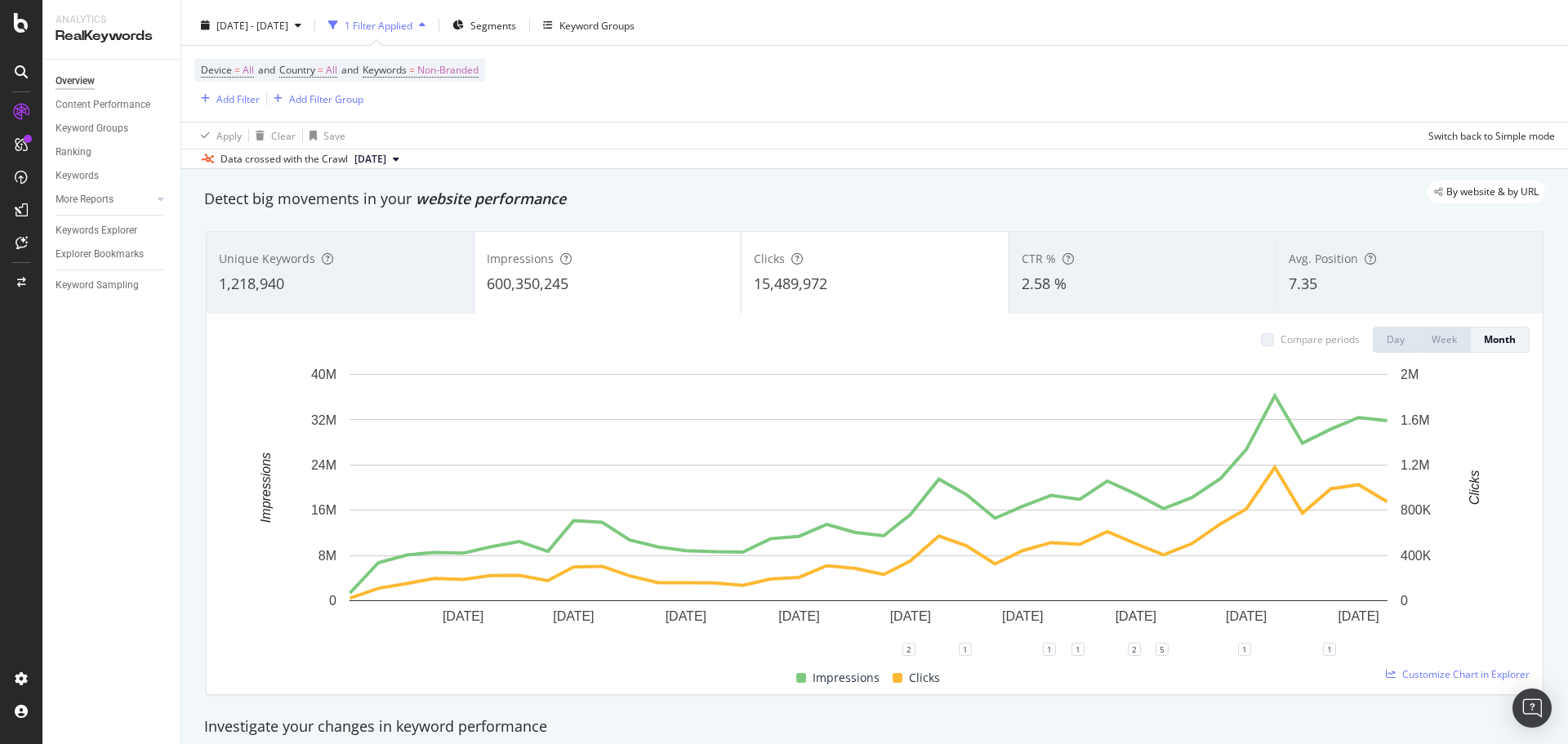
scroll to position [0, 0]
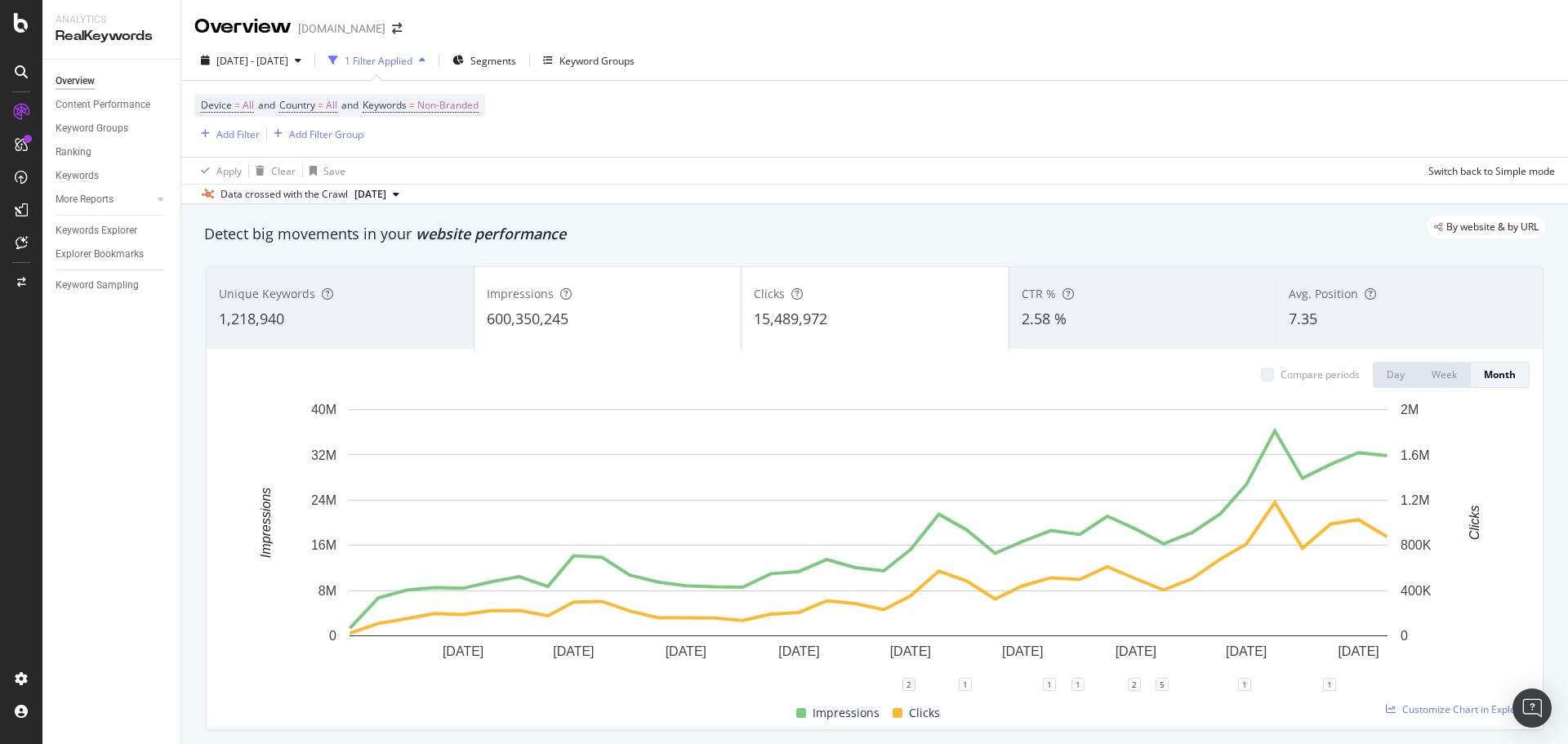
click at [314, 296] on div "Unique Keywords" at bounding box center [340, 294] width 243 height 16
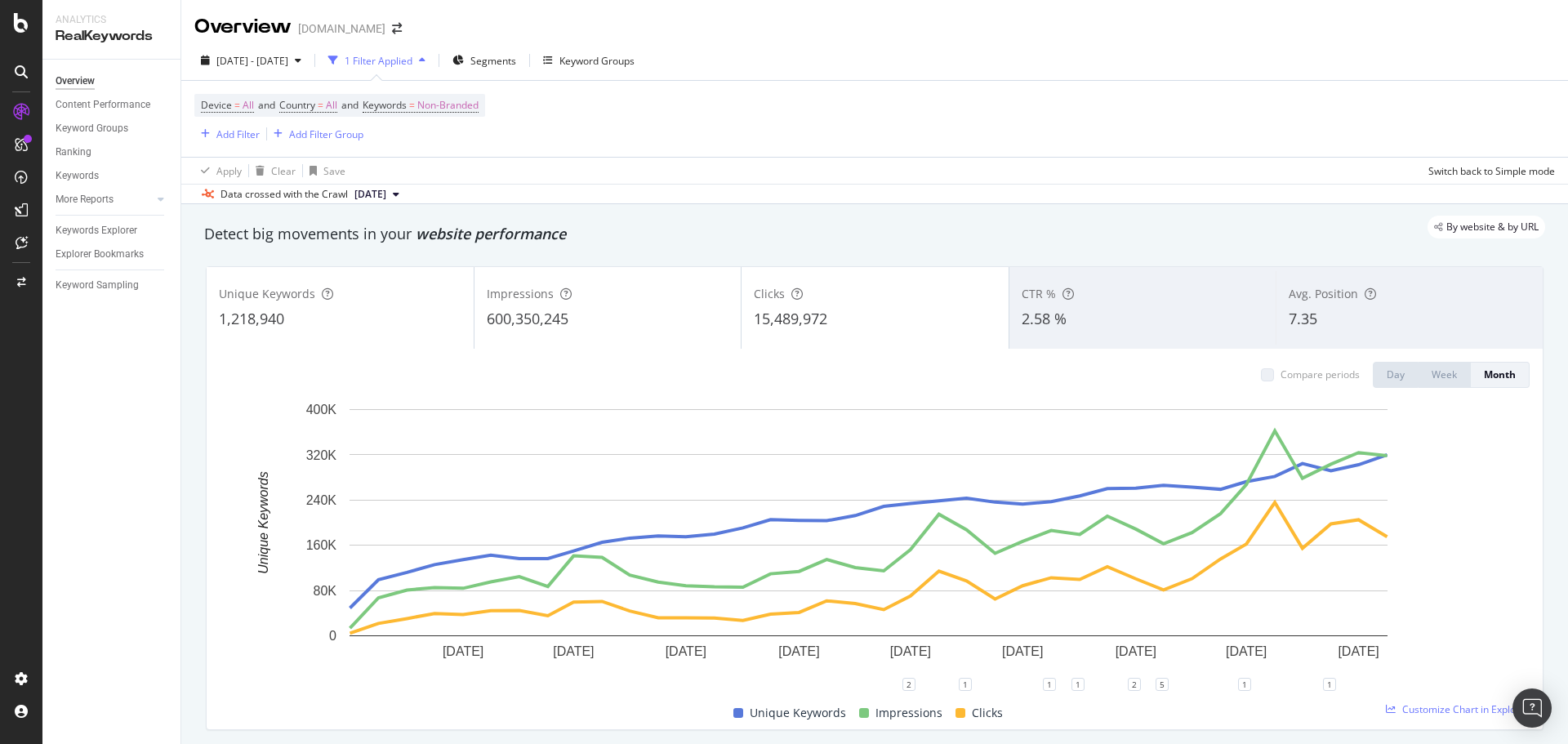
click at [586, 309] on div "600,350,245" at bounding box center [608, 319] width 243 height 21
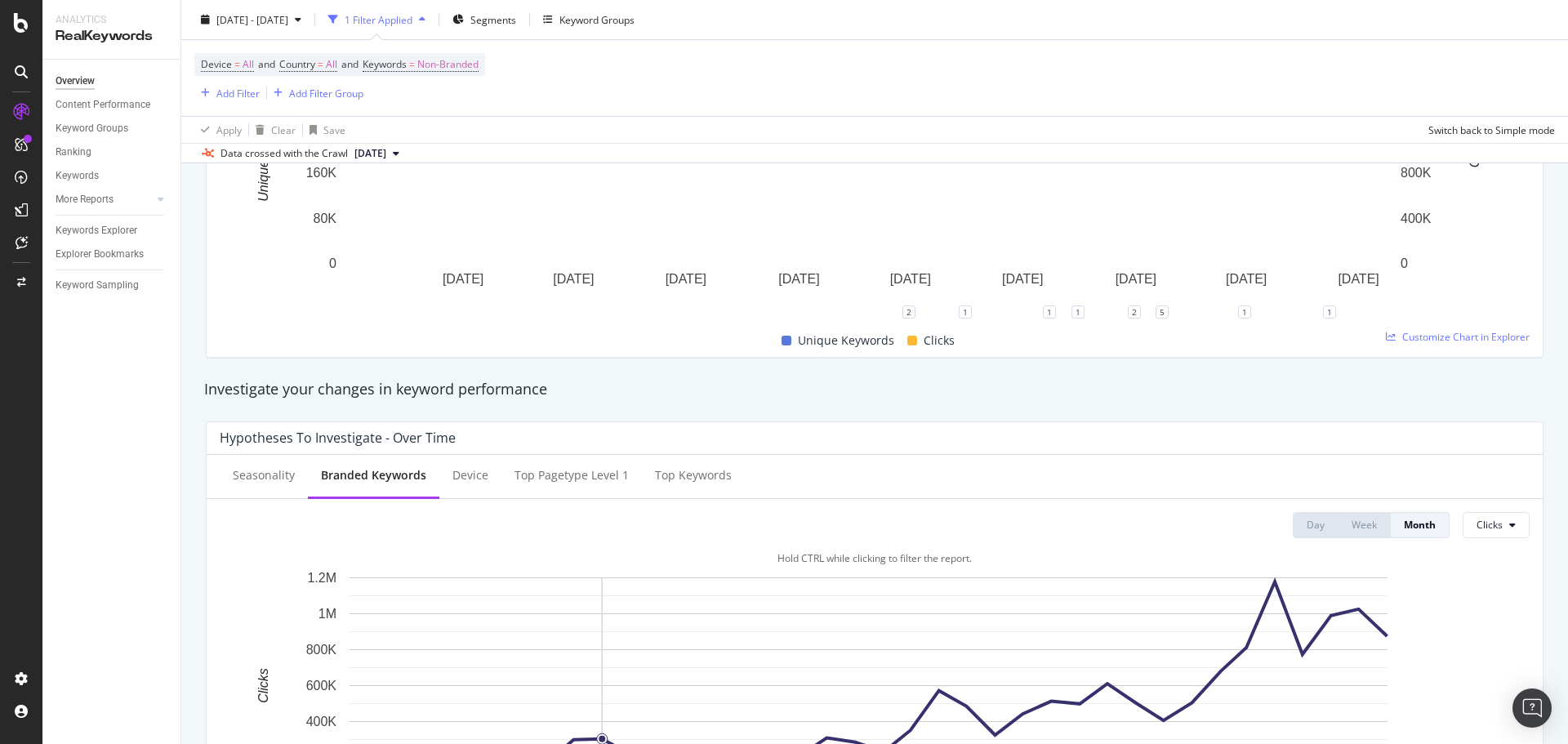
scroll to position [735, 0]
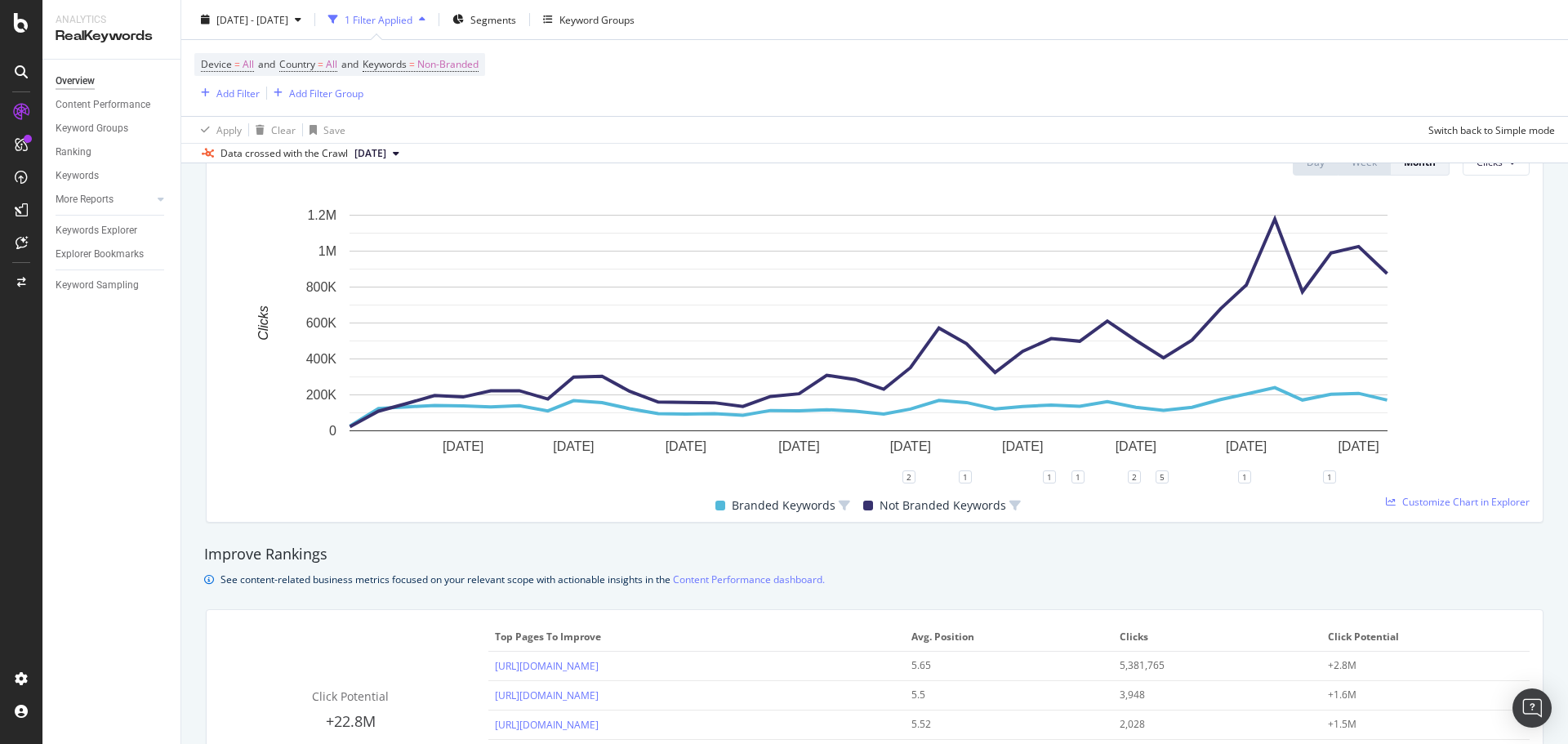
click at [1332, 568] on div "Improve Rankings See content-related business metrics focused on your relevant …" at bounding box center [875, 566] width 1358 height 45
